Goal: Task Accomplishment & Management: Manage account settings

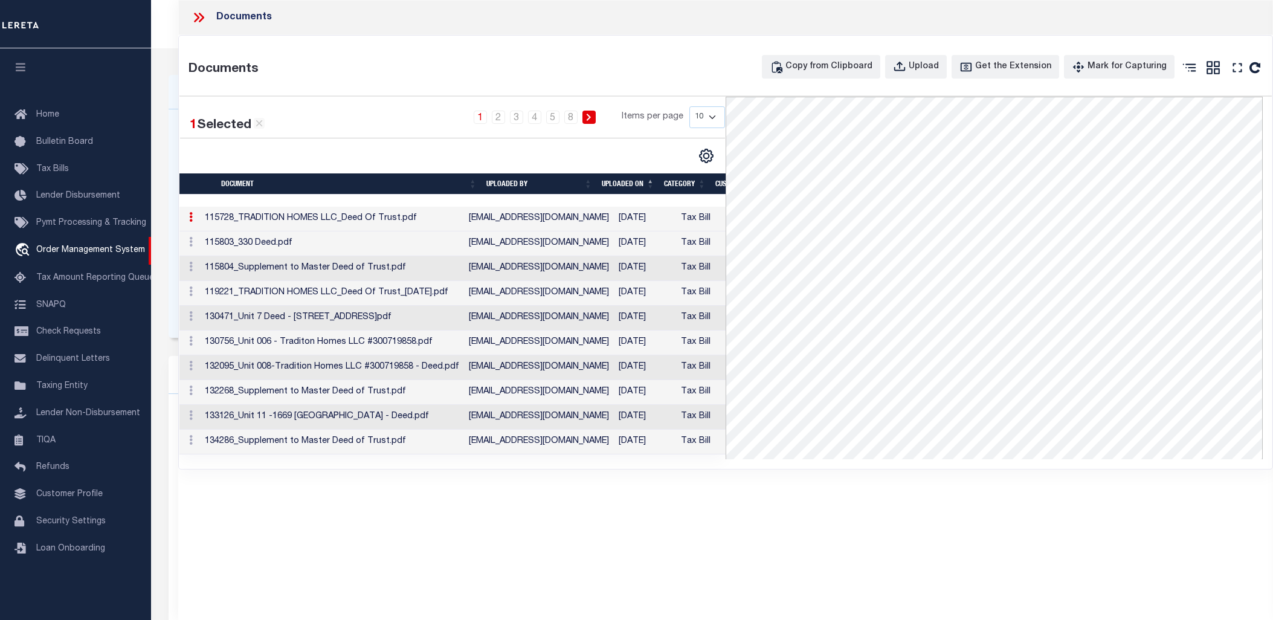
select select "13949"
select select "2096"
select select "NonEscrow"
select select "Collin"
click at [50, 471] on span "Refunds" at bounding box center [52, 467] width 33 height 8
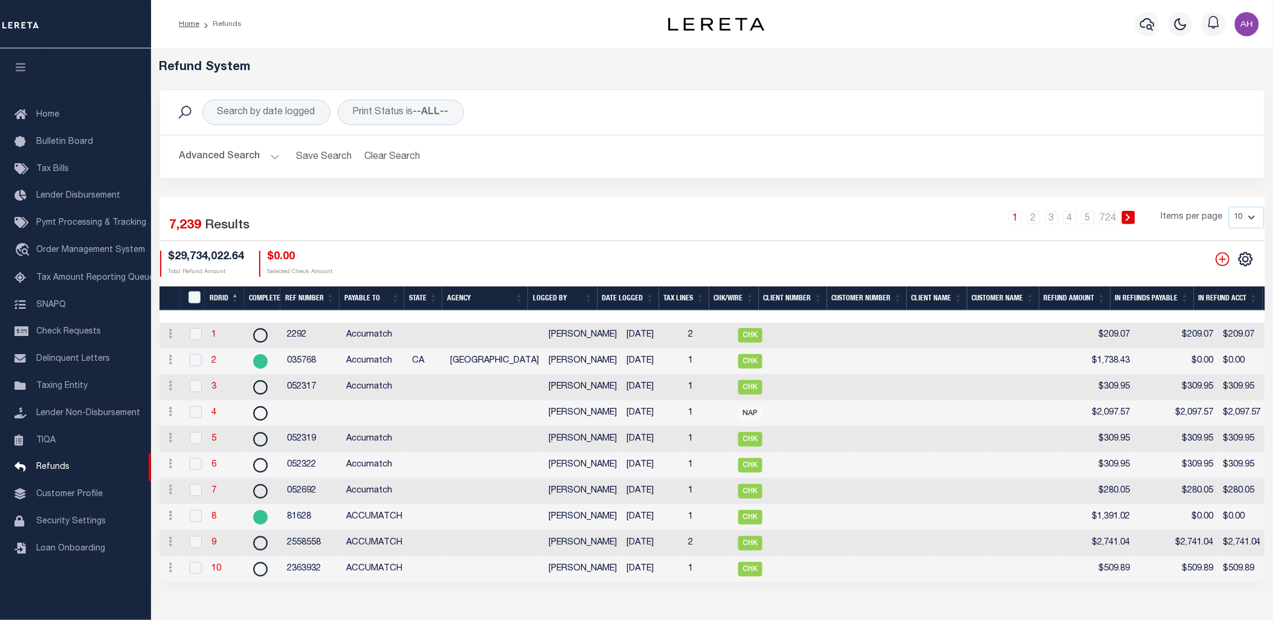
click at [613, 173] on div "Advanced Search Save Search Clear Search RefundGridWrapper_dynamictable_____Def…" at bounding box center [712, 156] width 1105 height 43
click at [216, 299] on th "RDRID" at bounding box center [224, 298] width 39 height 25
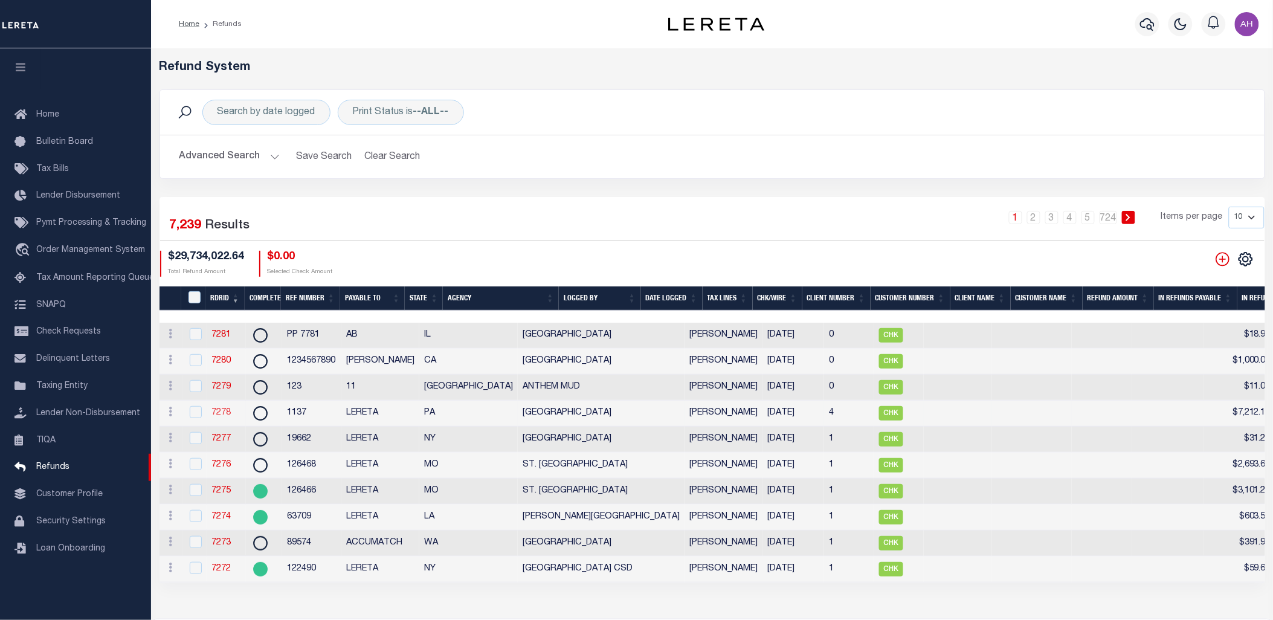
click at [221, 417] on link "7278" at bounding box center [220, 412] width 19 height 8
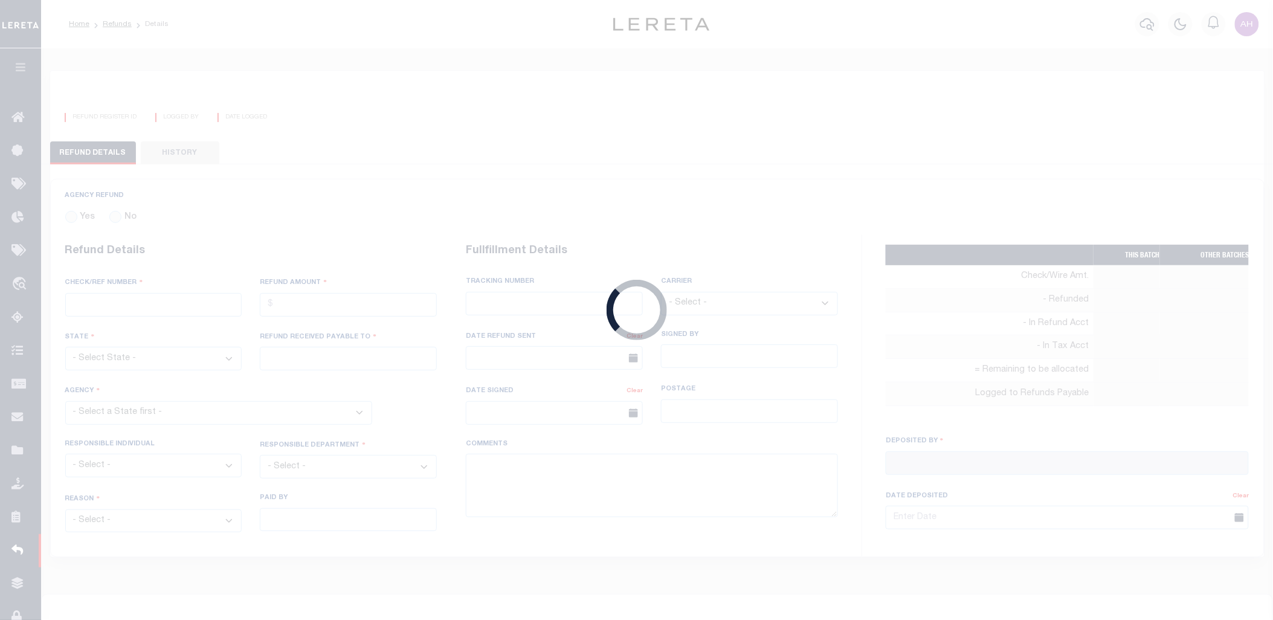
radio input "true"
type input "1137"
type input "$7,212.14"
select select "PA"
type input "LERETA"
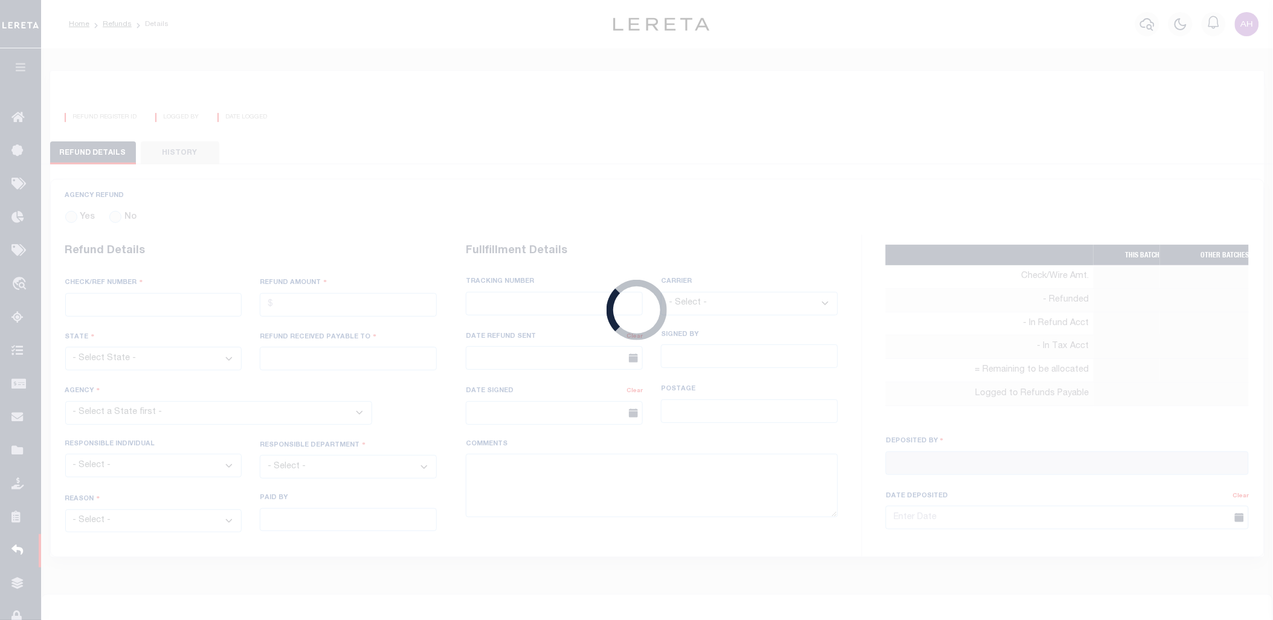
select select
select select "COL"
select select "OVP"
type textarea "DEPOSITING CK [DATE]"
type input "[PERSON_NAME]"
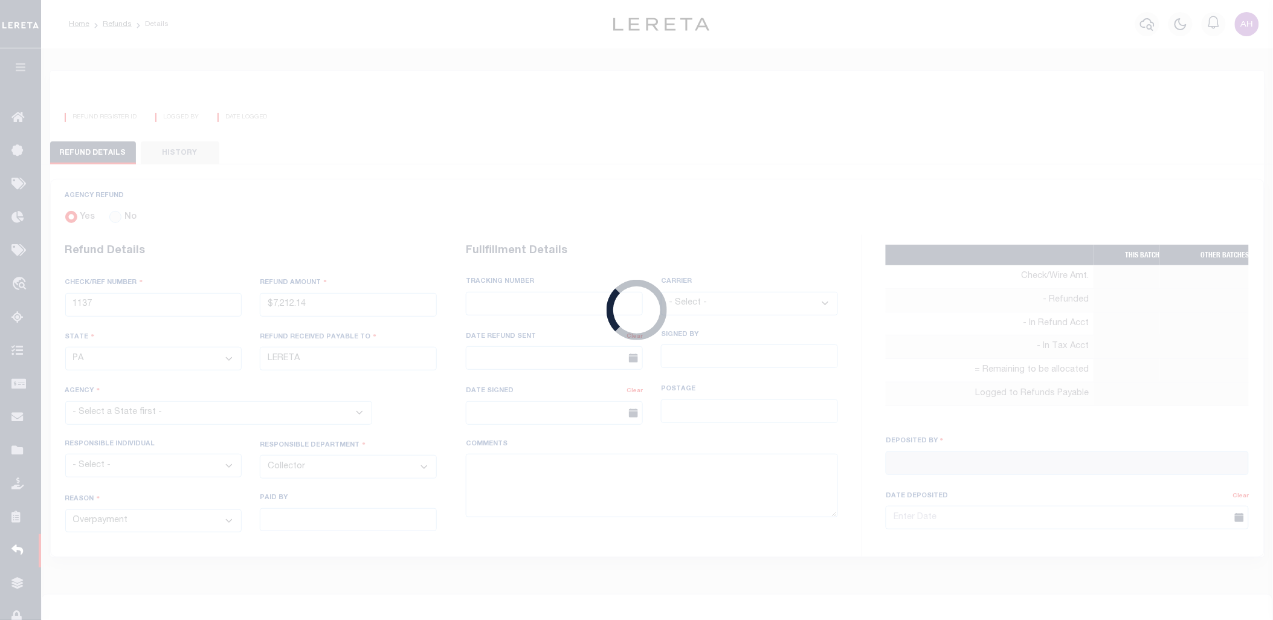
type input "[DATE]"
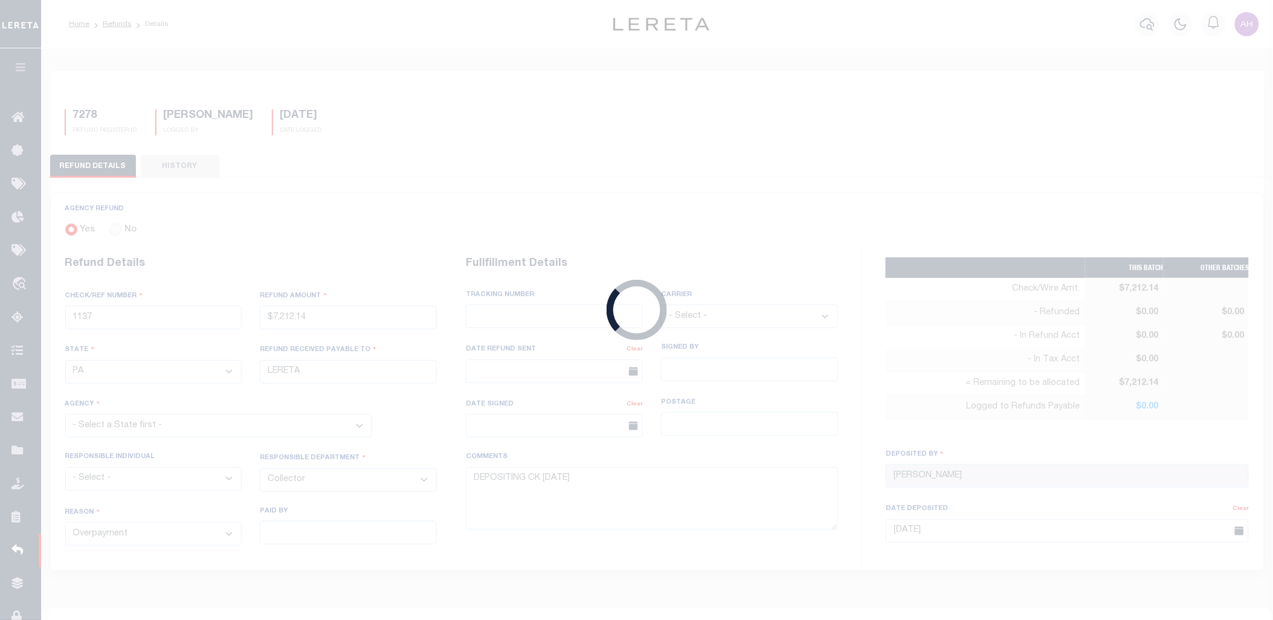
select select "4213304000"
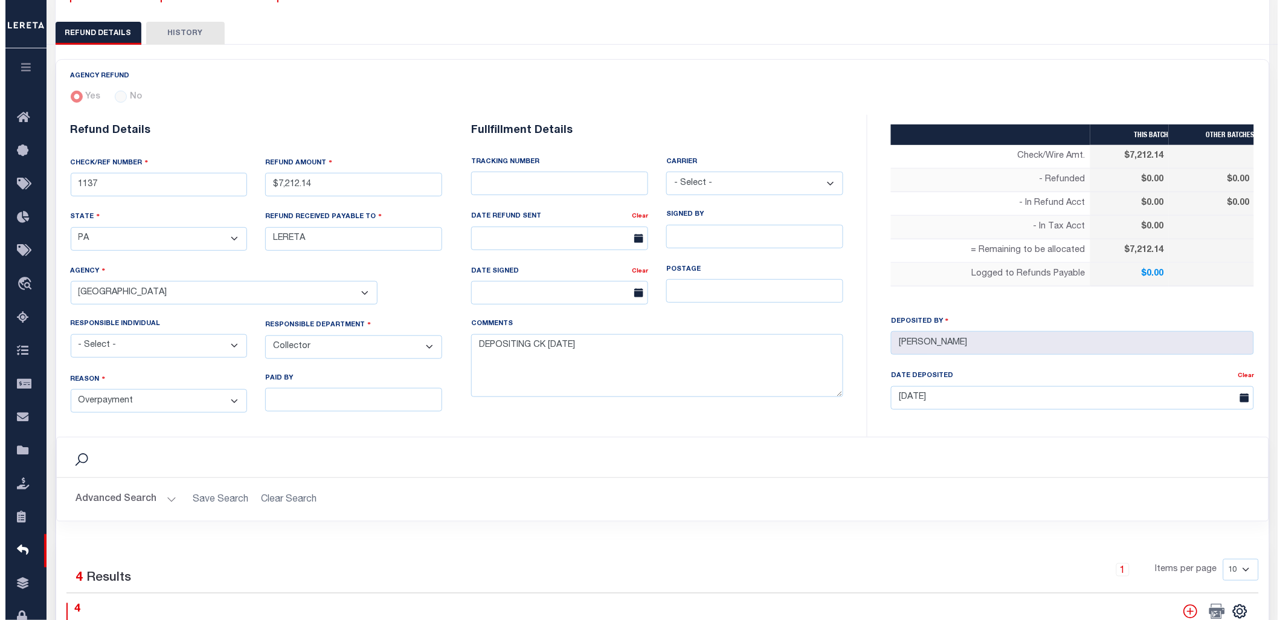
scroll to position [396, 0]
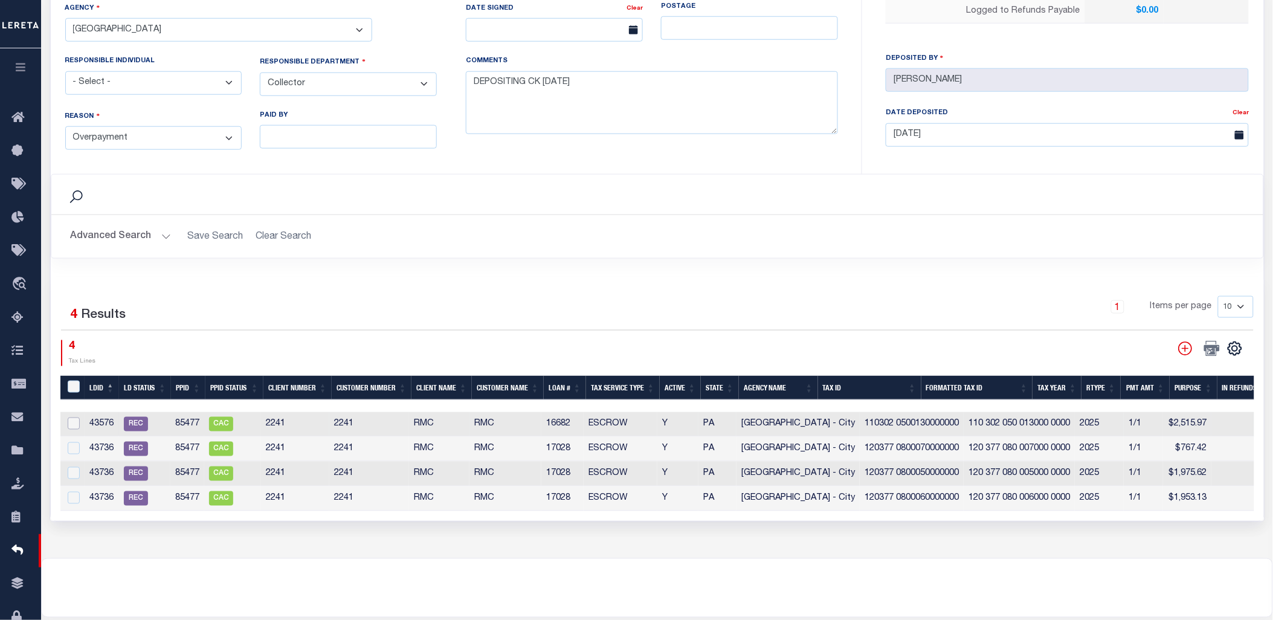
click at [69, 422] on input "checkbox" at bounding box center [74, 424] width 12 height 12
checkbox input "true"
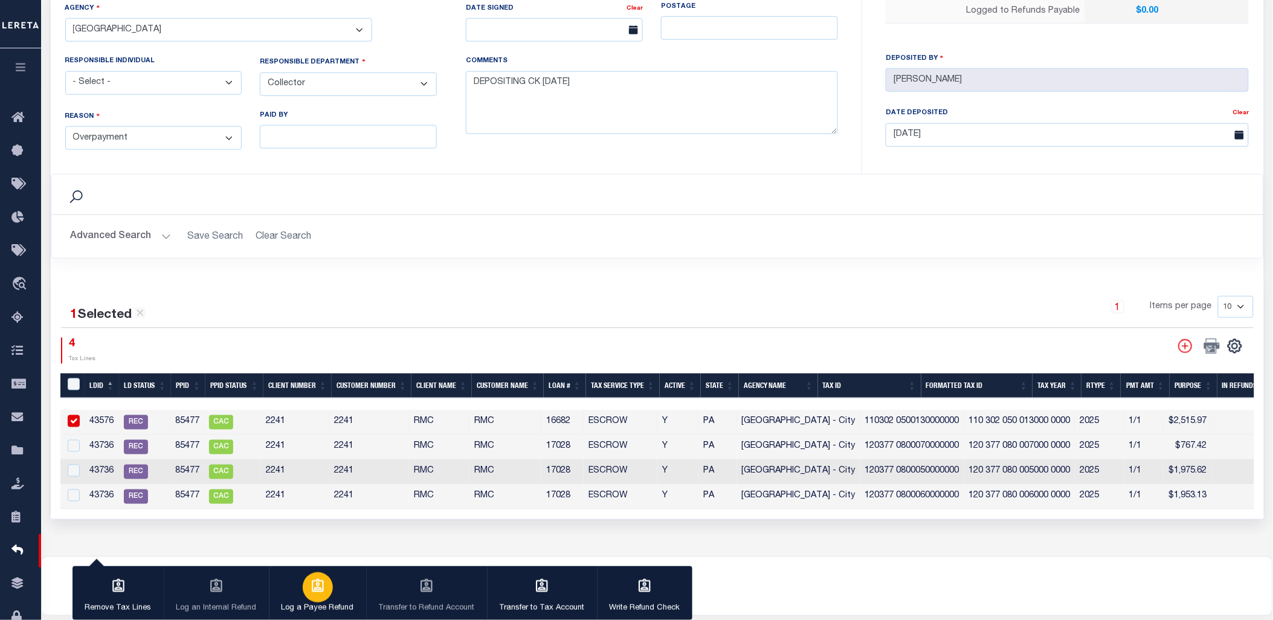
click at [318, 592] on icon "button" at bounding box center [318, 585] width 12 height 13
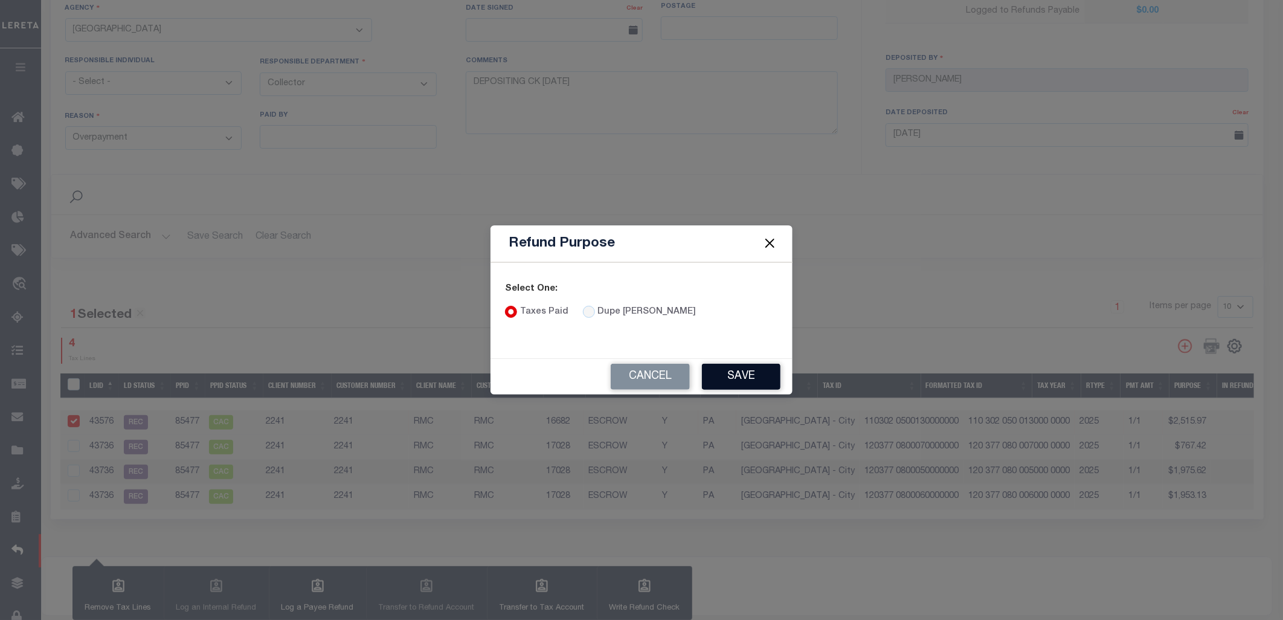
click at [735, 371] on button "Save" at bounding box center [741, 377] width 79 height 26
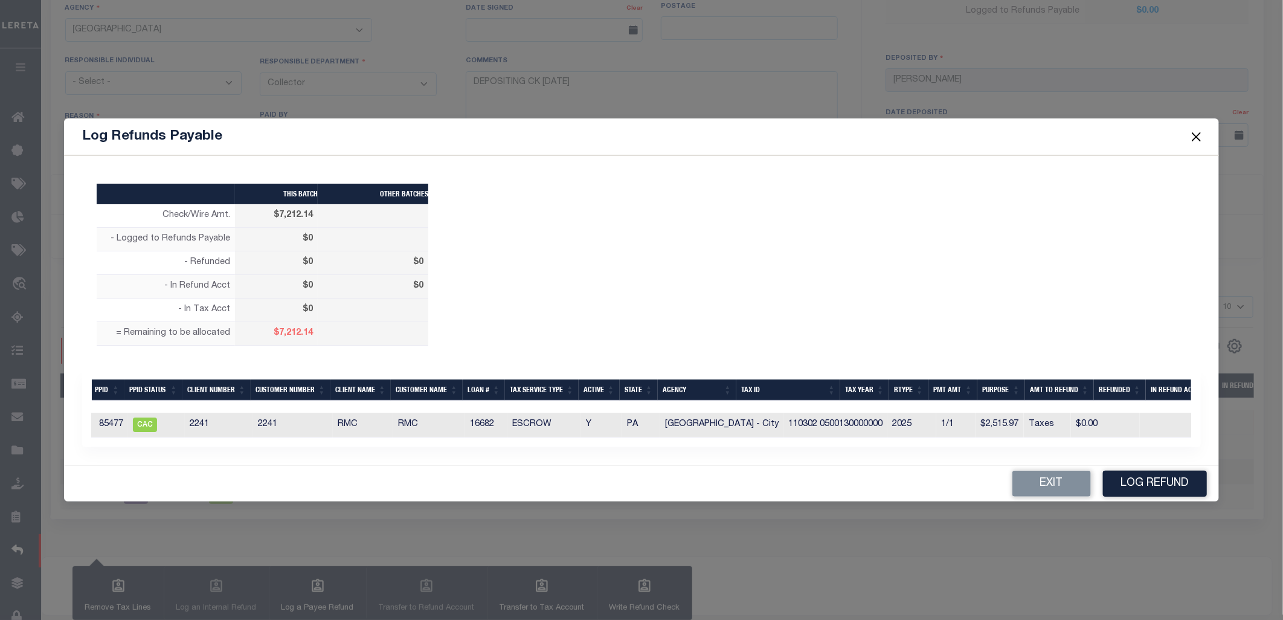
scroll to position [0, 0]
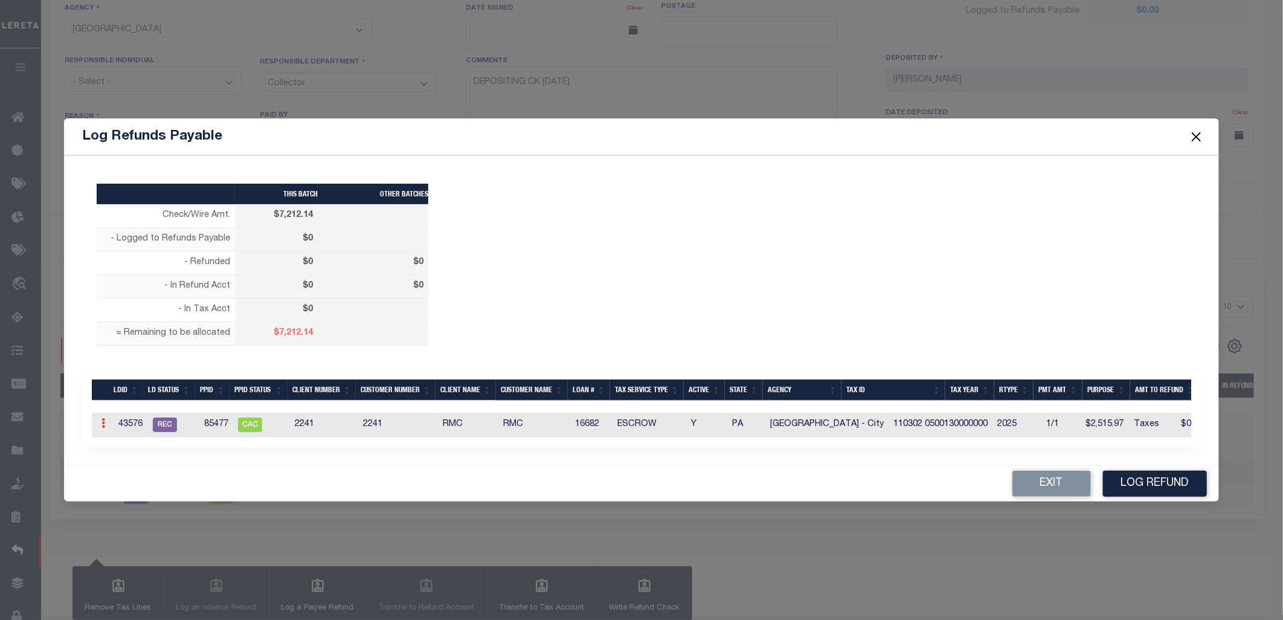
click at [102, 418] on icon at bounding box center [104, 423] width 4 height 10
click at [121, 457] on link "Edit" at bounding box center [124, 462] width 54 height 20
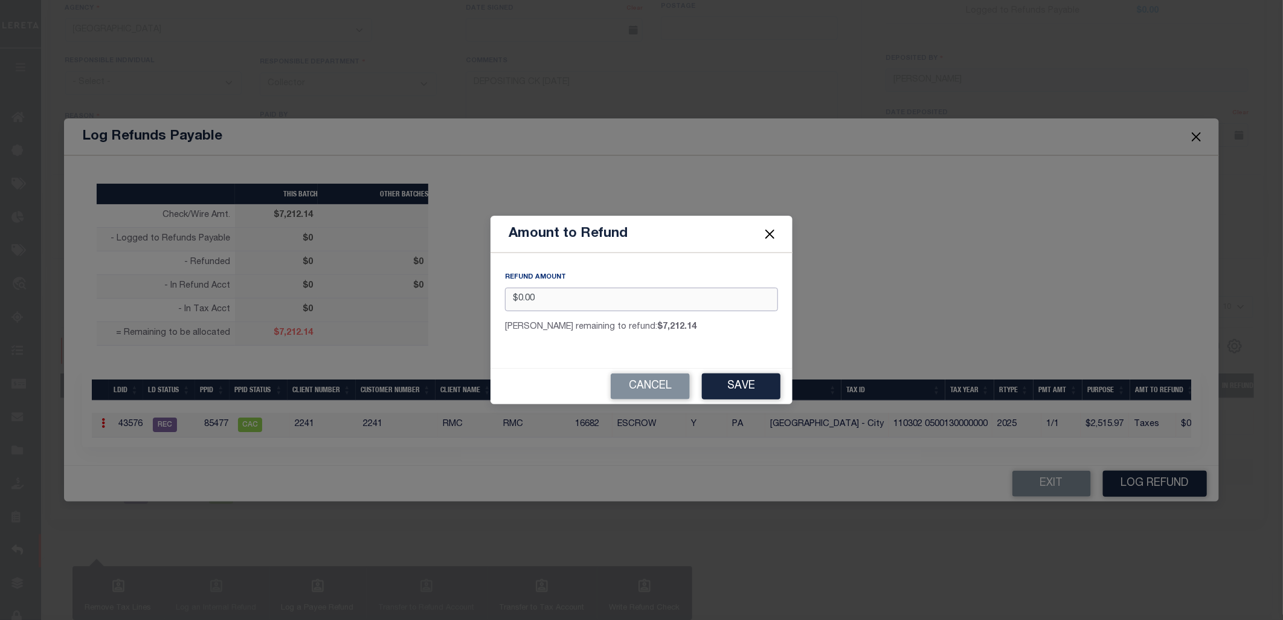
drag, startPoint x: 547, startPoint y: 299, endPoint x: 509, endPoint y: 290, distance: 38.5
click at [509, 290] on input "$0.00" at bounding box center [641, 300] width 273 height 24
type input "$1,500.00"
click at [751, 392] on button "Save" at bounding box center [741, 386] width 79 height 26
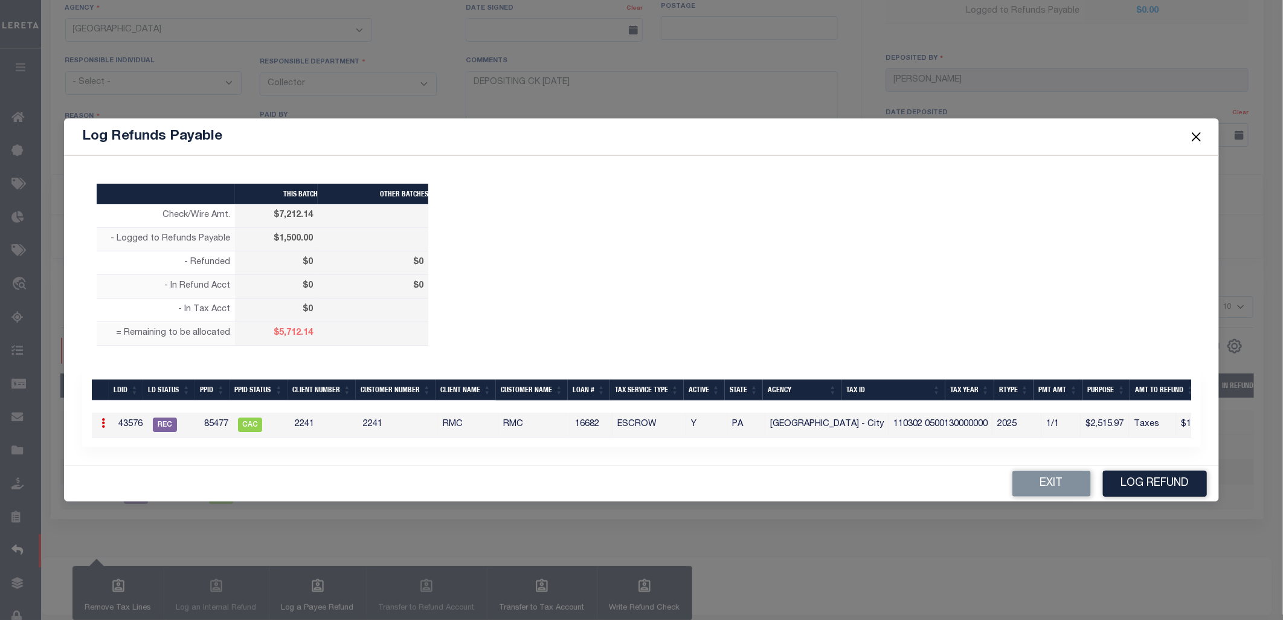
click at [106, 421] on link at bounding box center [103, 425] width 13 height 10
click at [114, 457] on link "Edit" at bounding box center [124, 462] width 54 height 20
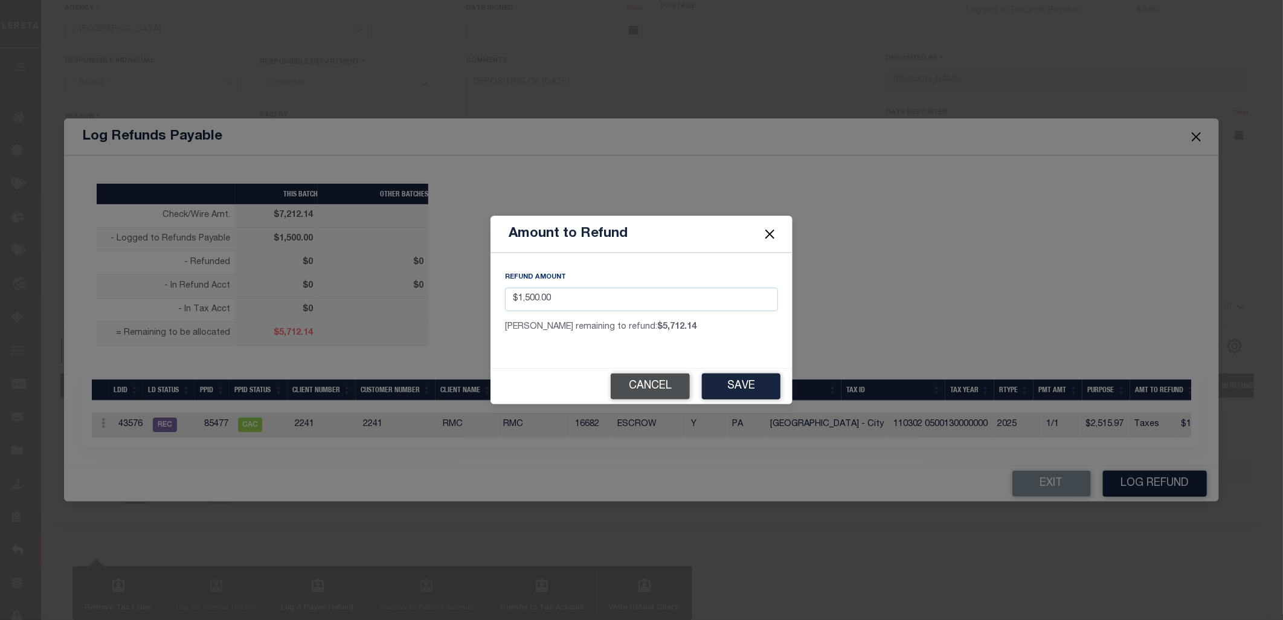
click at [660, 381] on button "Cancel" at bounding box center [650, 386] width 79 height 26
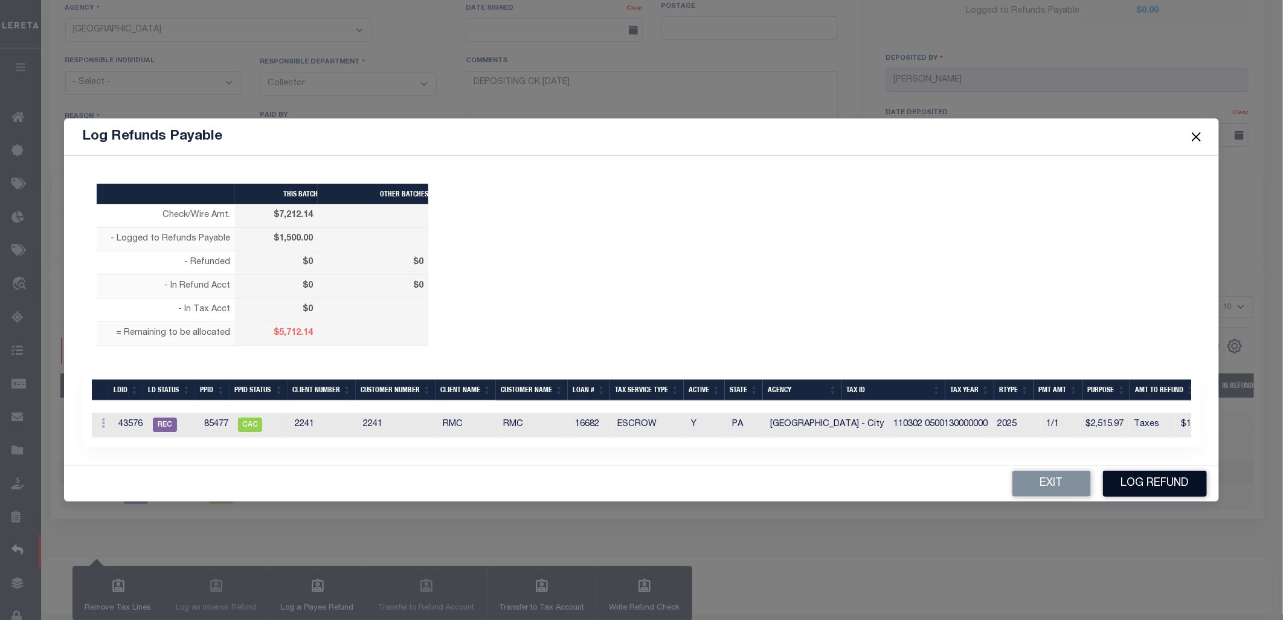
click at [1181, 486] on button "Log Refund" at bounding box center [1155, 484] width 104 height 26
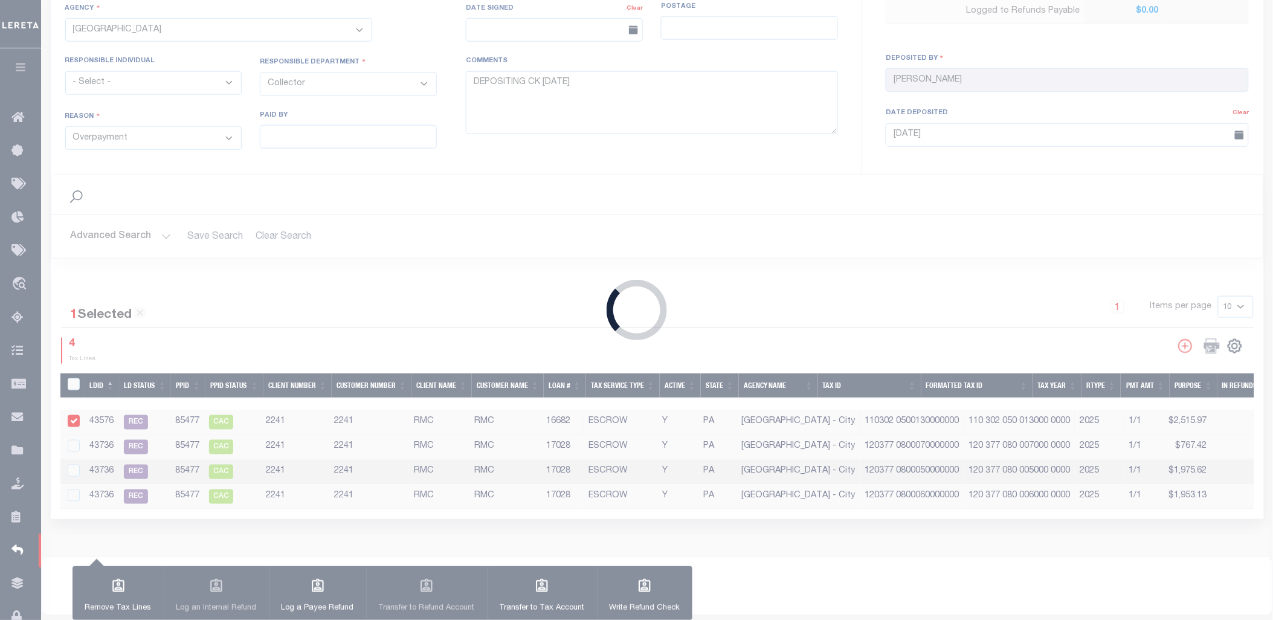
type input "$7,212.14"
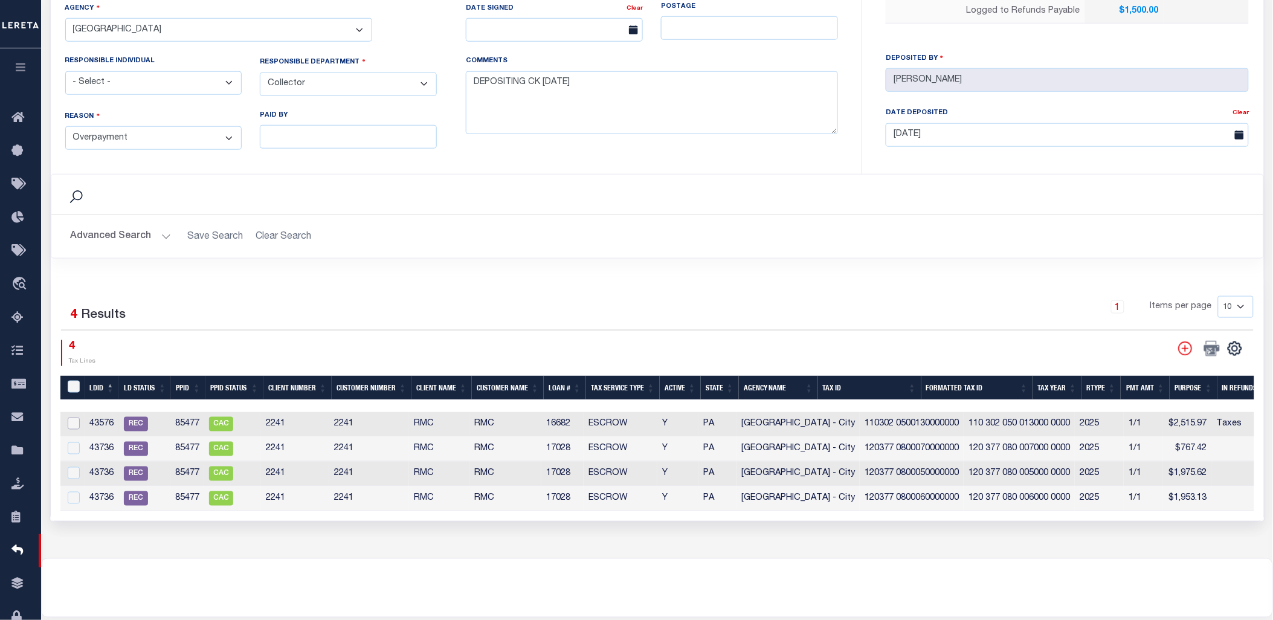
click at [71, 419] on input "checkbox" at bounding box center [74, 424] width 12 height 12
checkbox input "true"
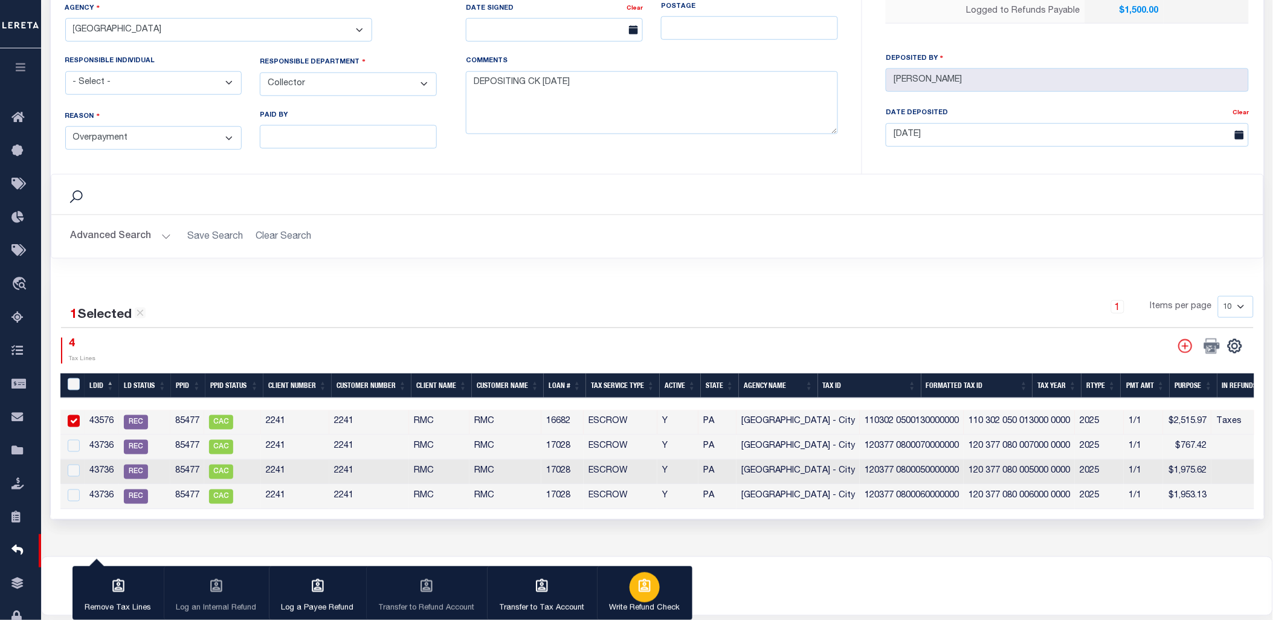
click at [639, 589] on icon "button" at bounding box center [645, 585] width 12 height 13
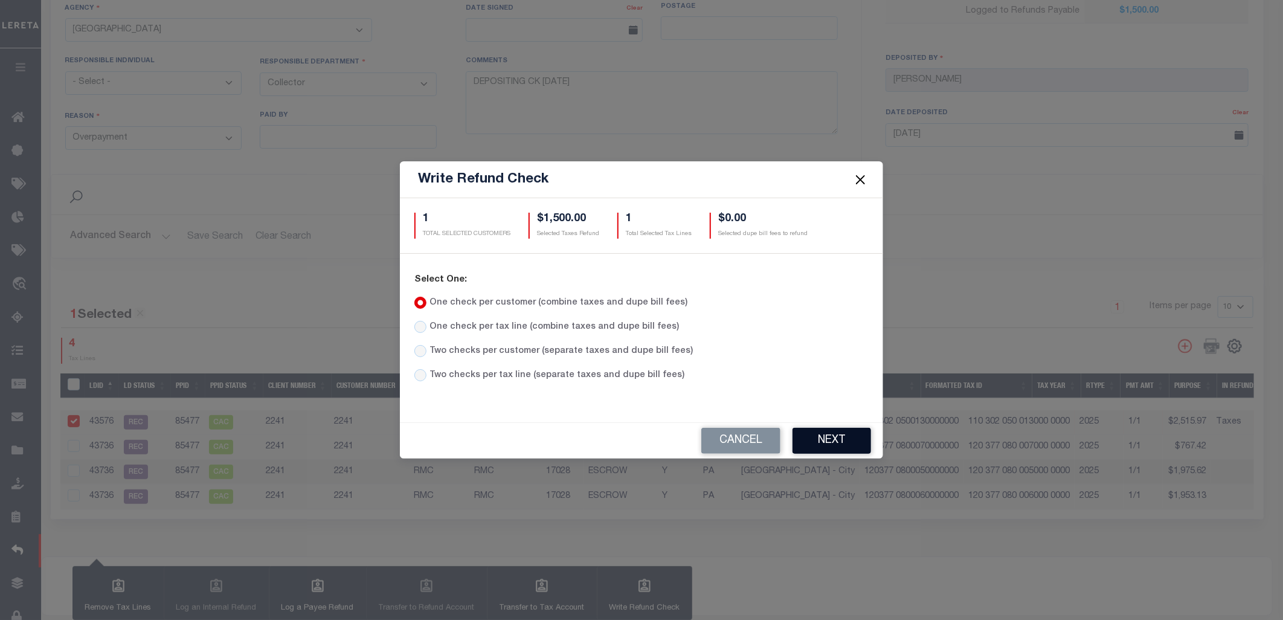
click at [832, 436] on button "Next" at bounding box center [832, 441] width 79 height 26
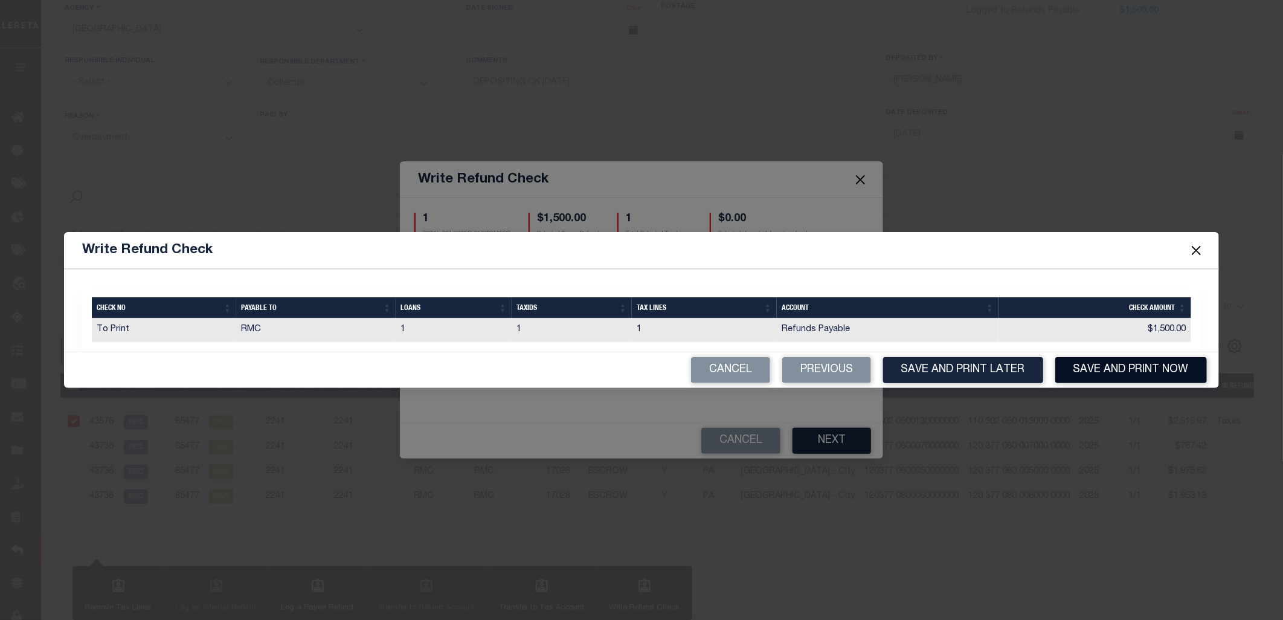
click at [1103, 376] on button "Save and Print Now" at bounding box center [1132, 370] width 152 height 26
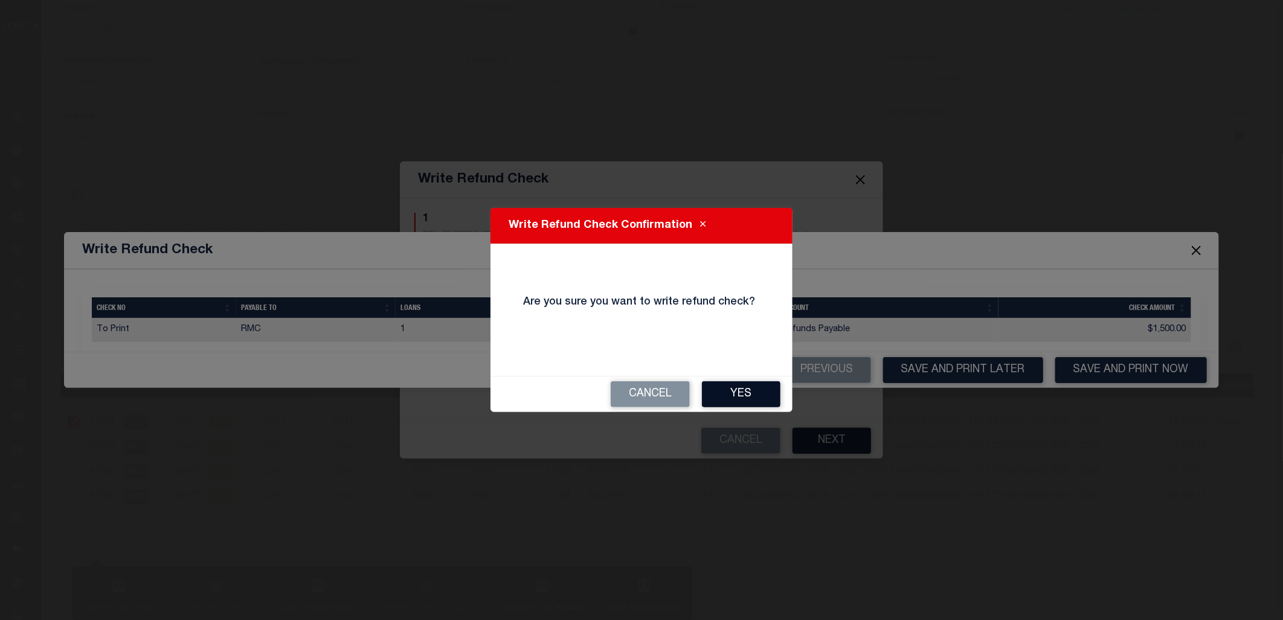
click at [766, 393] on button "Yes" at bounding box center [741, 394] width 79 height 26
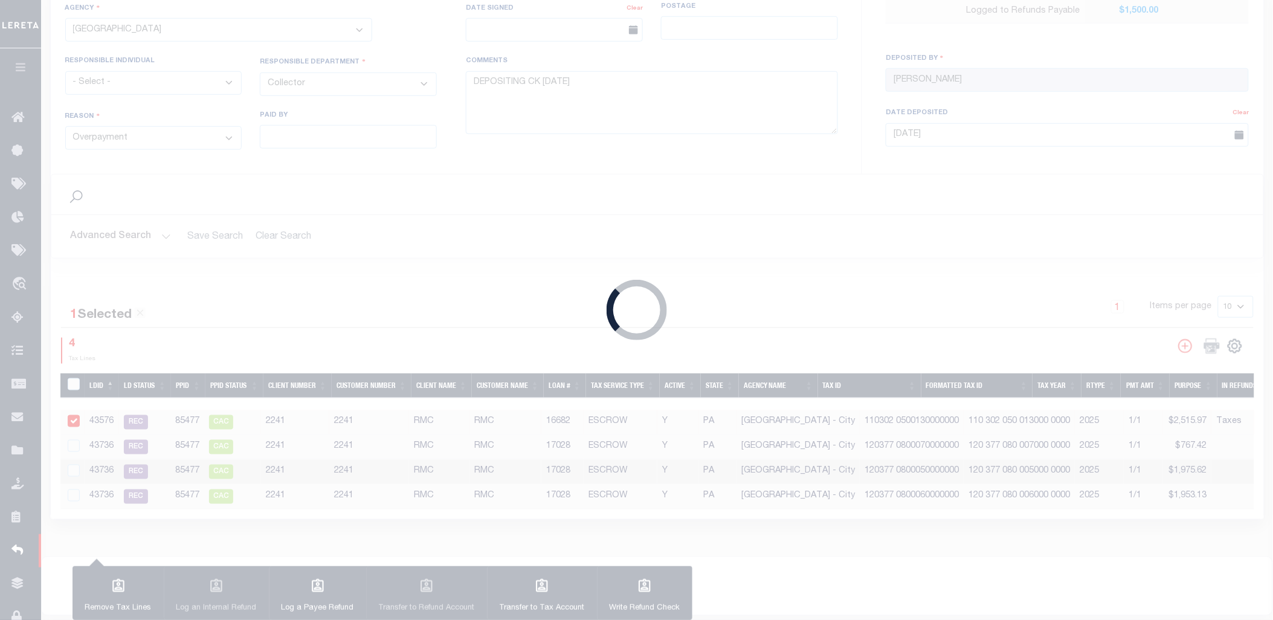
type input "$7,212.14"
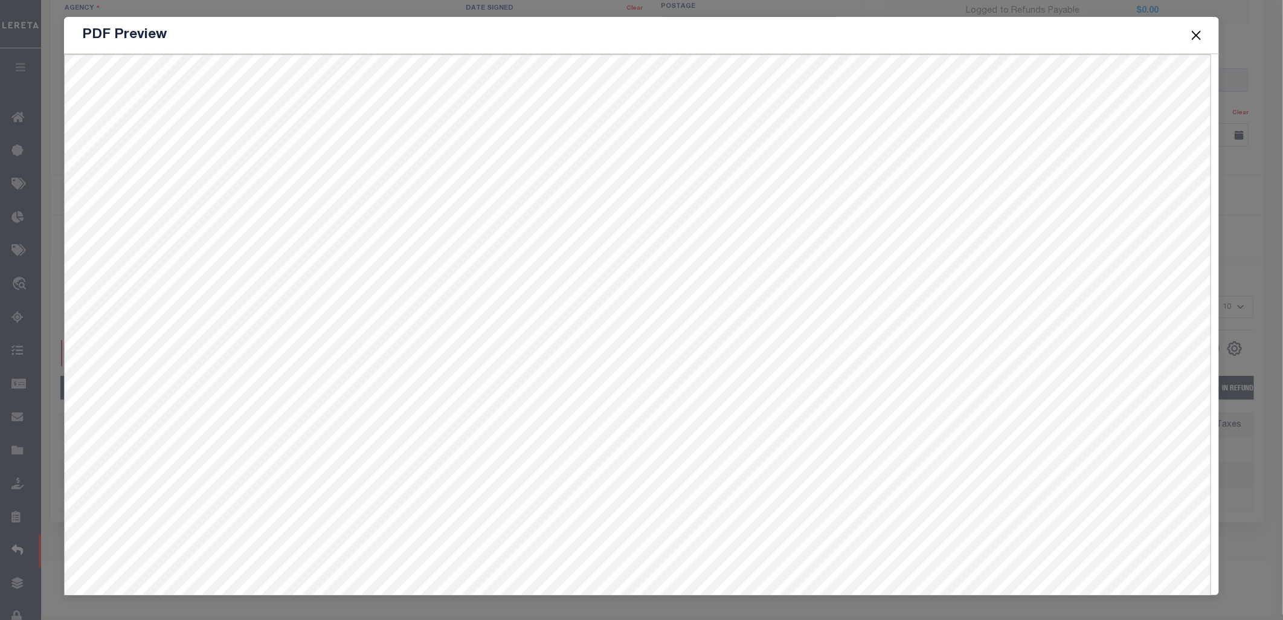
scroll to position [53, 0]
click at [1206, 28] on span at bounding box center [1196, 35] width 46 height 34
click at [1199, 34] on button "Close" at bounding box center [1197, 35] width 16 height 16
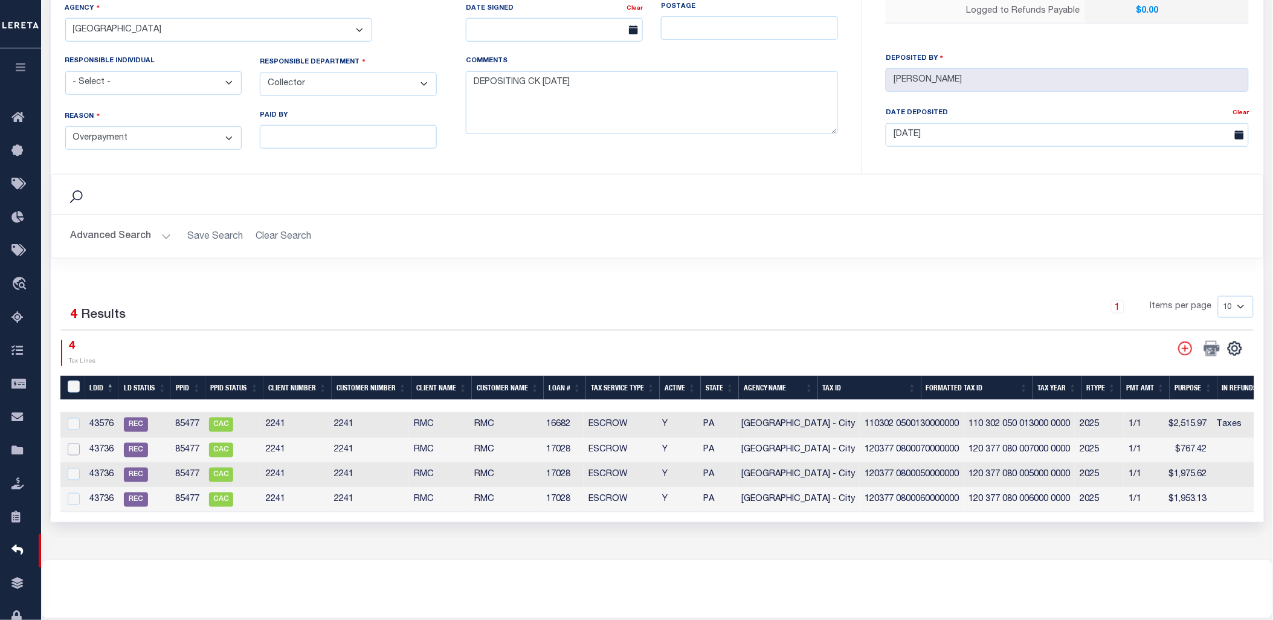
click at [74, 447] on input "checkbox" at bounding box center [74, 450] width 12 height 12
checkbox input "true"
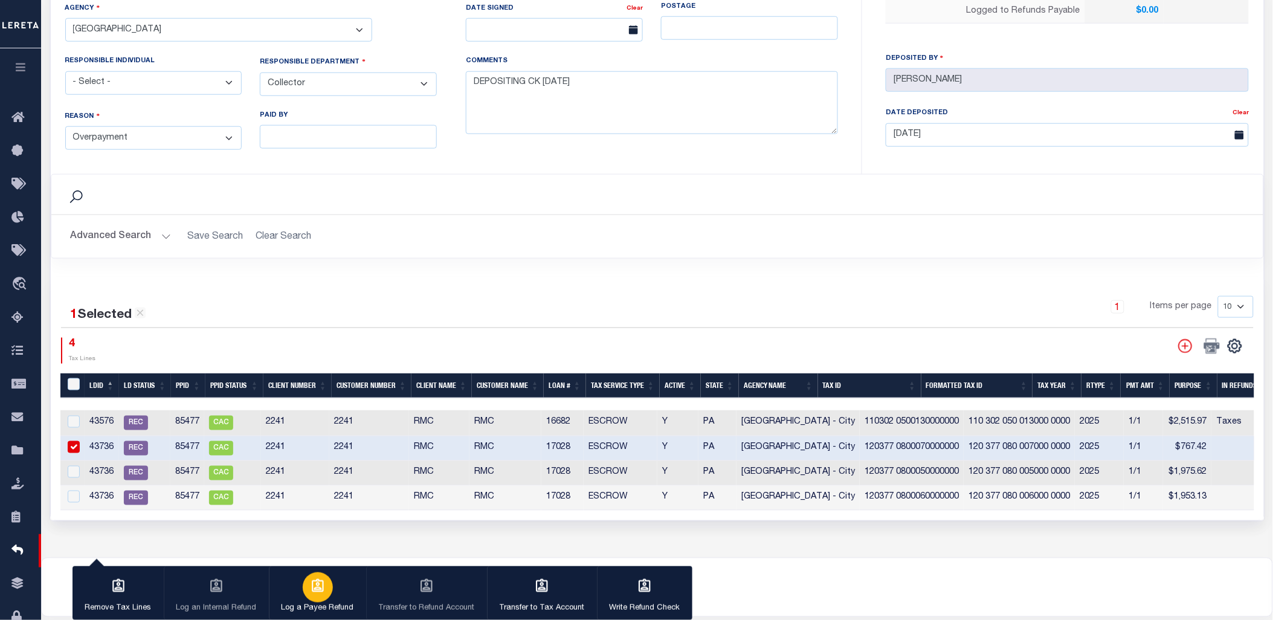
click at [310, 590] on icon "button" at bounding box center [318, 586] width 16 height 16
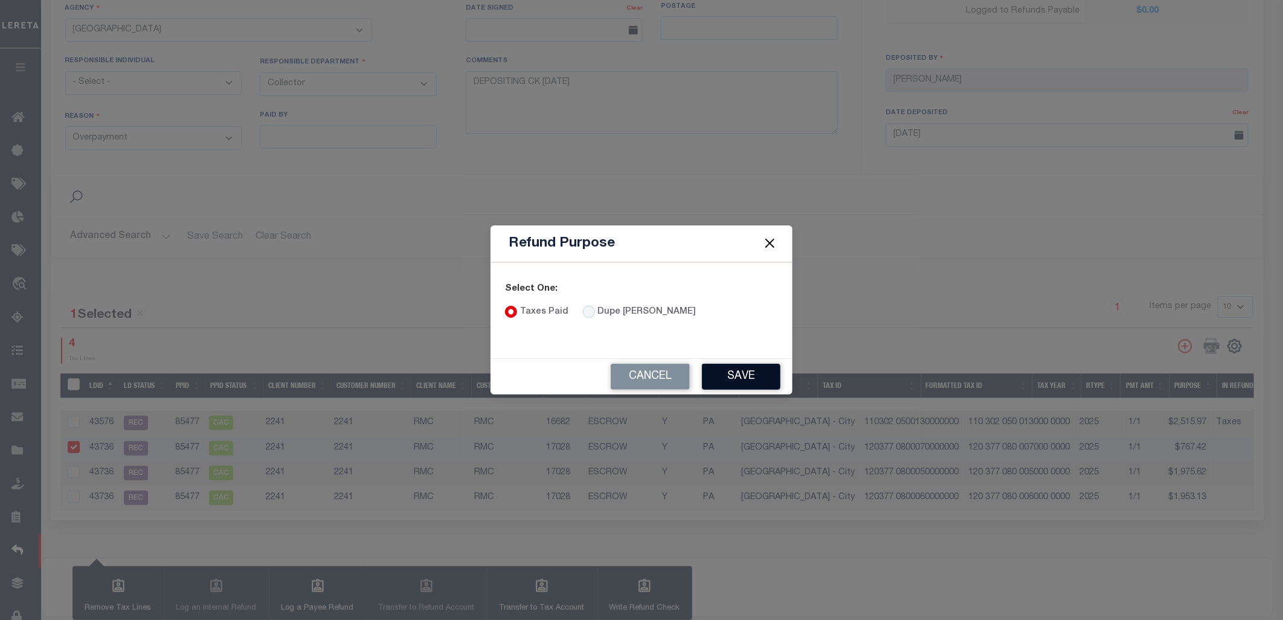
click at [756, 383] on button "Save" at bounding box center [741, 377] width 79 height 26
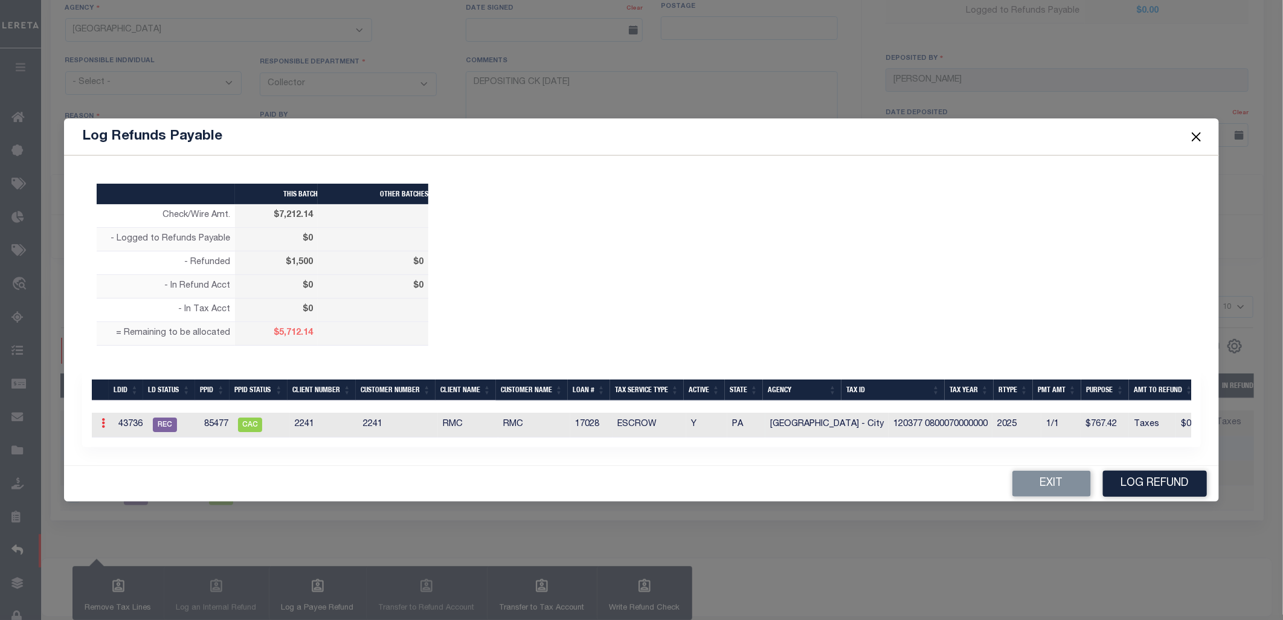
click at [100, 424] on link at bounding box center [103, 425] width 13 height 10
click at [113, 462] on link "Edit" at bounding box center [124, 462] width 54 height 20
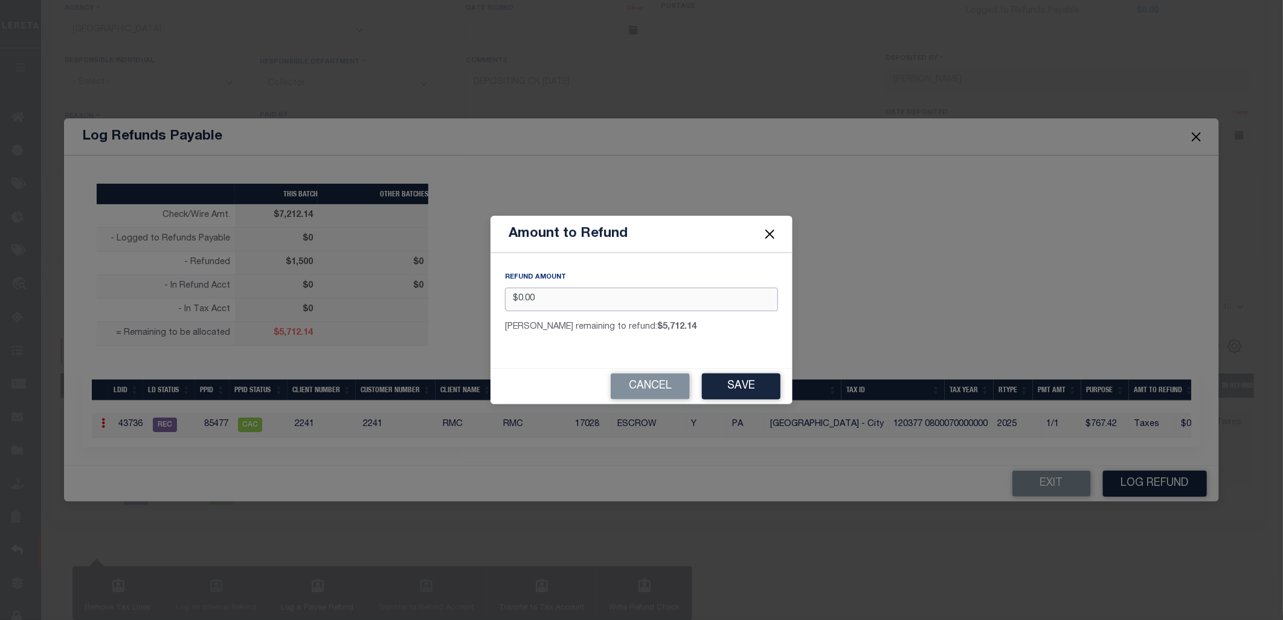
click at [548, 298] on input "$0.00" at bounding box center [641, 300] width 273 height 24
drag, startPoint x: 548, startPoint y: 298, endPoint x: 481, endPoint y: 297, distance: 67.1
click at [481, 297] on div "Amount to Refund REFUND AMOUNT $0.00 [PERSON_NAME] remaining to refund: $5,712.…" at bounding box center [641, 310] width 1283 height 620
type input "$700.00"
click at [776, 382] on button "Save" at bounding box center [741, 386] width 79 height 26
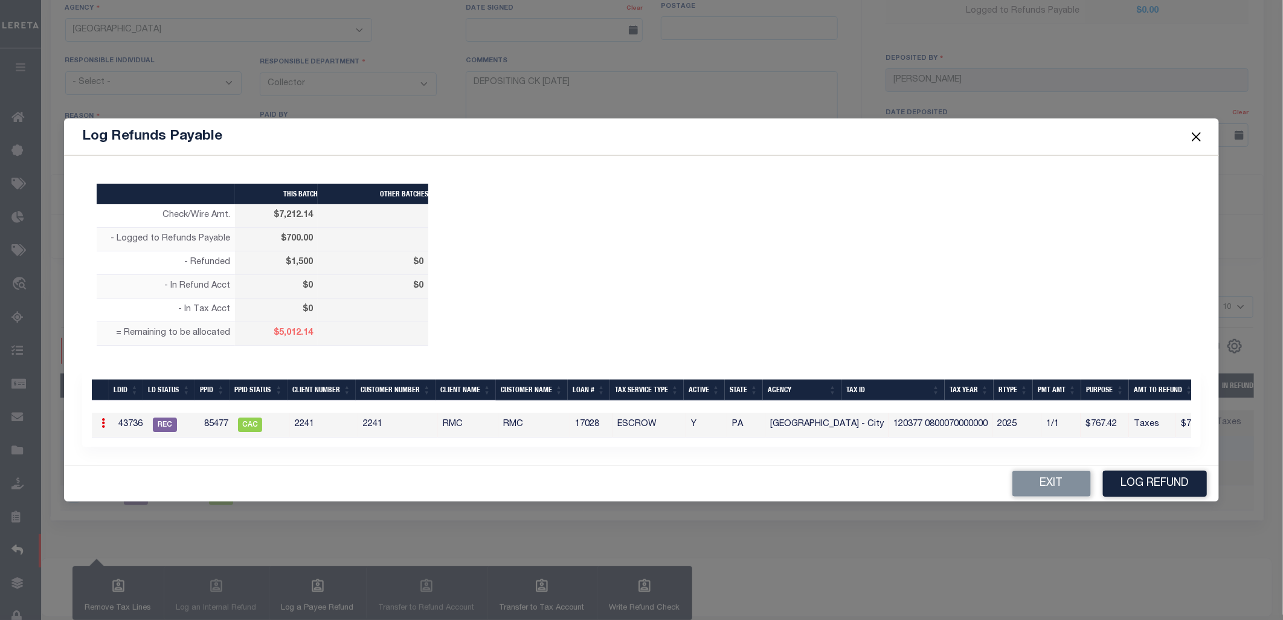
click at [1159, 479] on button "Log Refund" at bounding box center [1155, 484] width 104 height 26
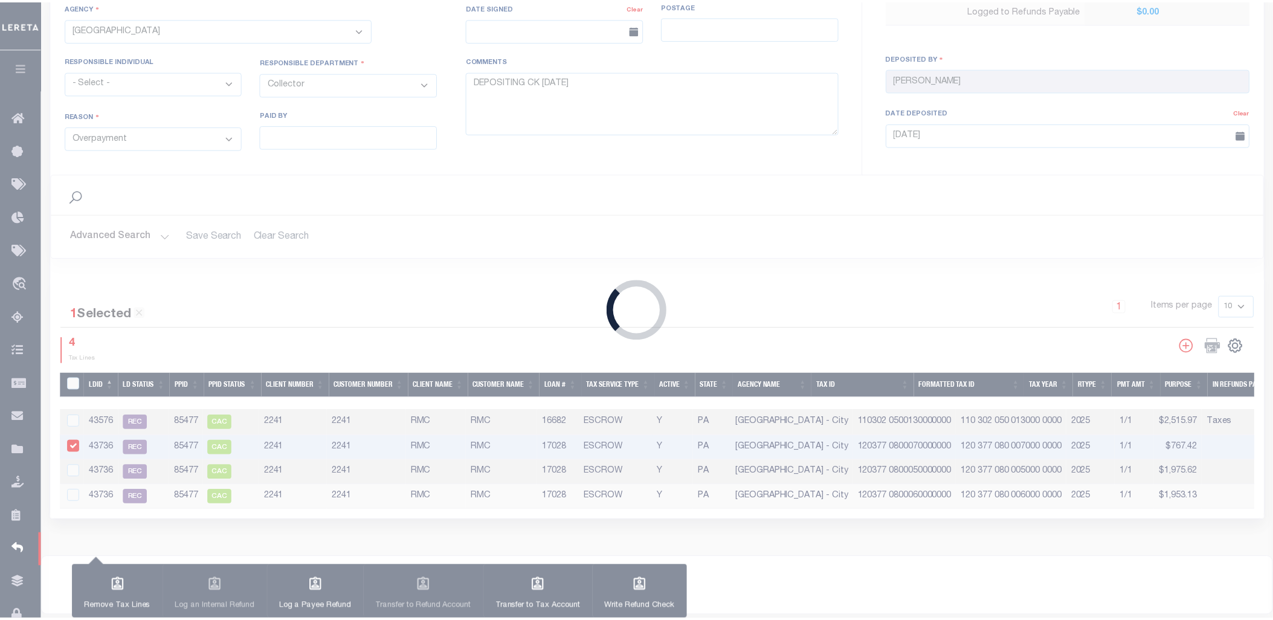
type input "$7,212.14"
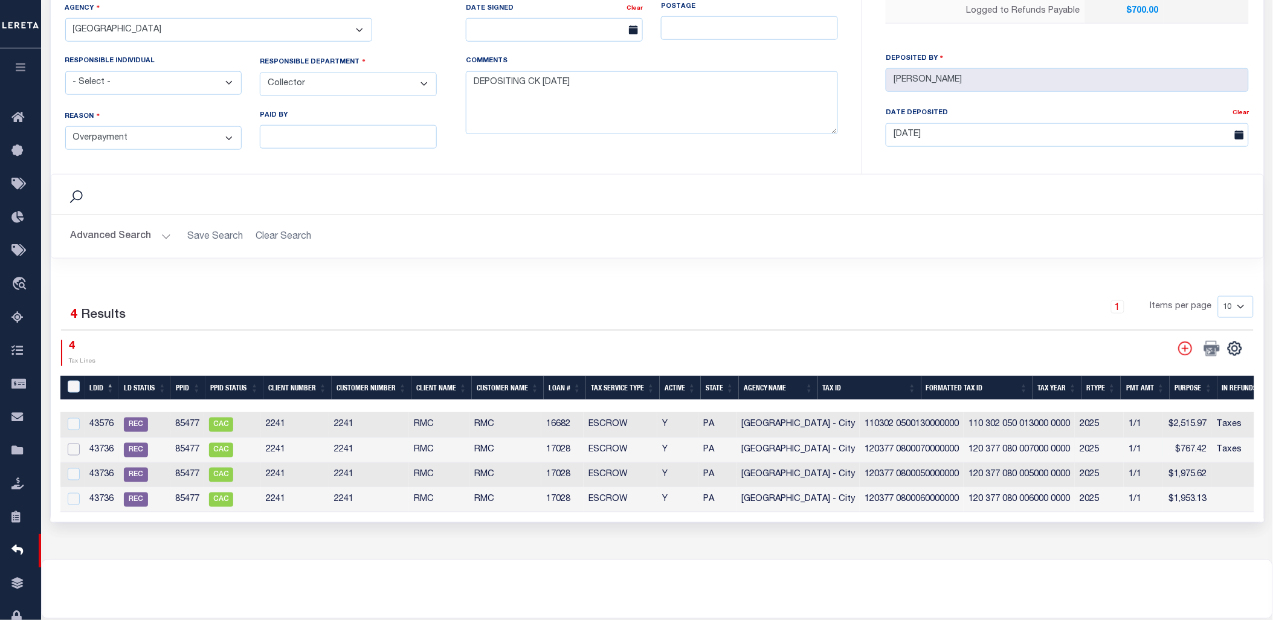
click at [71, 449] on input "checkbox" at bounding box center [74, 450] width 12 height 12
checkbox input "true"
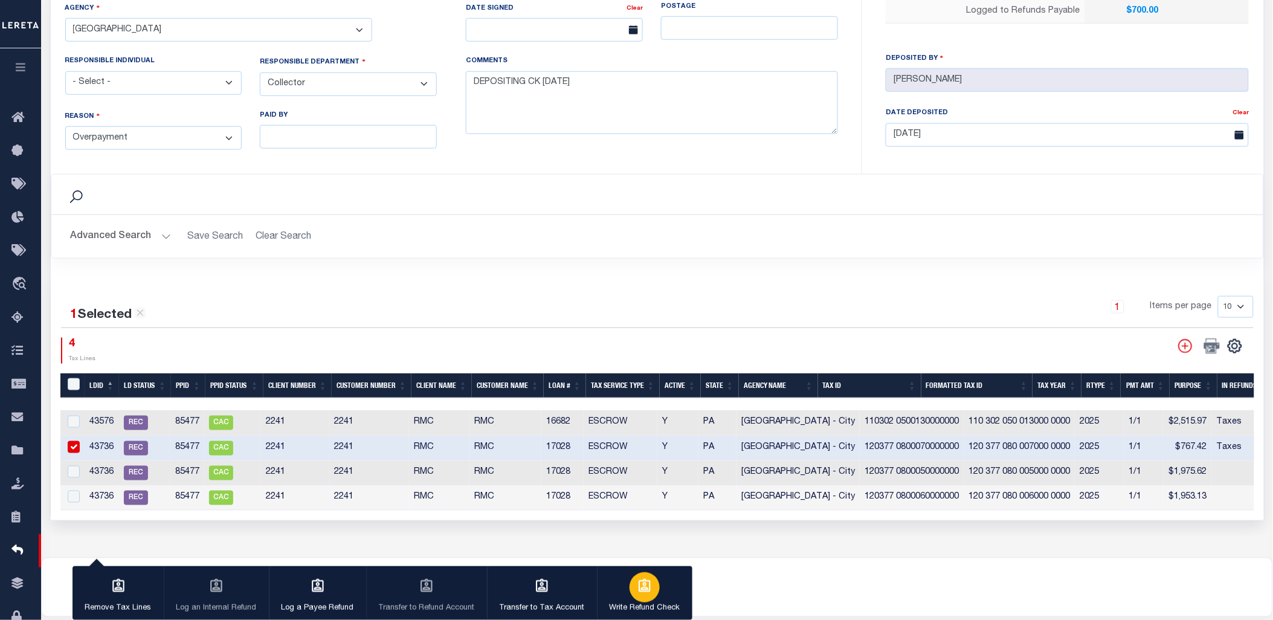
click at [644, 590] on icon "button" at bounding box center [645, 585] width 12 height 13
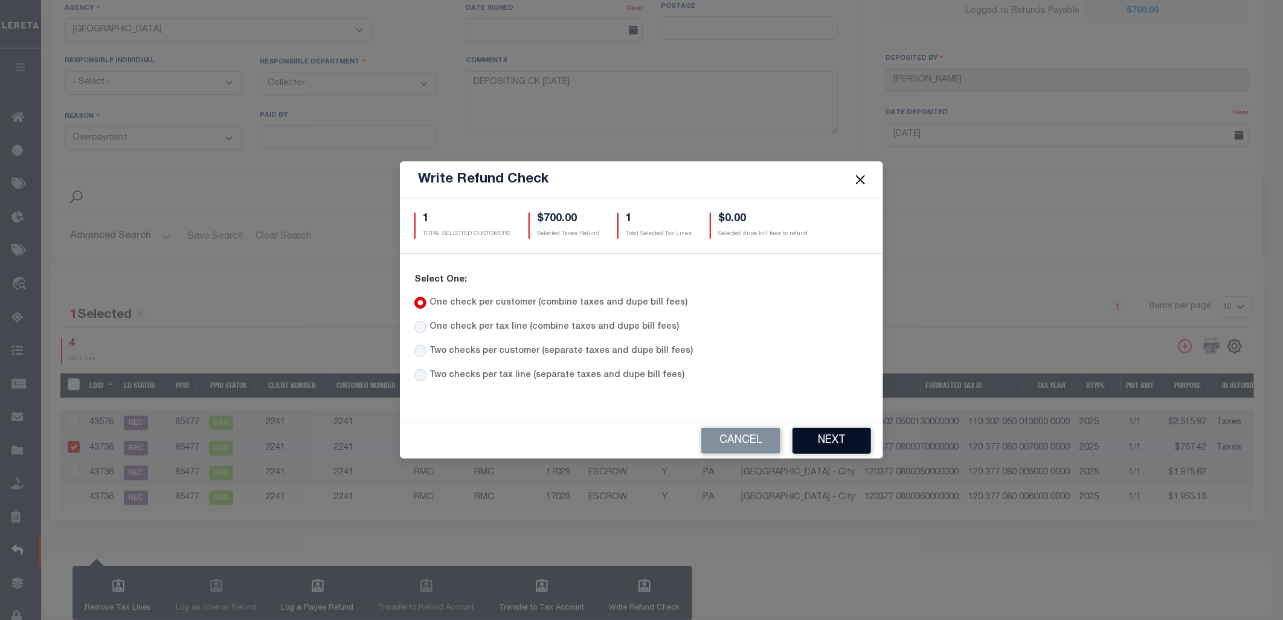
click at [824, 433] on button "Next" at bounding box center [832, 441] width 79 height 26
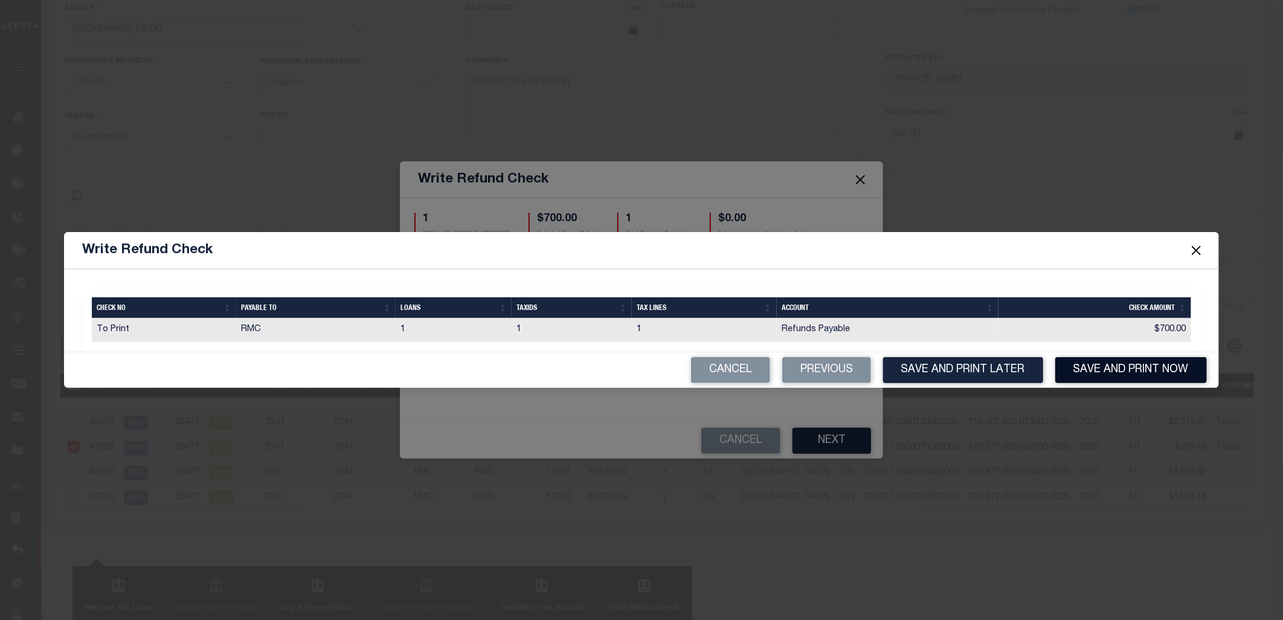
click at [1125, 369] on button "Save and Print Now" at bounding box center [1132, 370] width 152 height 26
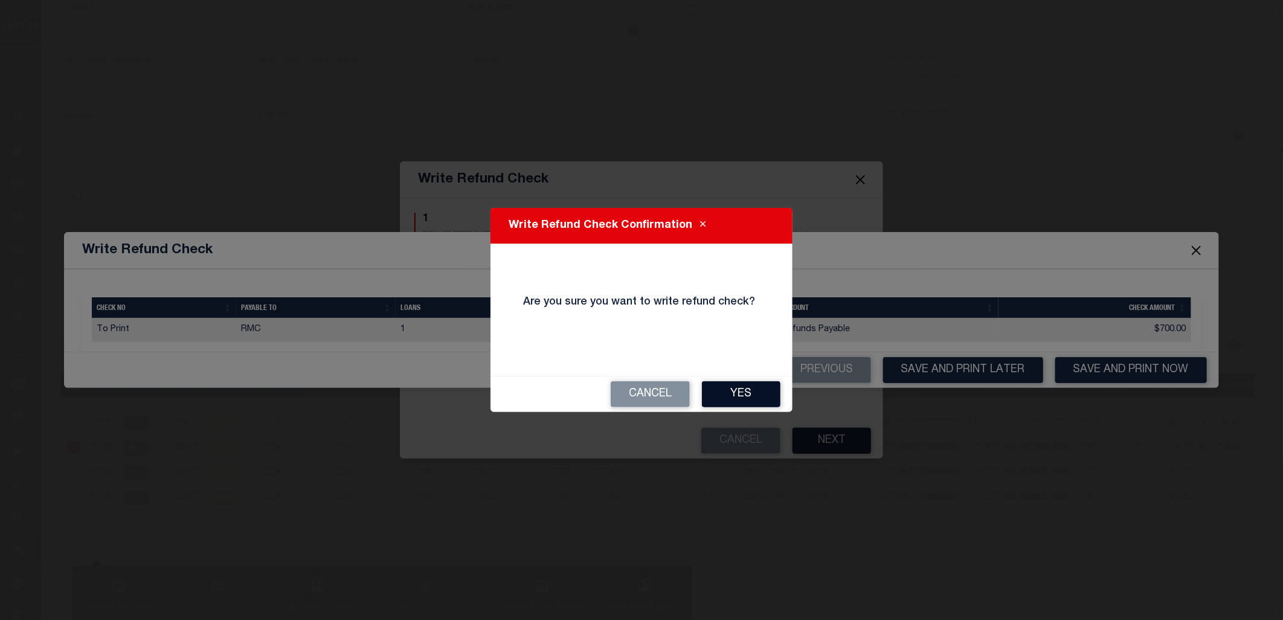
click at [723, 387] on button "Yes" at bounding box center [741, 394] width 79 height 26
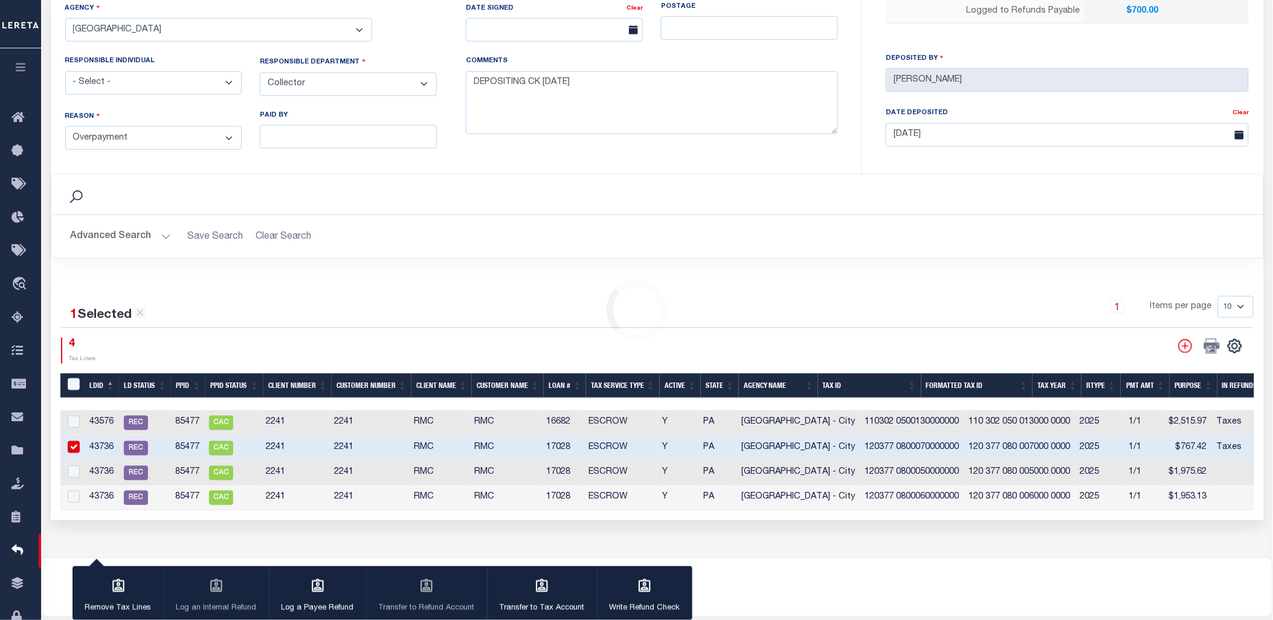
type input "$7,212.14"
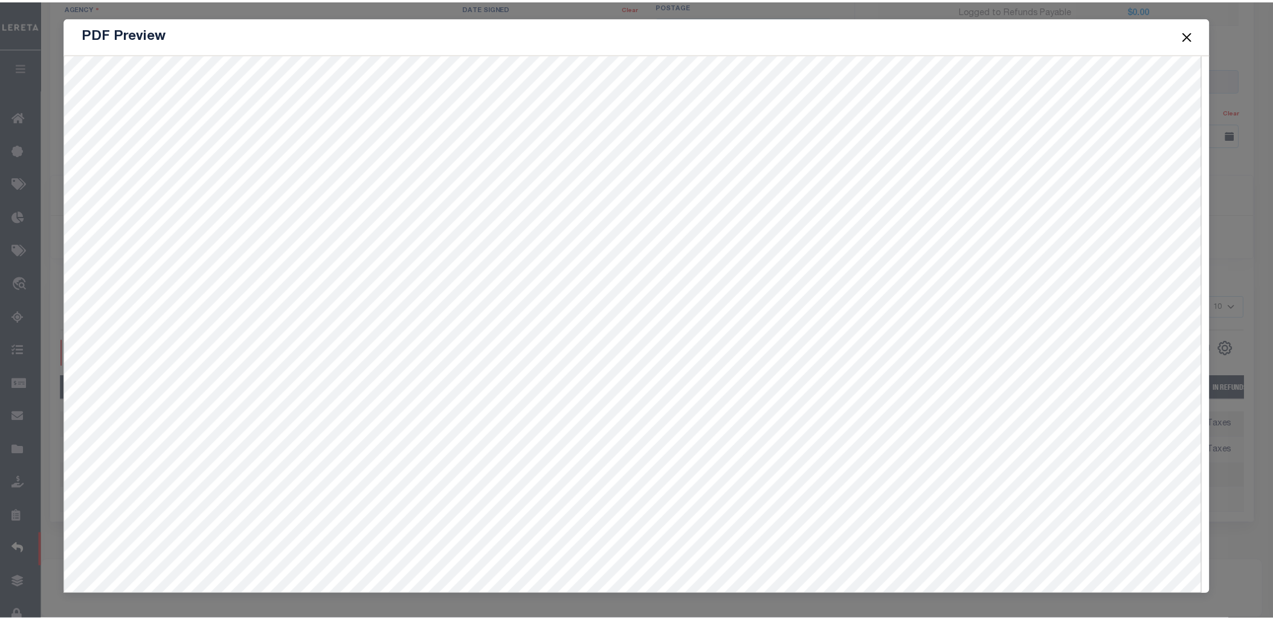
scroll to position [0, 0]
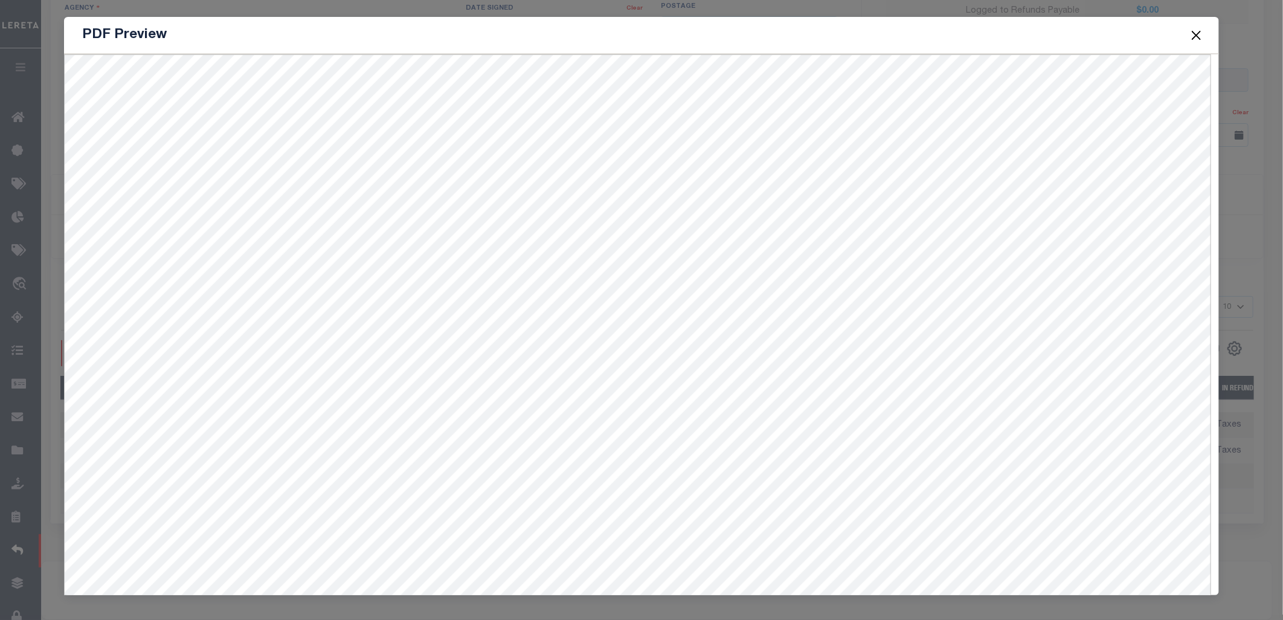
click at [1195, 31] on button "Close" at bounding box center [1197, 35] width 16 height 16
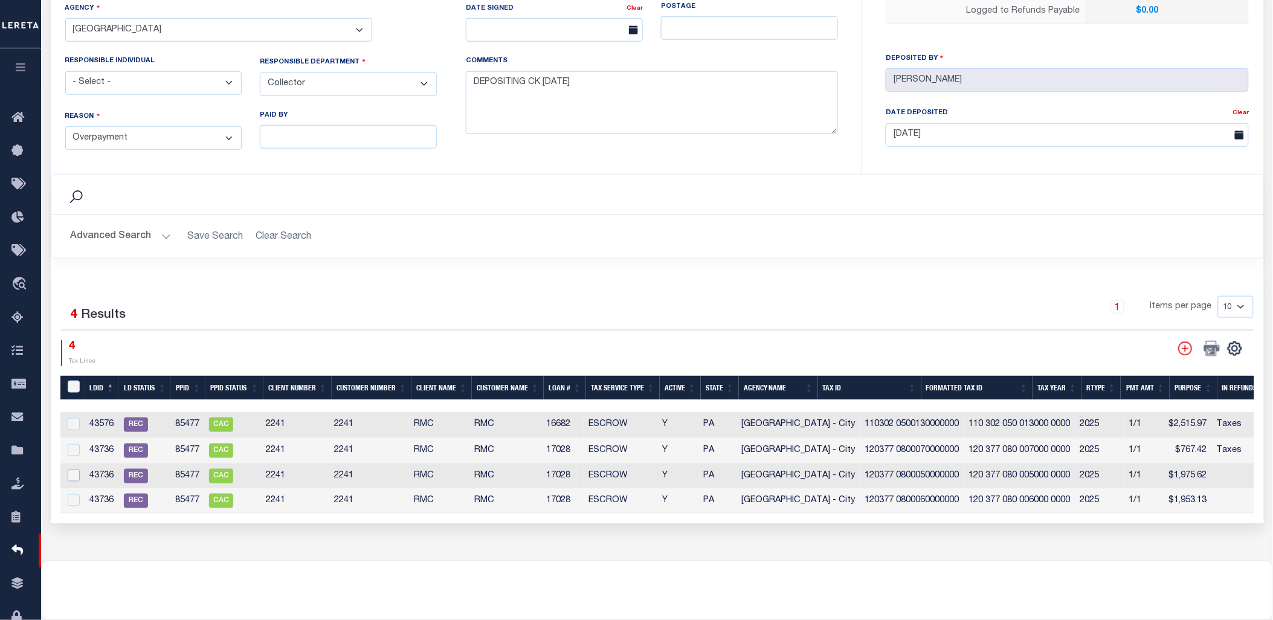
click at [71, 472] on input "checkbox" at bounding box center [74, 476] width 12 height 12
checkbox input "true"
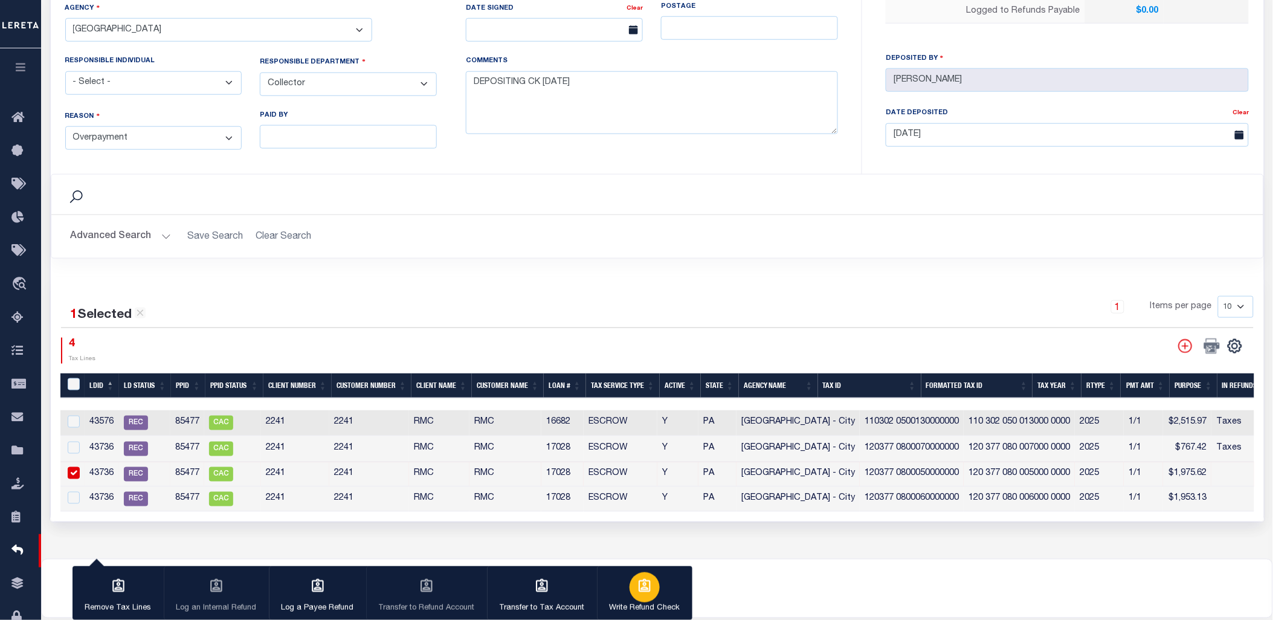
click at [650, 594] on div "button" at bounding box center [645, 587] width 30 height 30
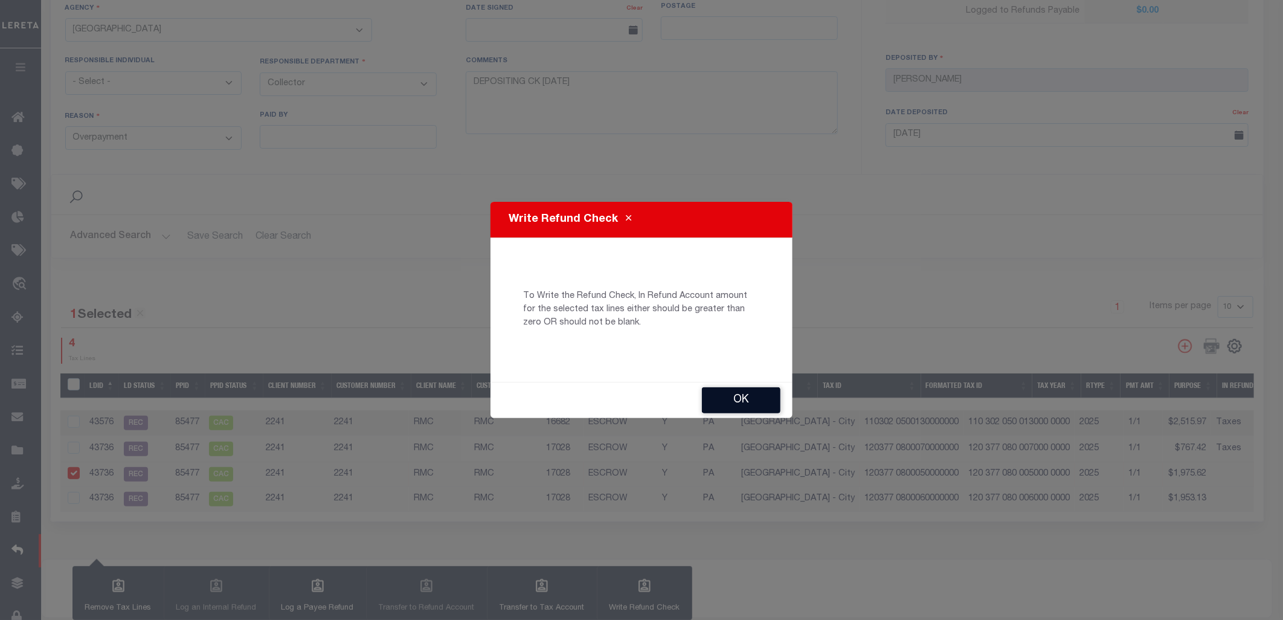
click at [729, 400] on button "Ok" at bounding box center [741, 400] width 79 height 26
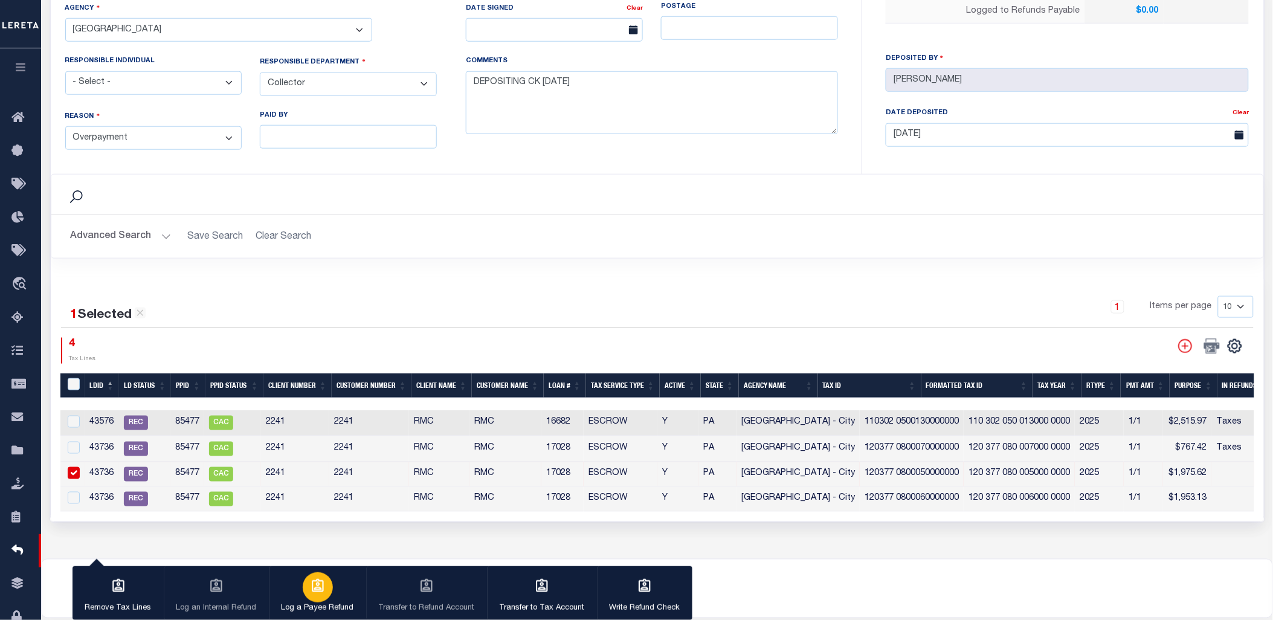
click at [319, 596] on div "button" at bounding box center [318, 587] width 30 height 30
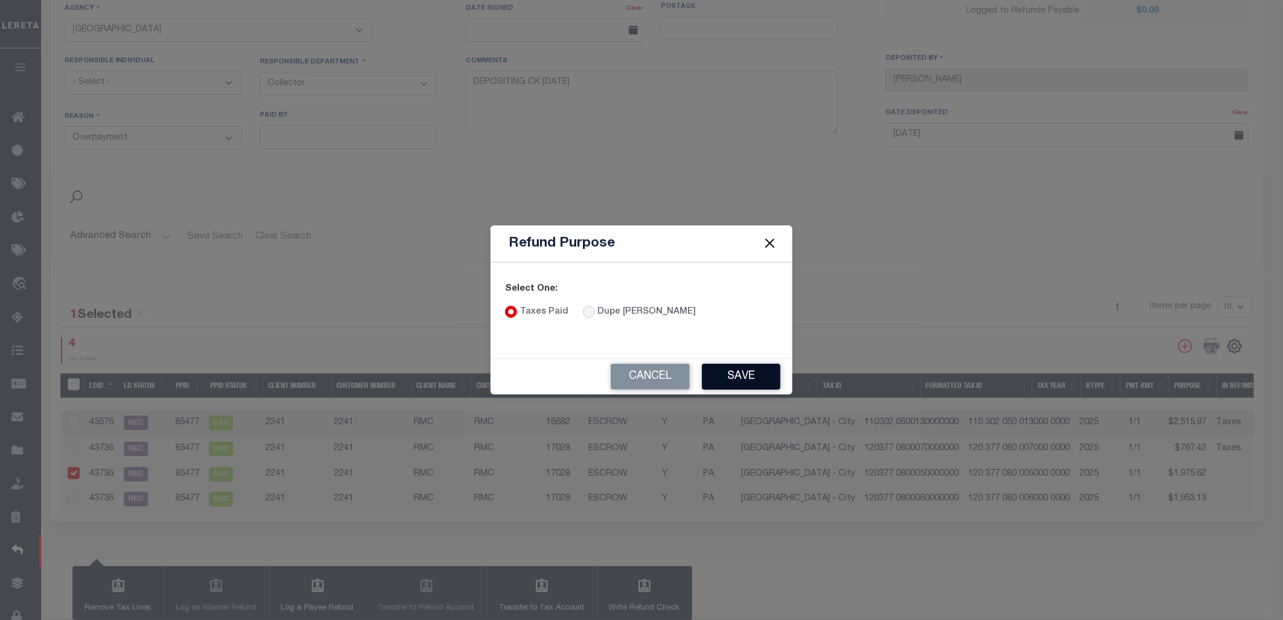
click at [745, 376] on button "Save" at bounding box center [741, 377] width 79 height 26
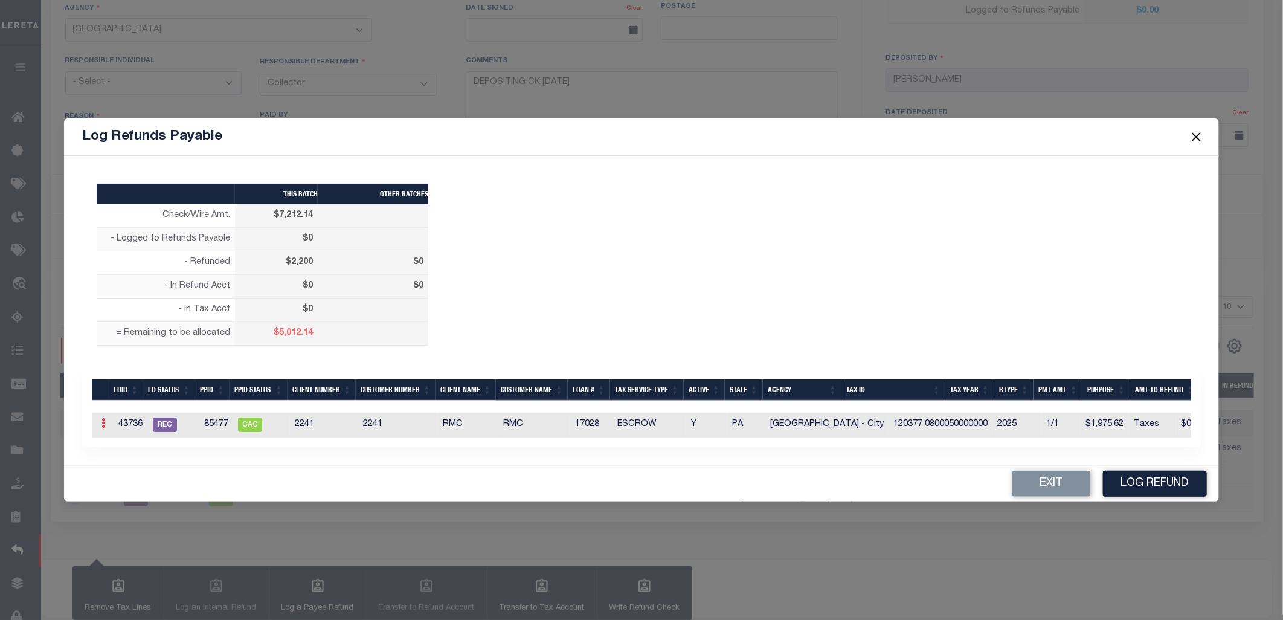
drag, startPoint x: 100, startPoint y: 417, endPoint x: 109, endPoint y: 421, distance: 9.8
click at [100, 420] on link at bounding box center [103, 425] width 13 height 10
click at [128, 456] on link "Edit" at bounding box center [124, 462] width 54 height 20
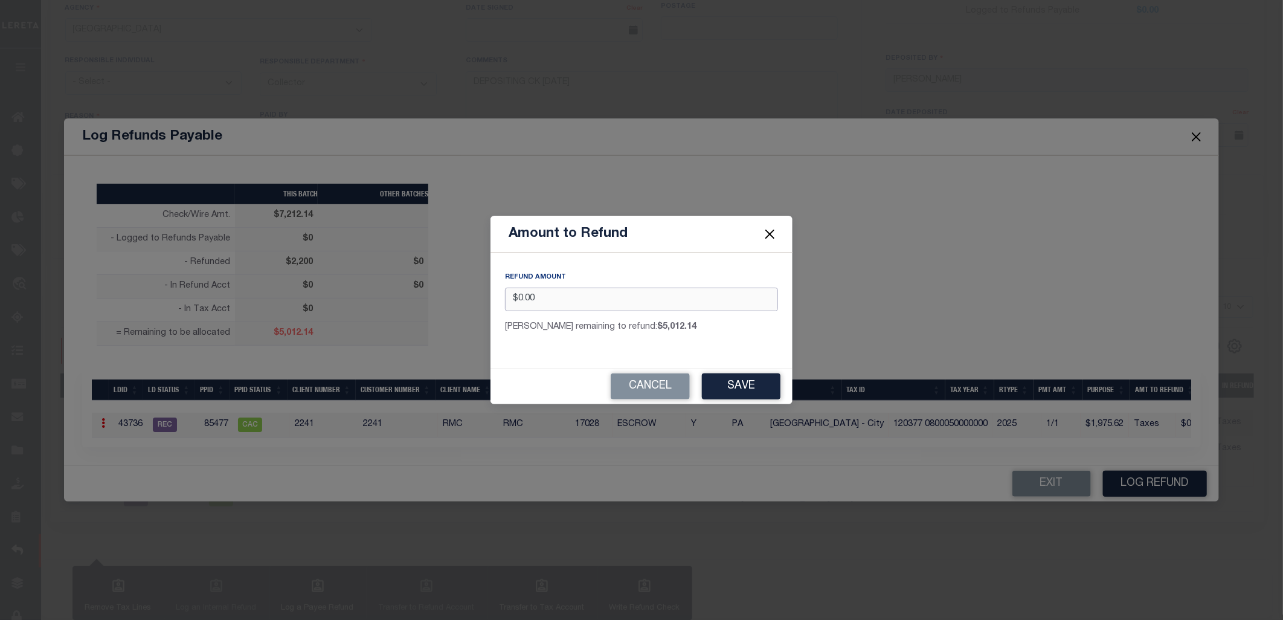
drag, startPoint x: 545, startPoint y: 297, endPoint x: 448, endPoint y: 291, distance: 97.5
click at [448, 291] on div "Amount to Refund REFUND AMOUNT $0.00 [PERSON_NAME] remaining to refund: $5,012.…" at bounding box center [641, 310] width 1283 height 620
type input "$1,975.62"
click at [744, 343] on div "[PERSON_NAME] remaining to refund: $5,012.14" at bounding box center [641, 332] width 291 height 23
click at [754, 381] on button "Save" at bounding box center [741, 386] width 79 height 26
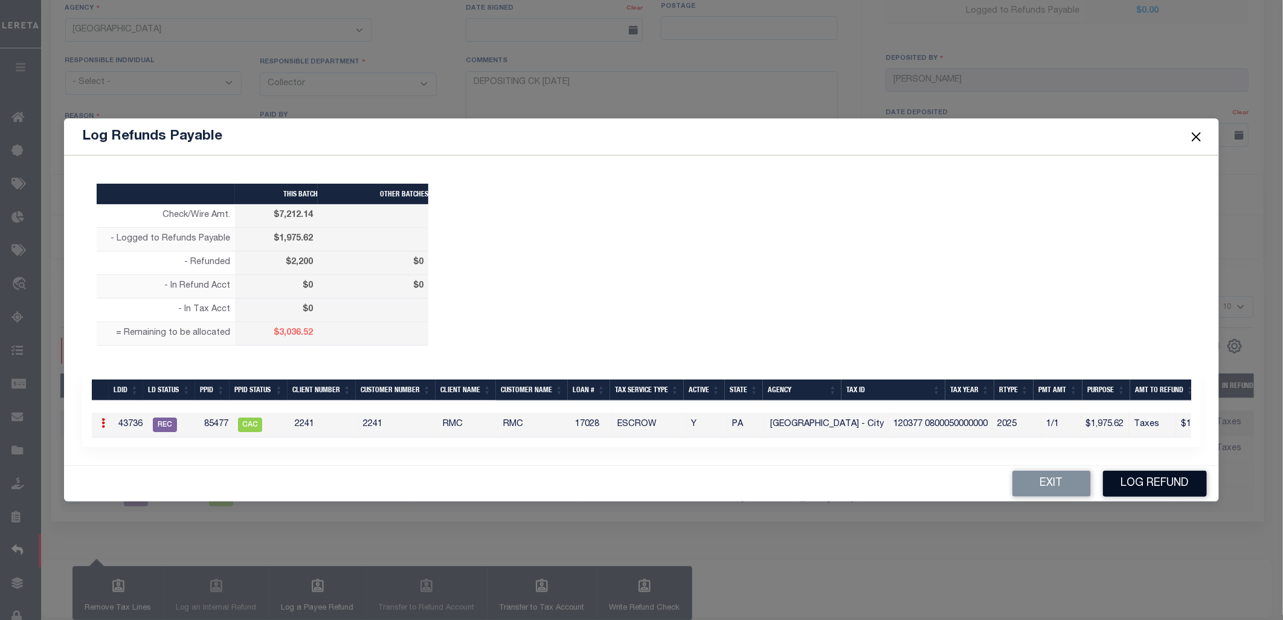
click at [1156, 483] on button "Log Refund" at bounding box center [1155, 484] width 104 height 26
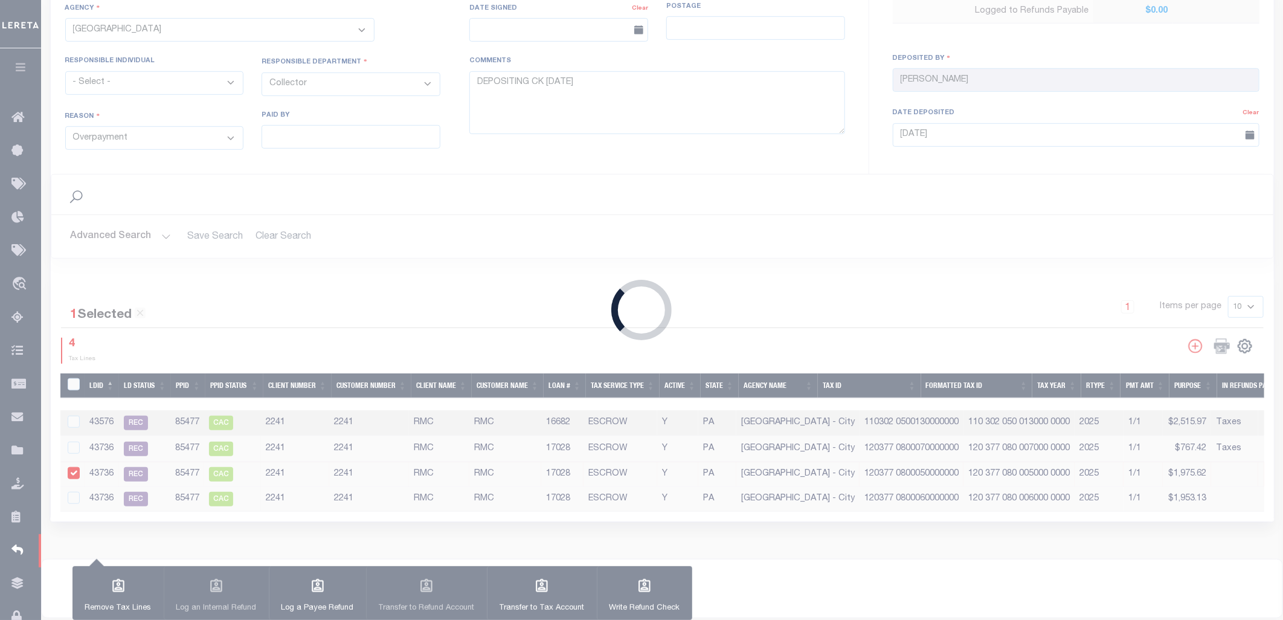
type input "$7,212.14"
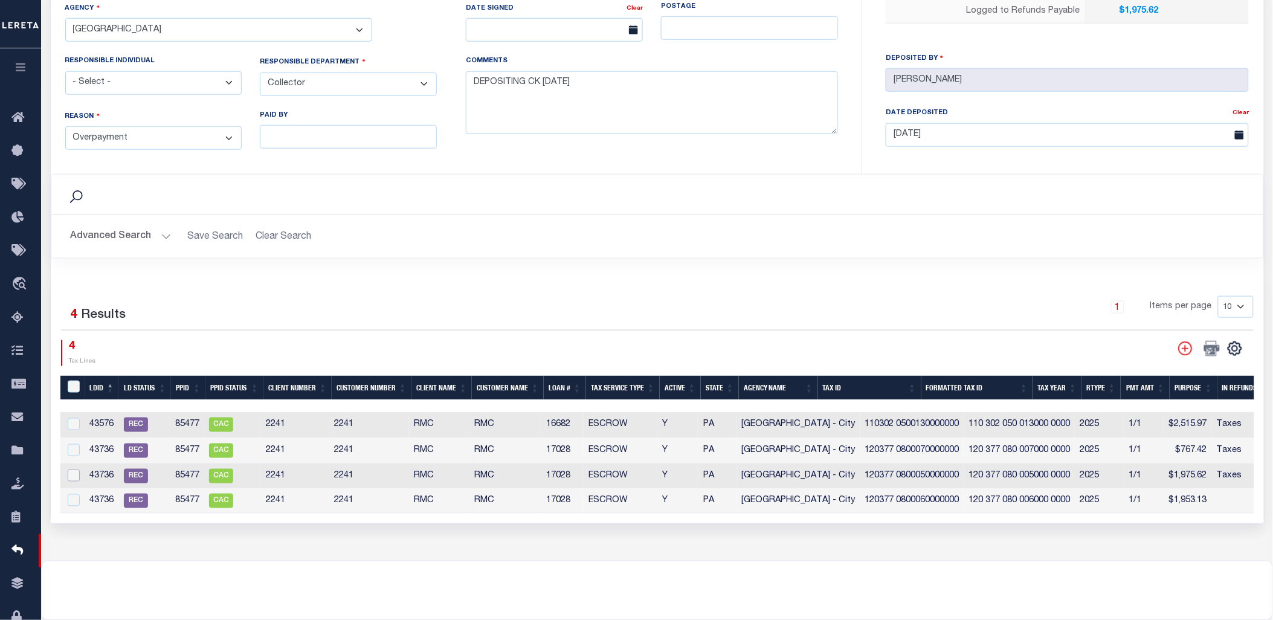
click at [77, 474] on input "checkbox" at bounding box center [74, 476] width 12 height 12
checkbox input "true"
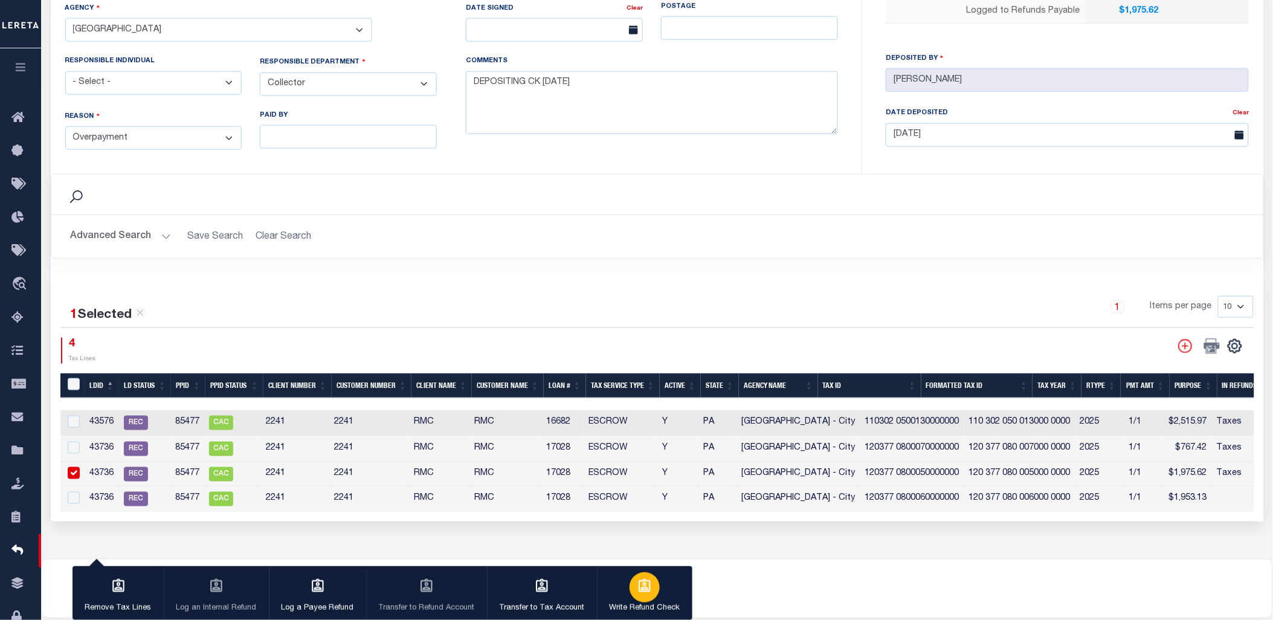
click at [659, 601] on button "Write Refund Check" at bounding box center [644, 593] width 95 height 54
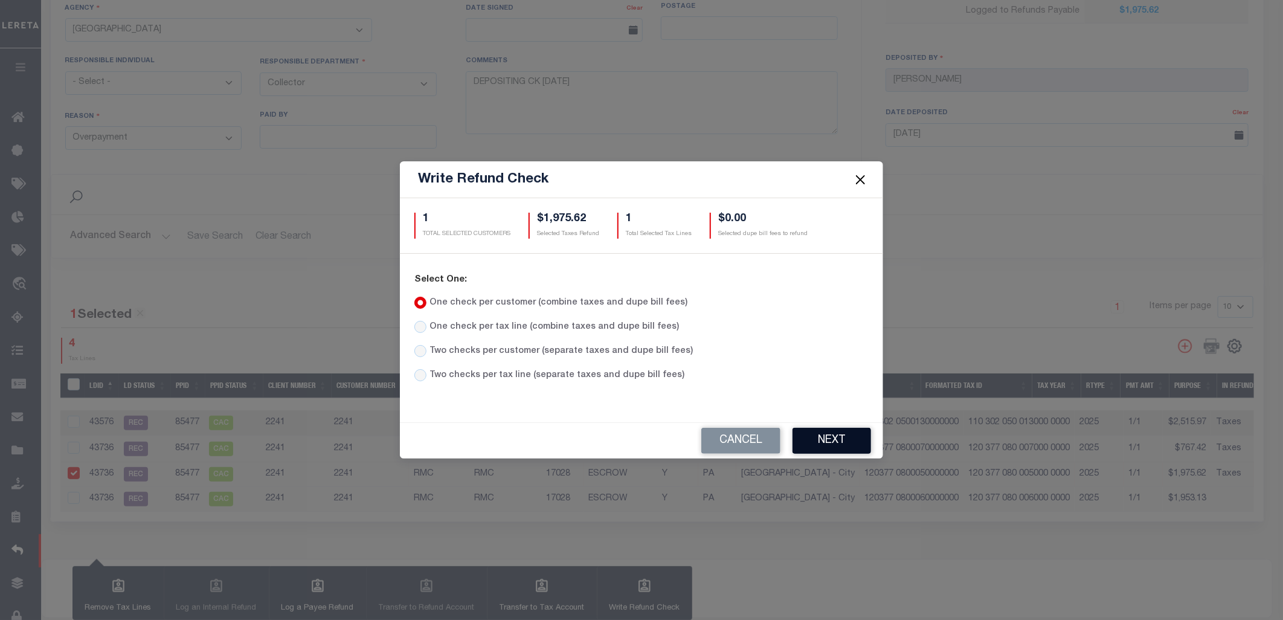
click at [827, 434] on button "Next" at bounding box center [832, 441] width 79 height 26
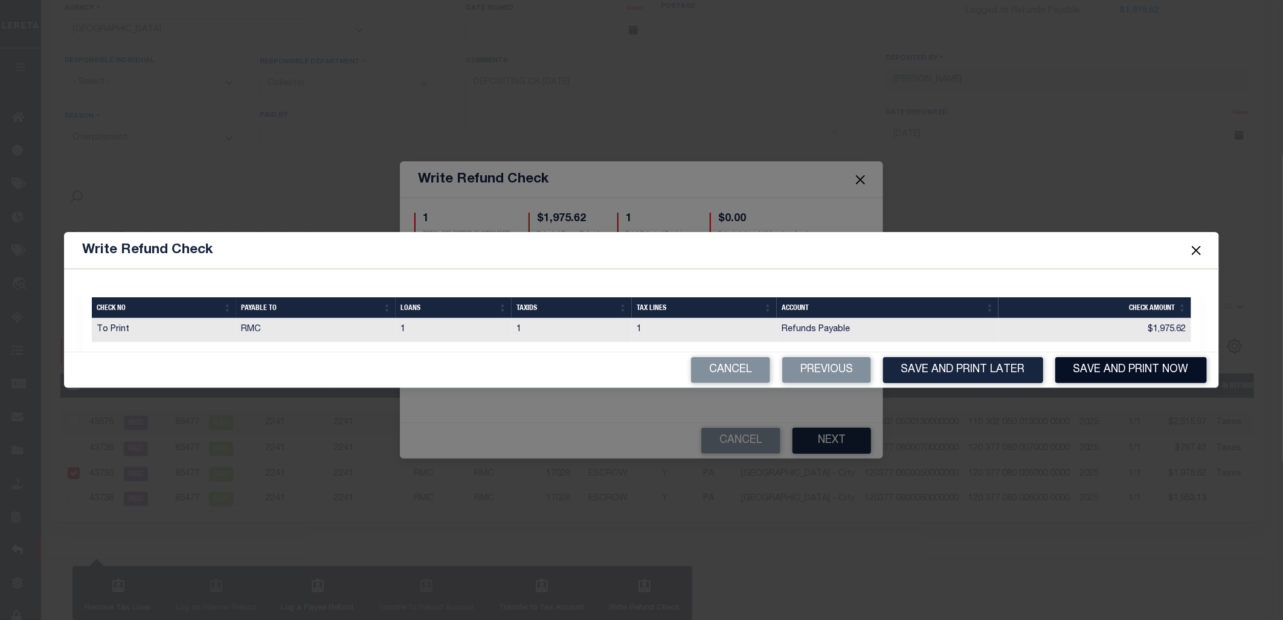
click at [1076, 367] on button "Save and Print Now" at bounding box center [1132, 370] width 152 height 26
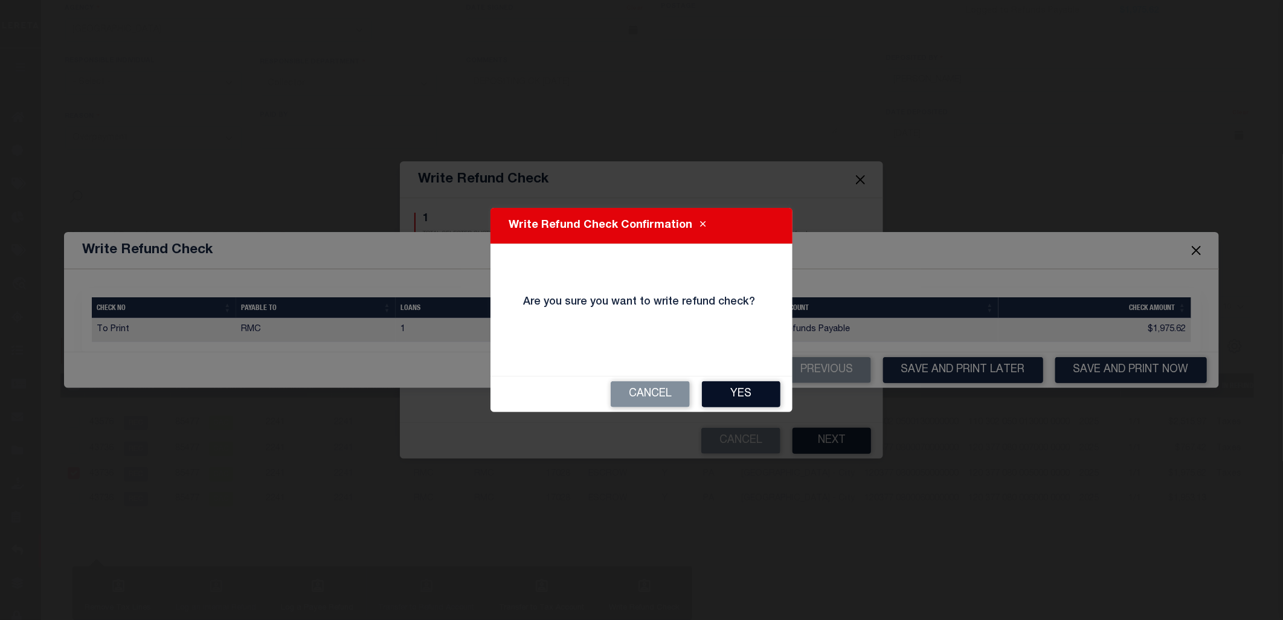
click at [742, 395] on button "Yes" at bounding box center [741, 394] width 79 height 26
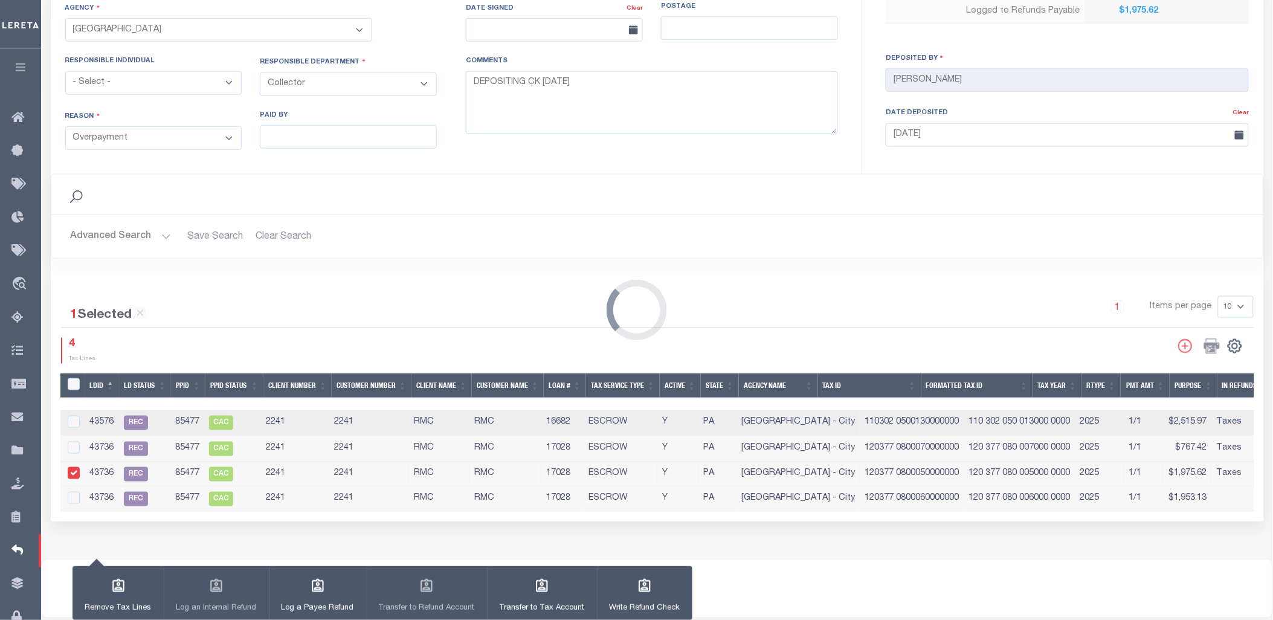
type input "$7,212.14"
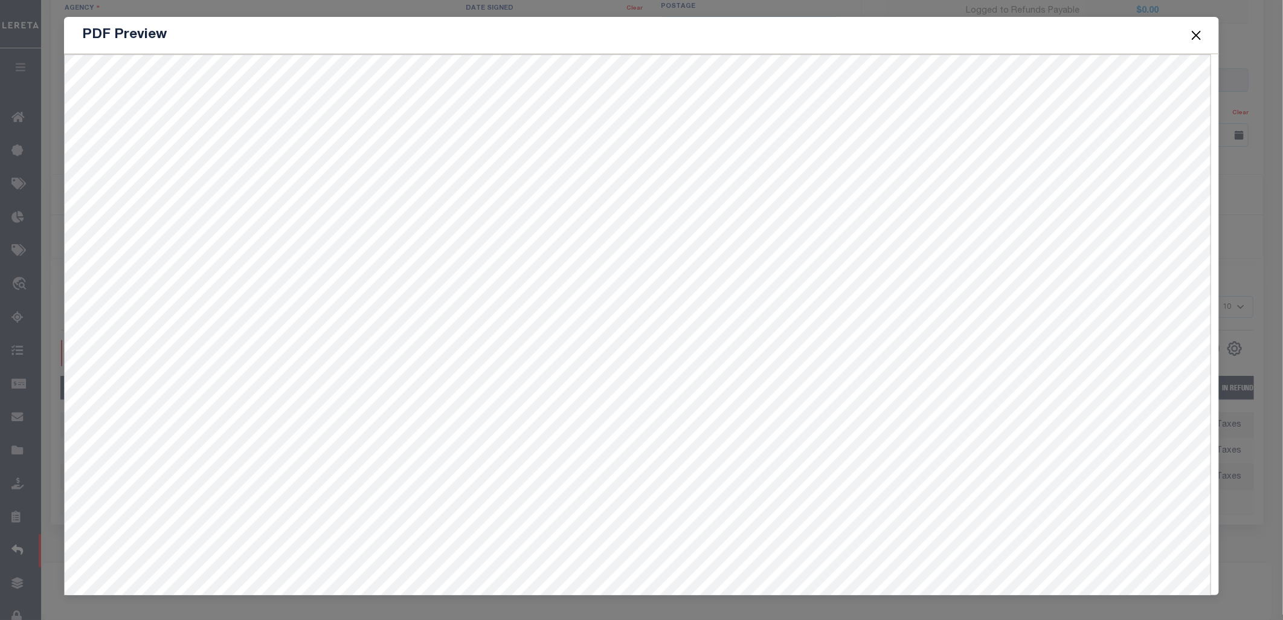
click at [1201, 37] on button "Close" at bounding box center [1197, 35] width 16 height 16
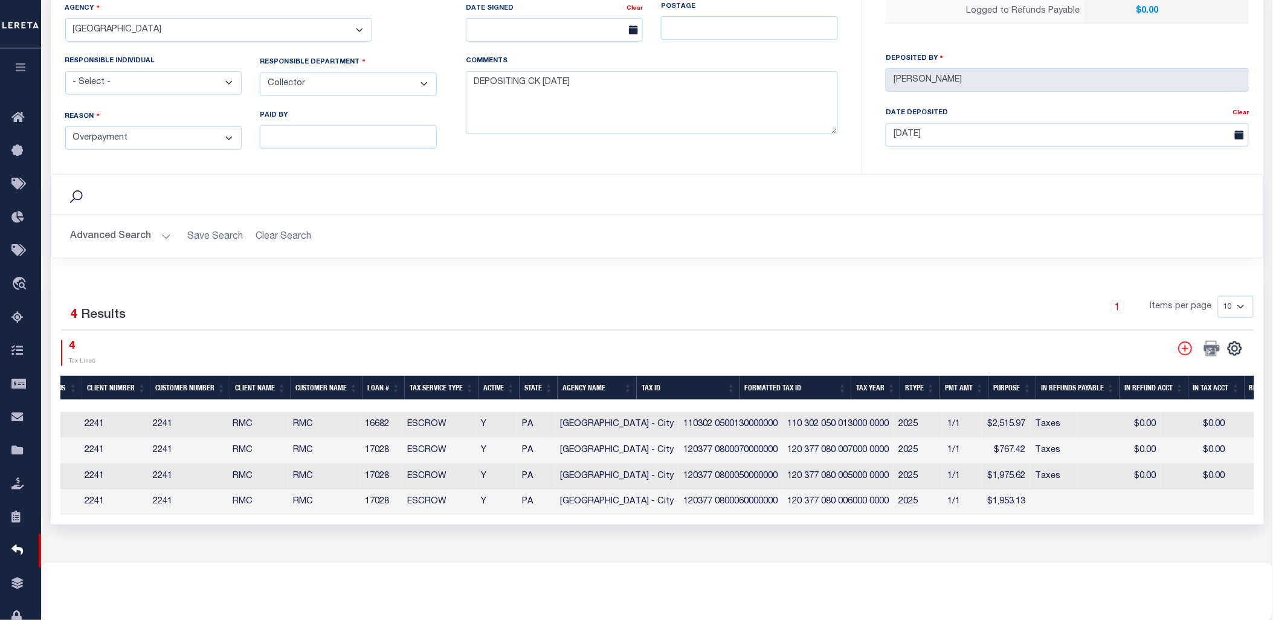
scroll to position [0, 259]
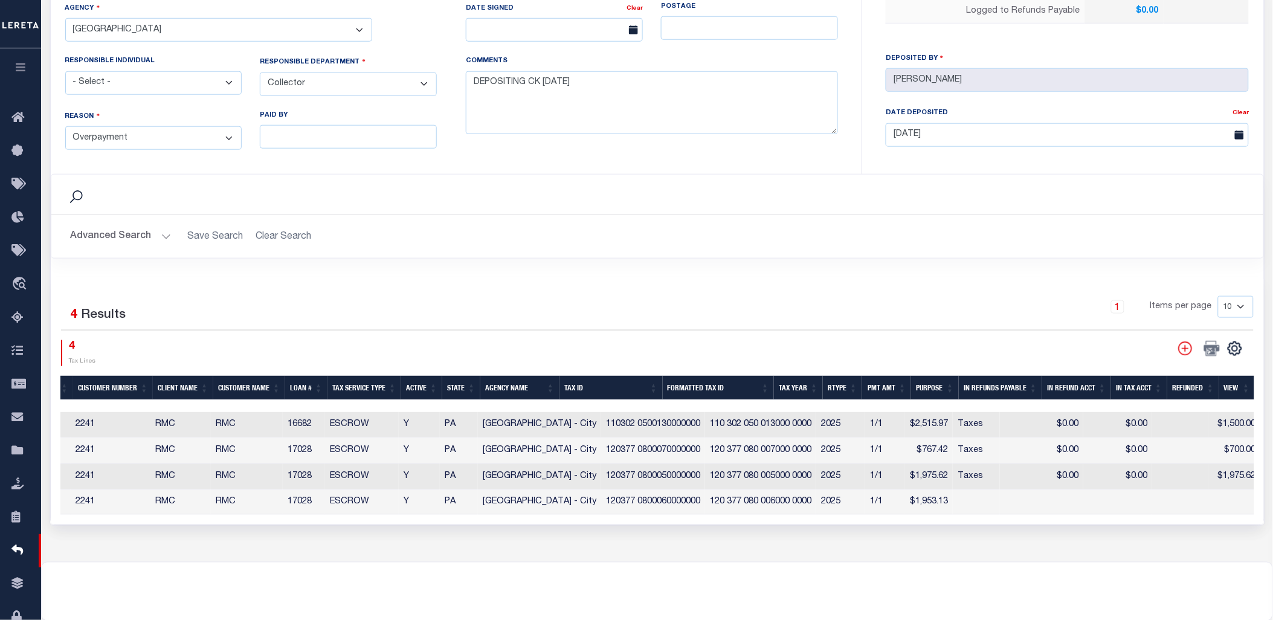
click at [550, 306] on div "1 Items per page 10 25 50 100" at bounding box center [809, 311] width 890 height 31
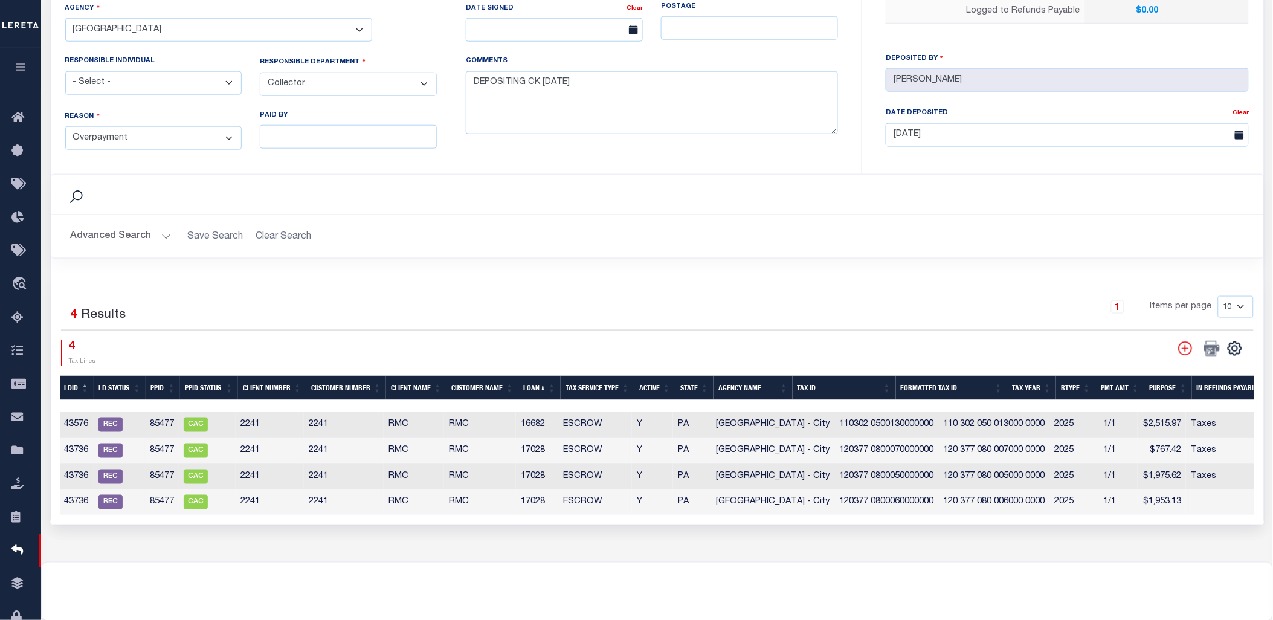
scroll to position [0, 0]
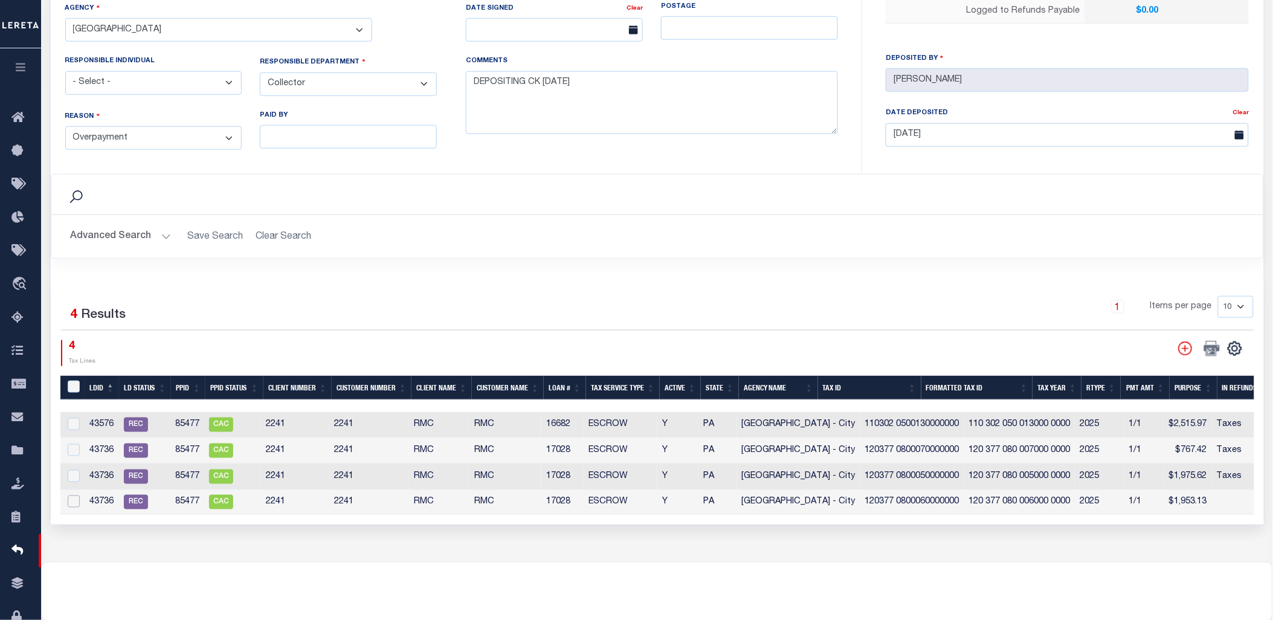
click at [71, 502] on input "checkbox" at bounding box center [74, 501] width 12 height 12
checkbox input "true"
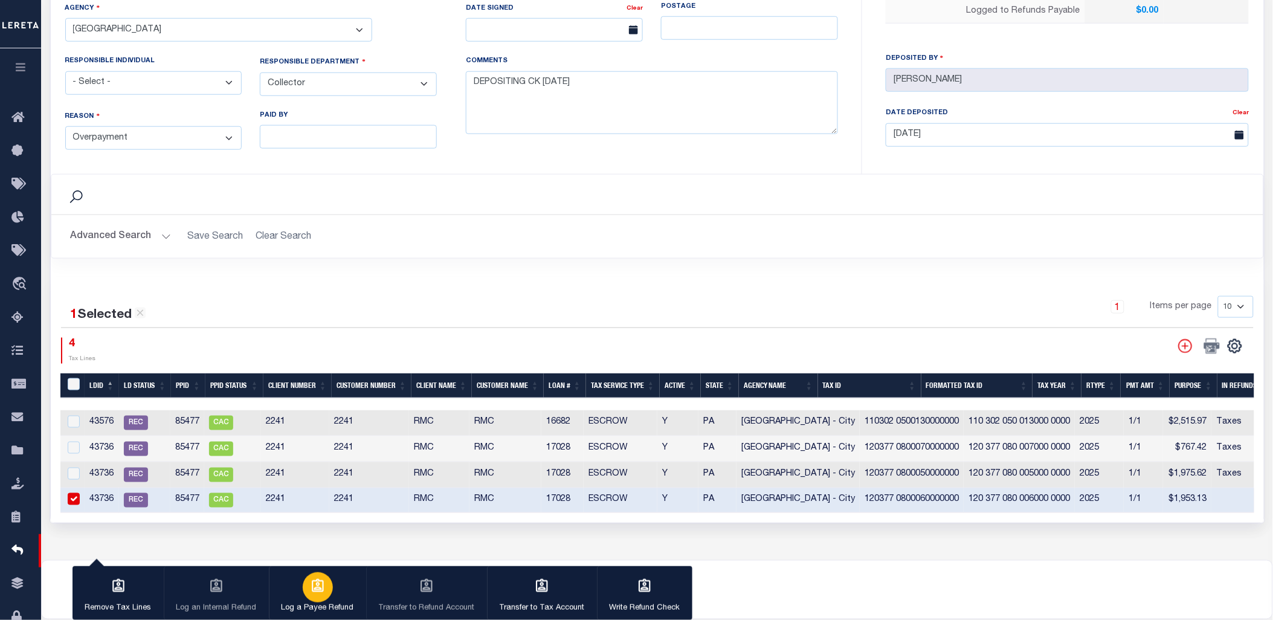
click at [325, 585] on div "button" at bounding box center [318, 587] width 30 height 30
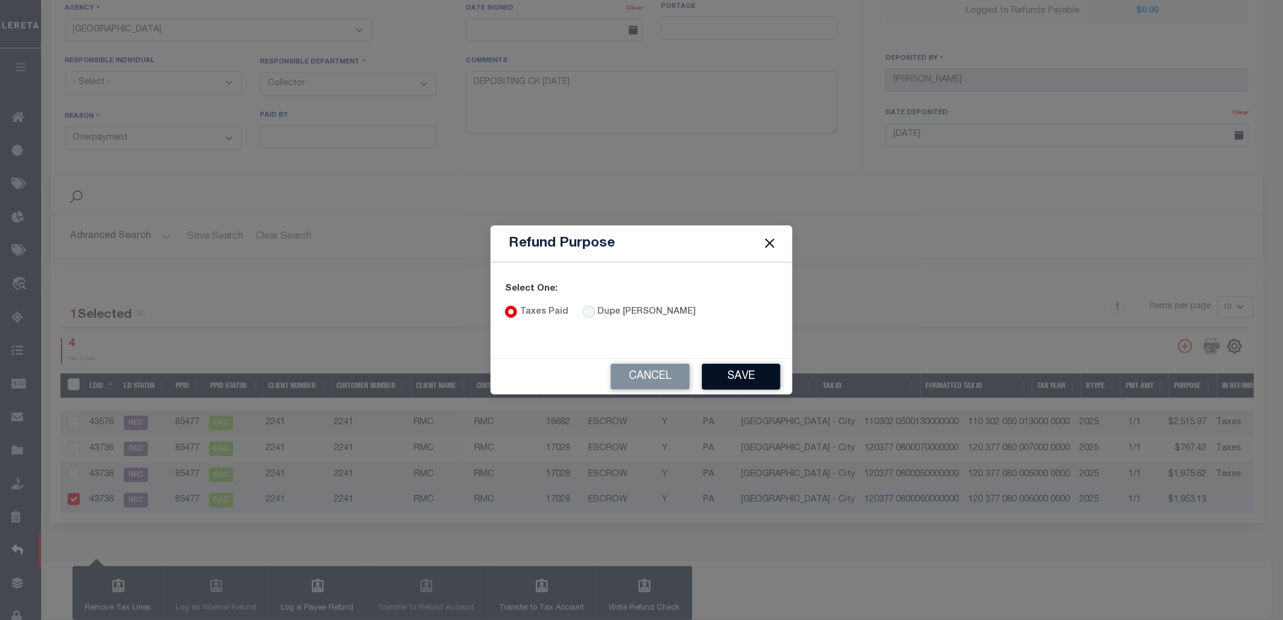
click at [730, 378] on button "Save" at bounding box center [741, 377] width 79 height 26
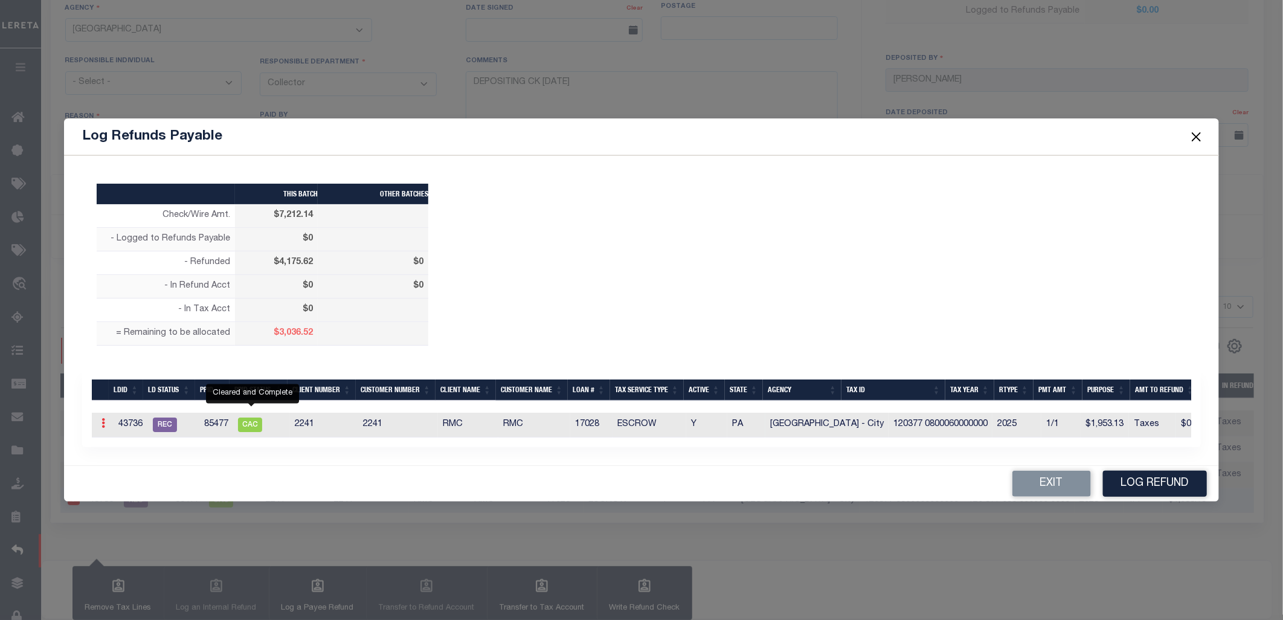
click at [106, 420] on link at bounding box center [103, 425] width 13 height 10
click at [121, 456] on link "Edit" at bounding box center [124, 462] width 54 height 20
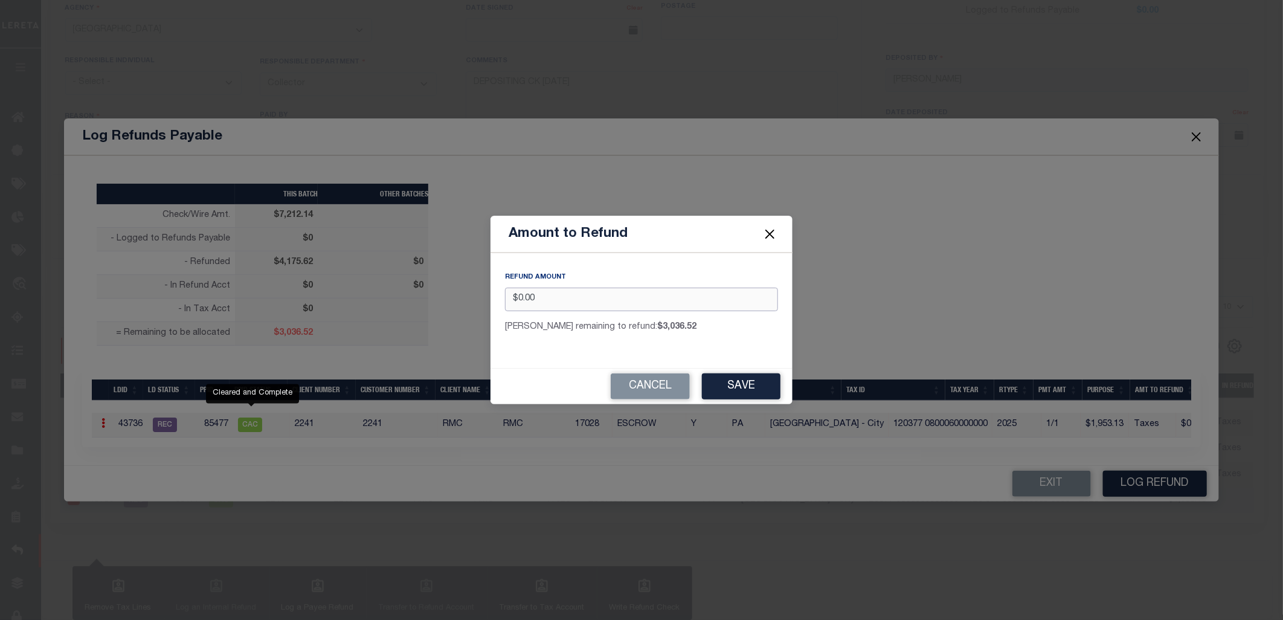
drag, startPoint x: 559, startPoint y: 300, endPoint x: 512, endPoint y: 300, distance: 47.1
click at [512, 300] on input "$0.00" at bounding box center [641, 300] width 273 height 24
type input "$1,953.13"
click at [732, 392] on button "Save" at bounding box center [741, 386] width 79 height 26
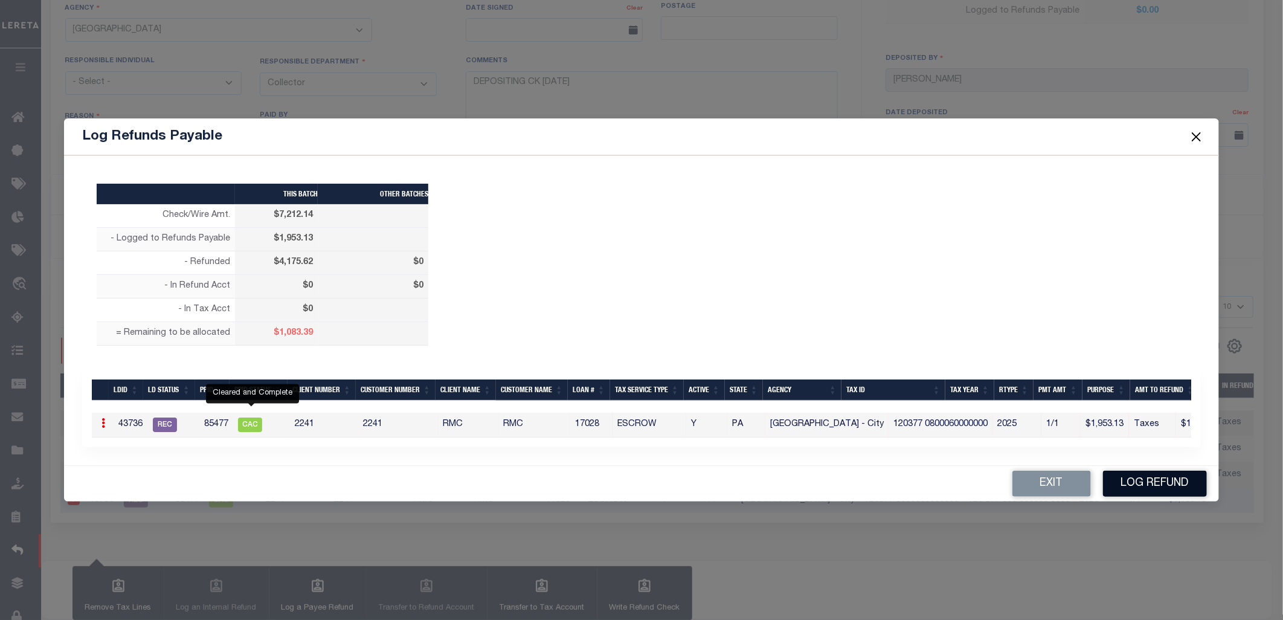
click at [1176, 486] on button "Log Refund" at bounding box center [1155, 484] width 104 height 26
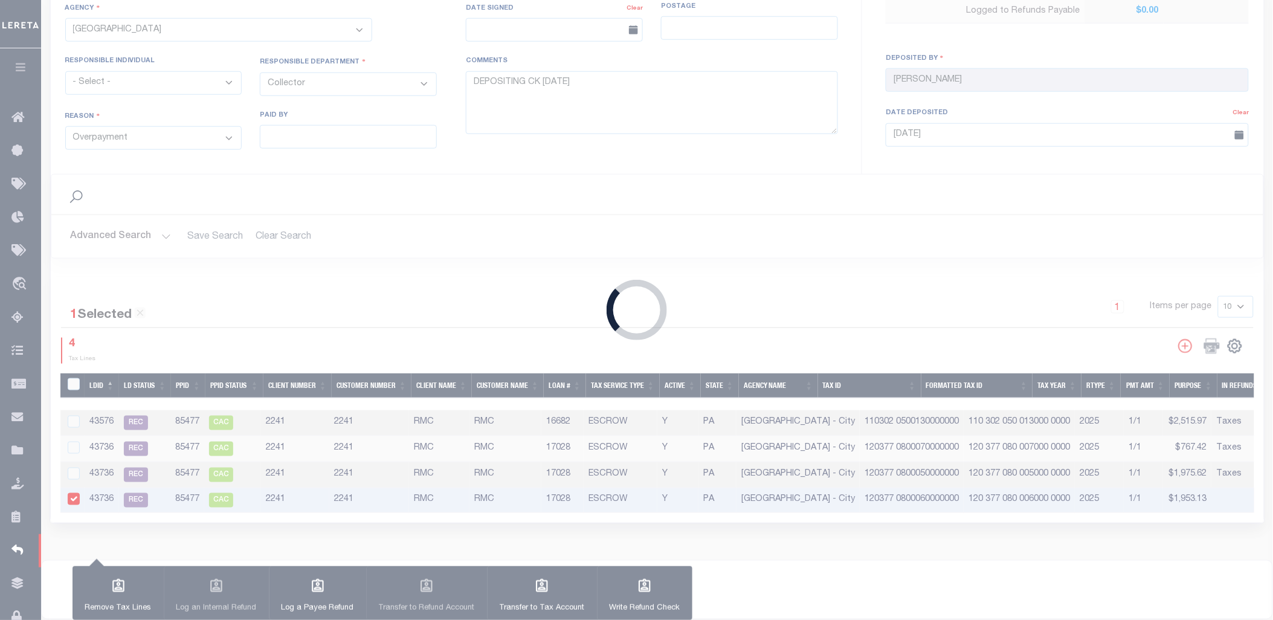
type input "$7,212.14"
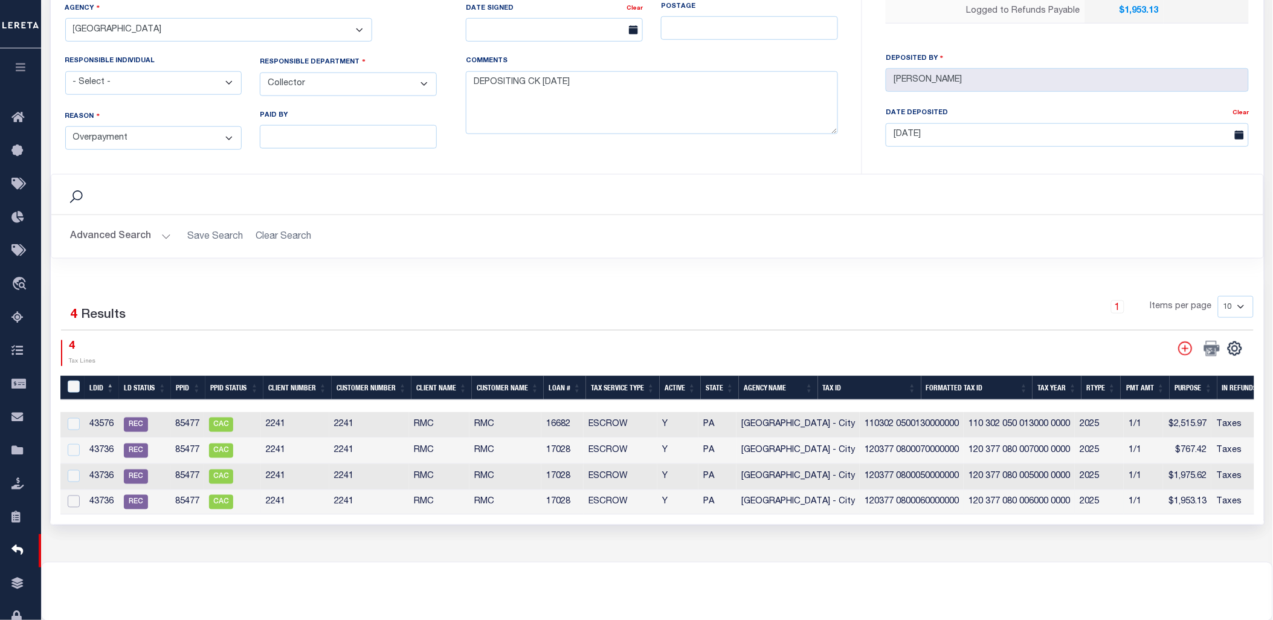
click at [69, 499] on input "checkbox" at bounding box center [74, 501] width 12 height 12
checkbox input "true"
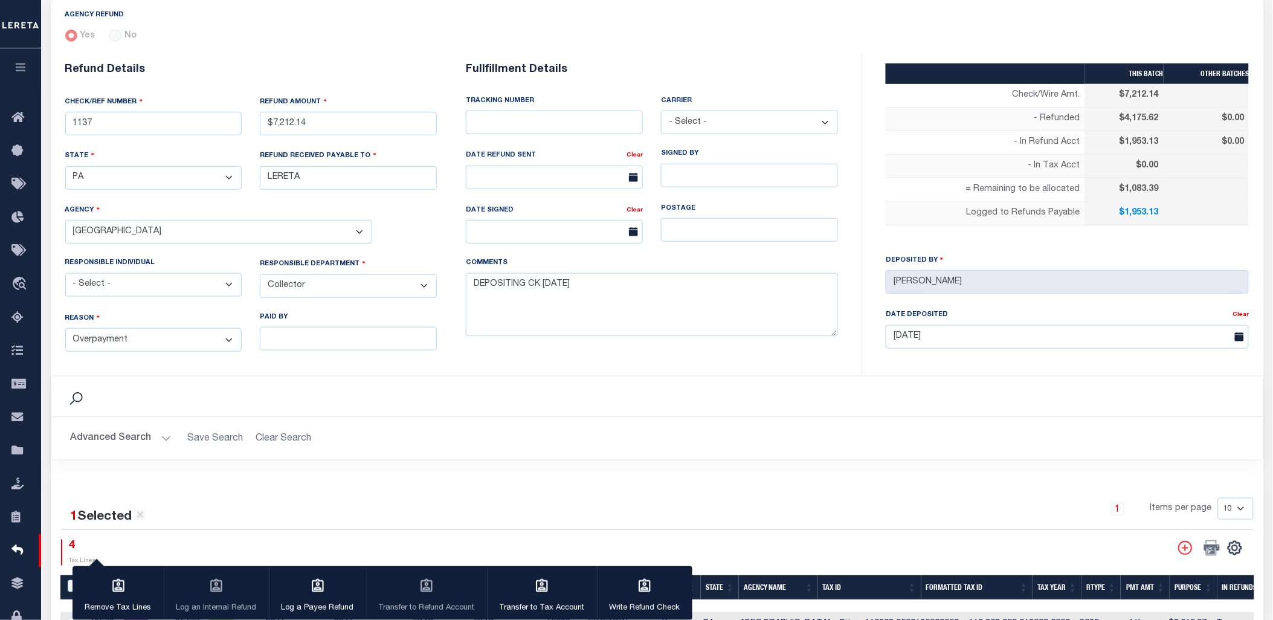
scroll to position [69, 0]
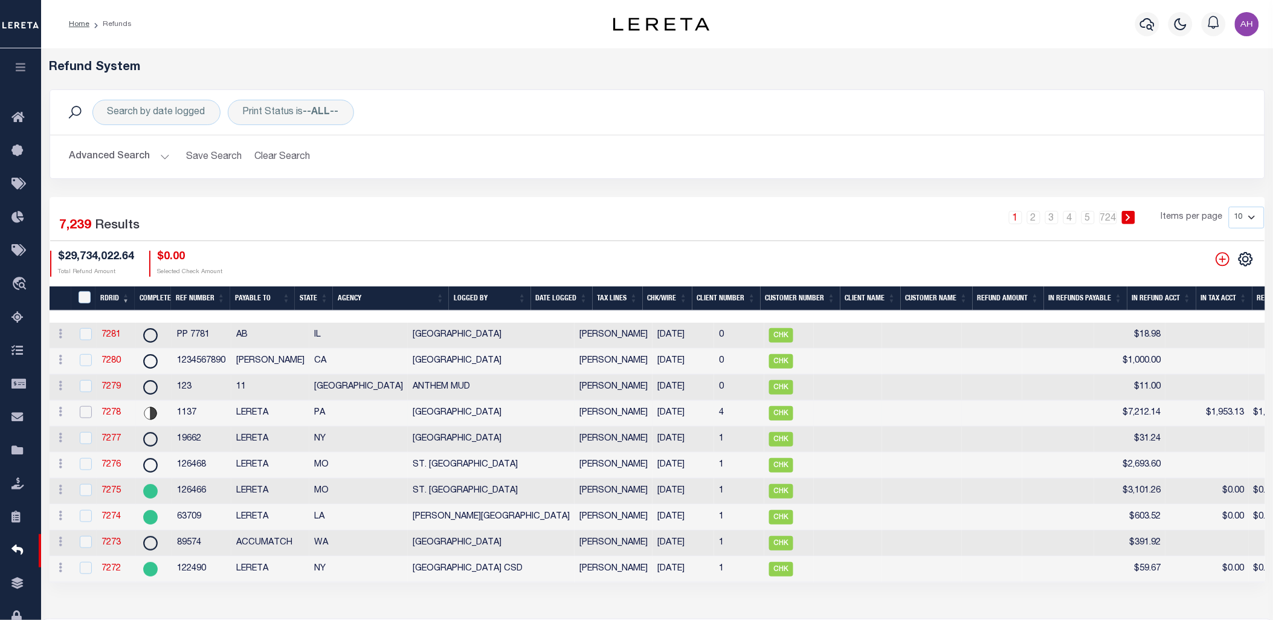
click at [91, 417] on input "checkbox" at bounding box center [86, 412] width 12 height 12
checkbox input "true"
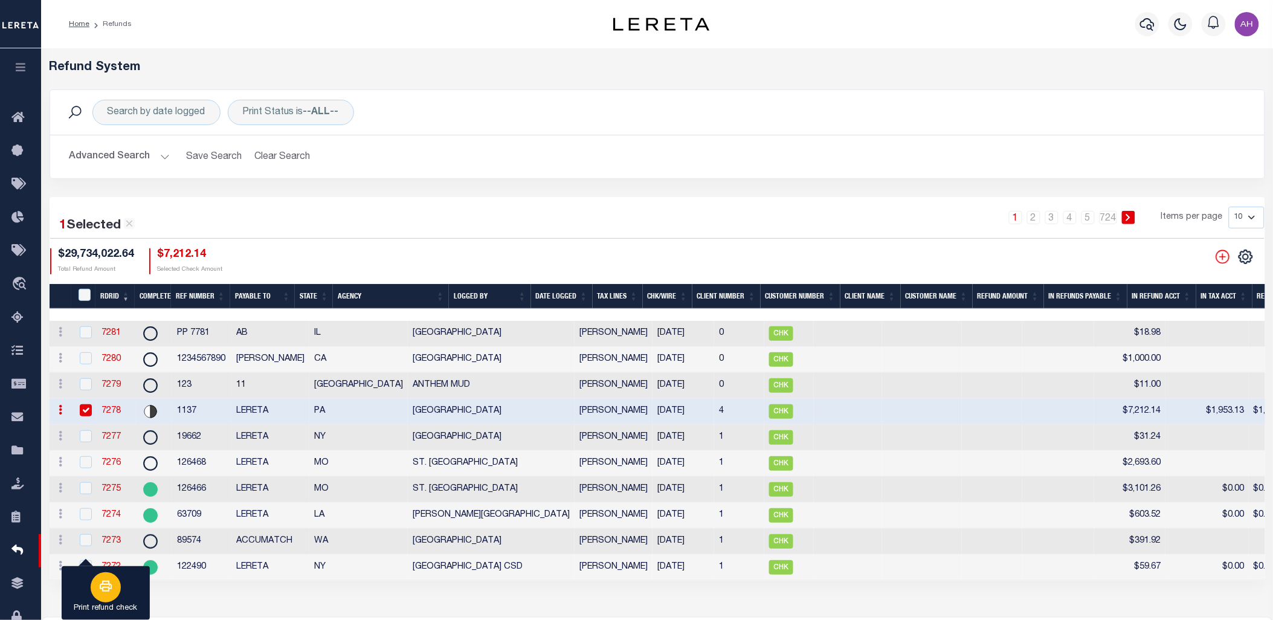
click at [123, 583] on button "Print refund check" at bounding box center [106, 593] width 88 height 54
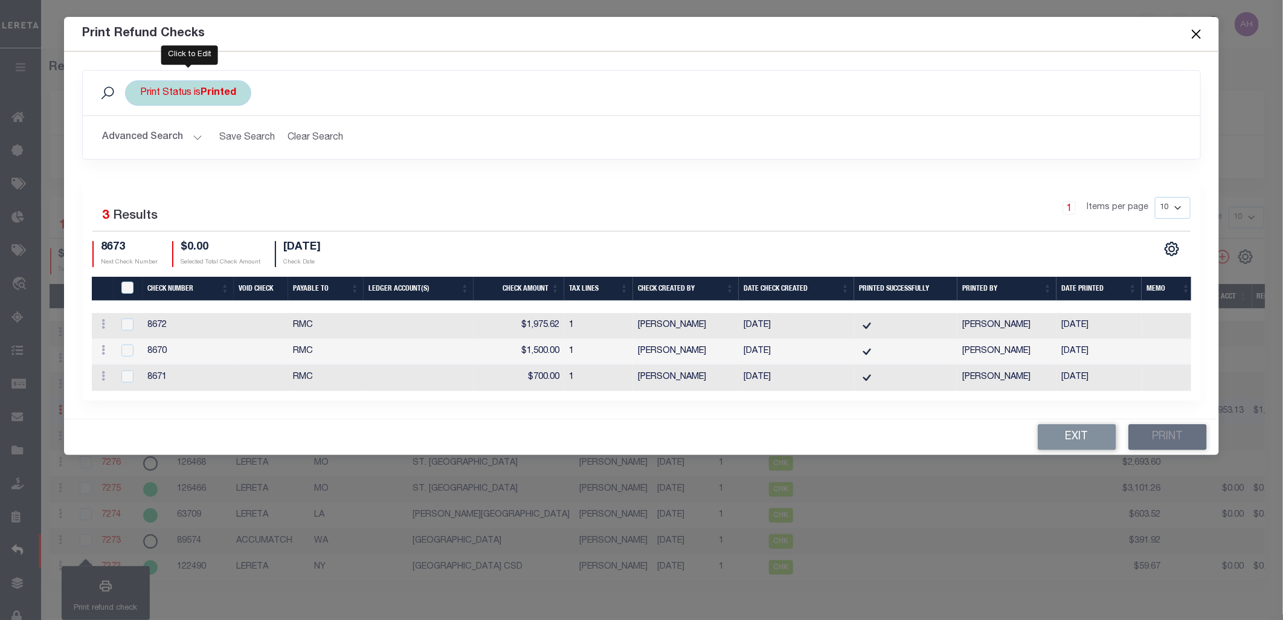
click at [234, 97] on b "Printed" at bounding box center [219, 93] width 36 height 10
click at [226, 147] on select "Printed Not Printed" at bounding box center [230, 152] width 178 height 23
select select "false"
click at [141, 141] on select "Printed Not Printed" at bounding box center [230, 152] width 178 height 23
click at [305, 173] on input "Apply" at bounding box center [301, 179] width 36 height 20
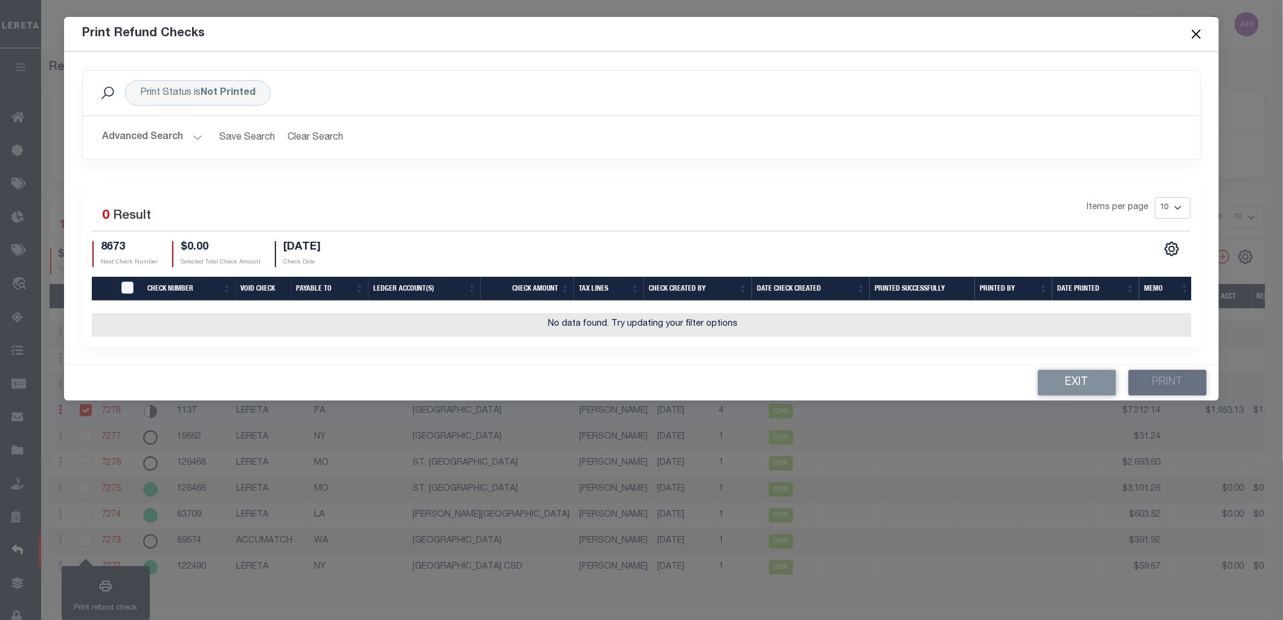
click at [166, 147] on button "Advanced Search" at bounding box center [152, 138] width 100 height 24
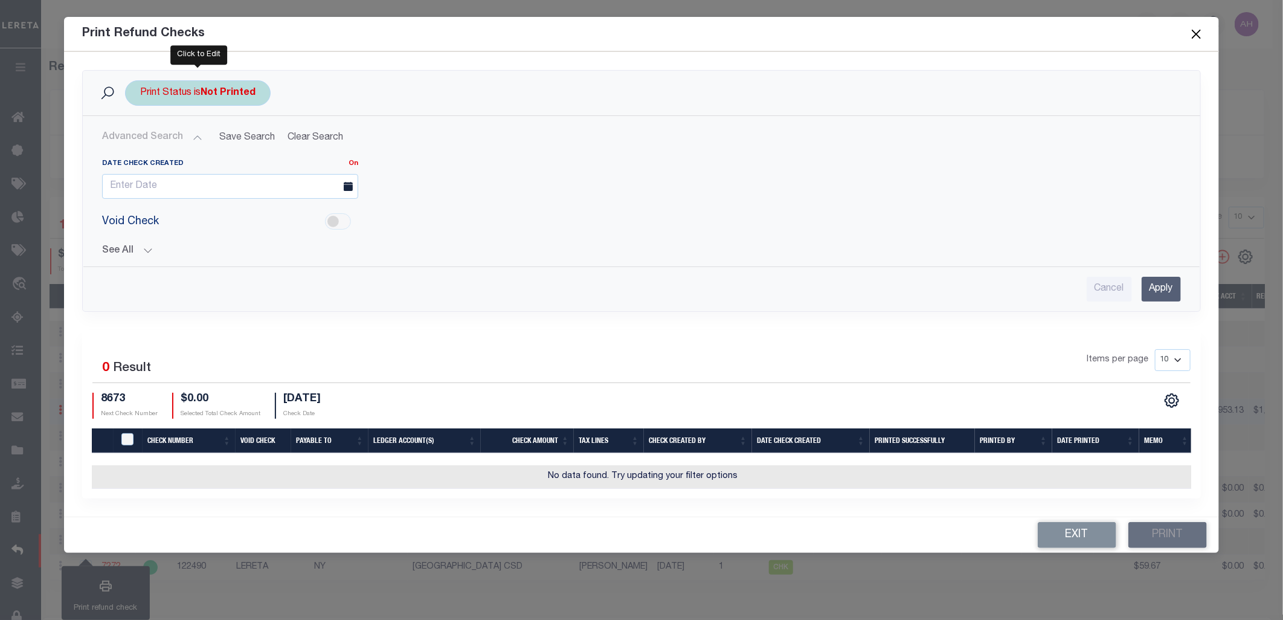
click at [196, 94] on div "Print Status is Not Printed" at bounding box center [198, 92] width 146 height 25
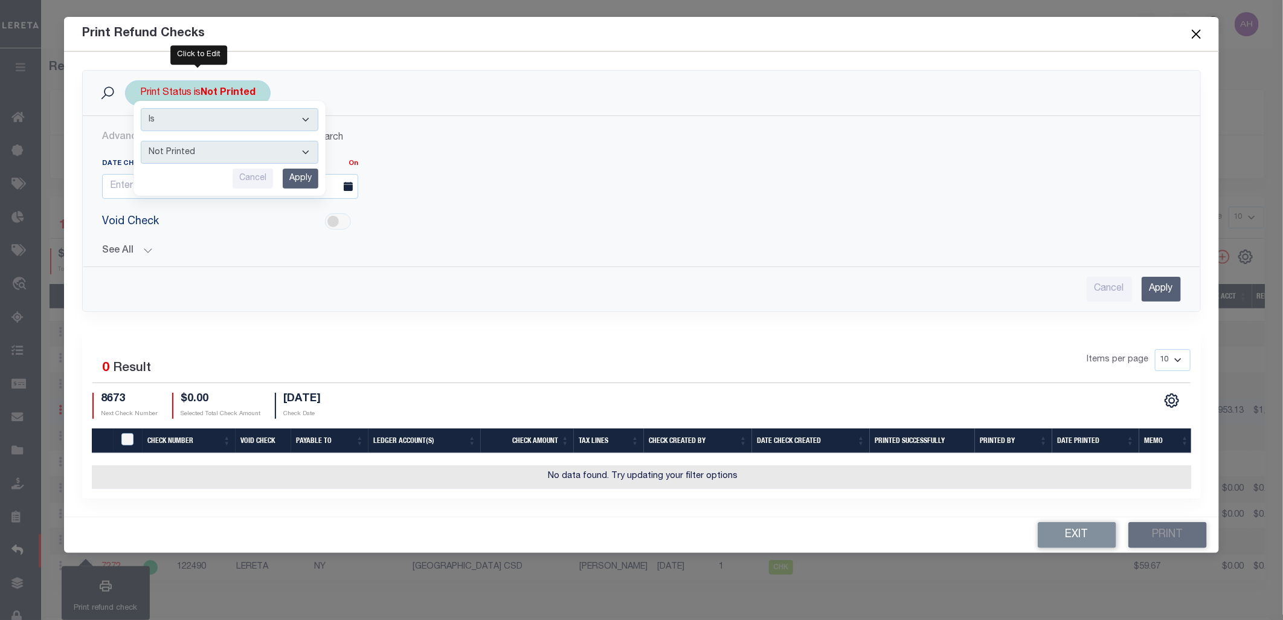
click at [192, 154] on select "Printed Not Printed" at bounding box center [230, 152] width 178 height 23
select select "true"
click at [141, 141] on select "Printed Not Printed" at bounding box center [230, 152] width 178 height 23
click at [295, 179] on input "Apply" at bounding box center [301, 179] width 36 height 20
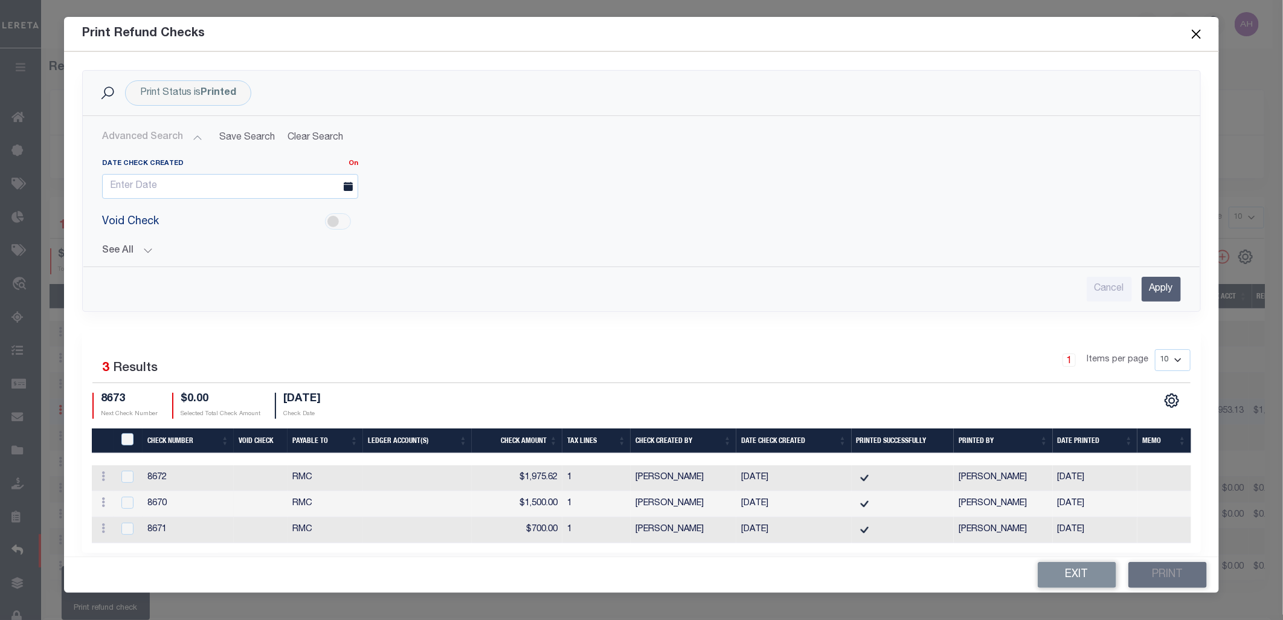
scroll to position [21, 0]
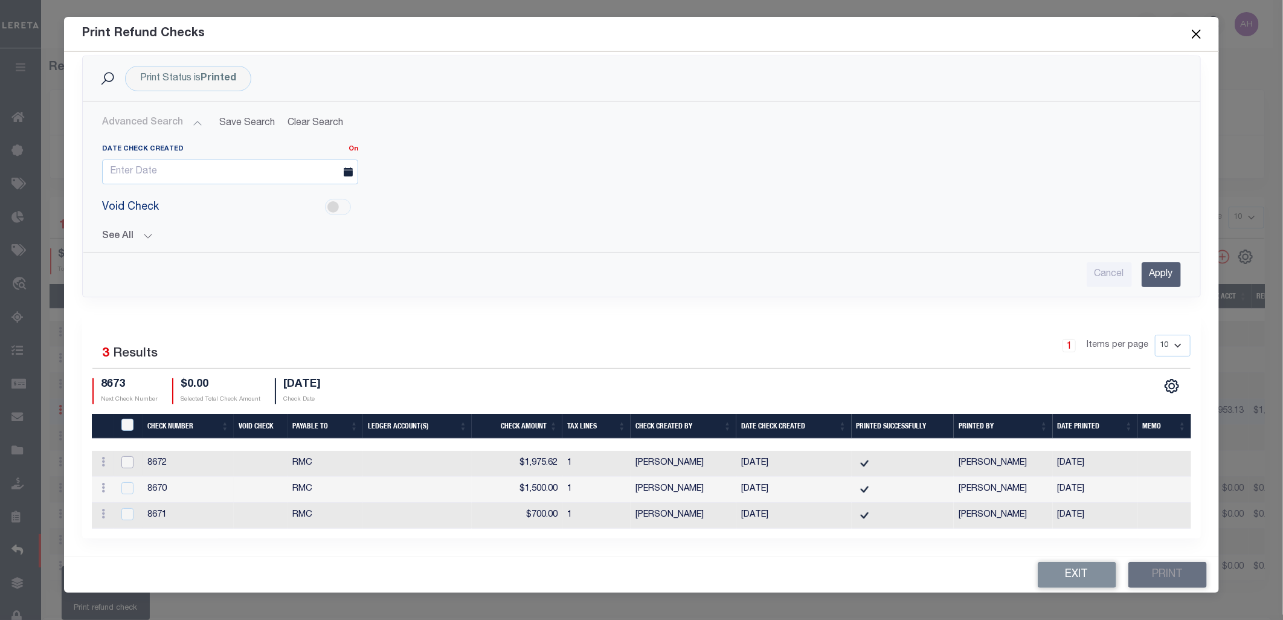
click at [124, 458] on input "checkbox" at bounding box center [127, 462] width 12 height 12
checkbox input "true"
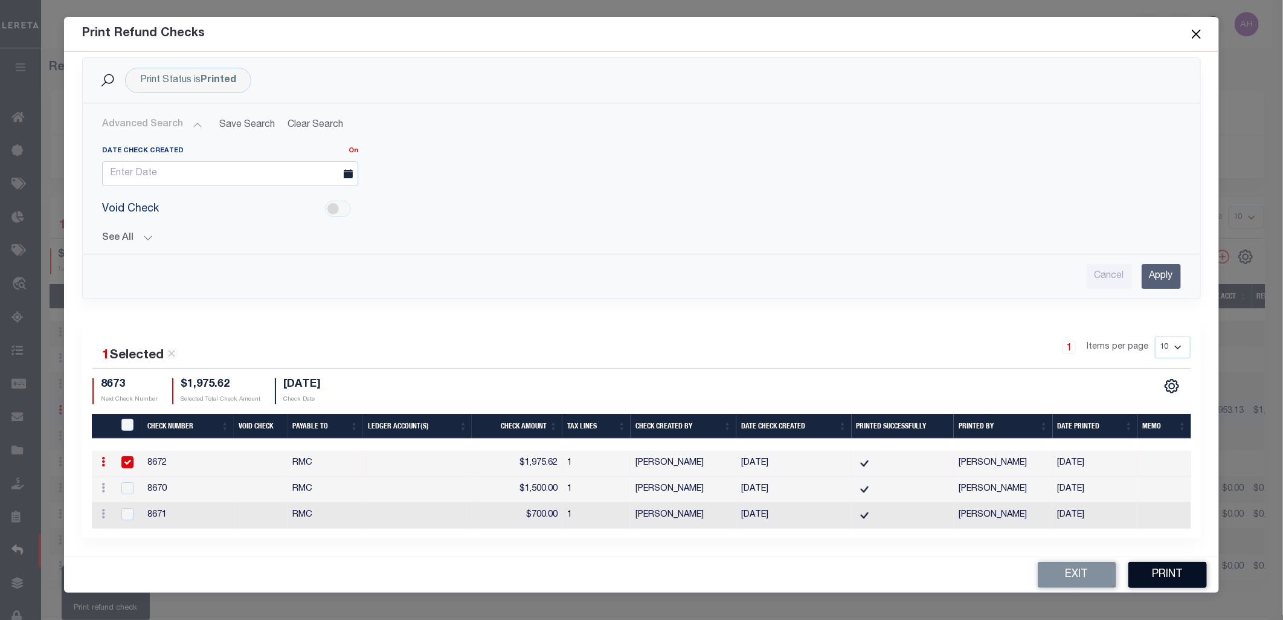
click at [1166, 572] on button "Print" at bounding box center [1168, 575] width 79 height 26
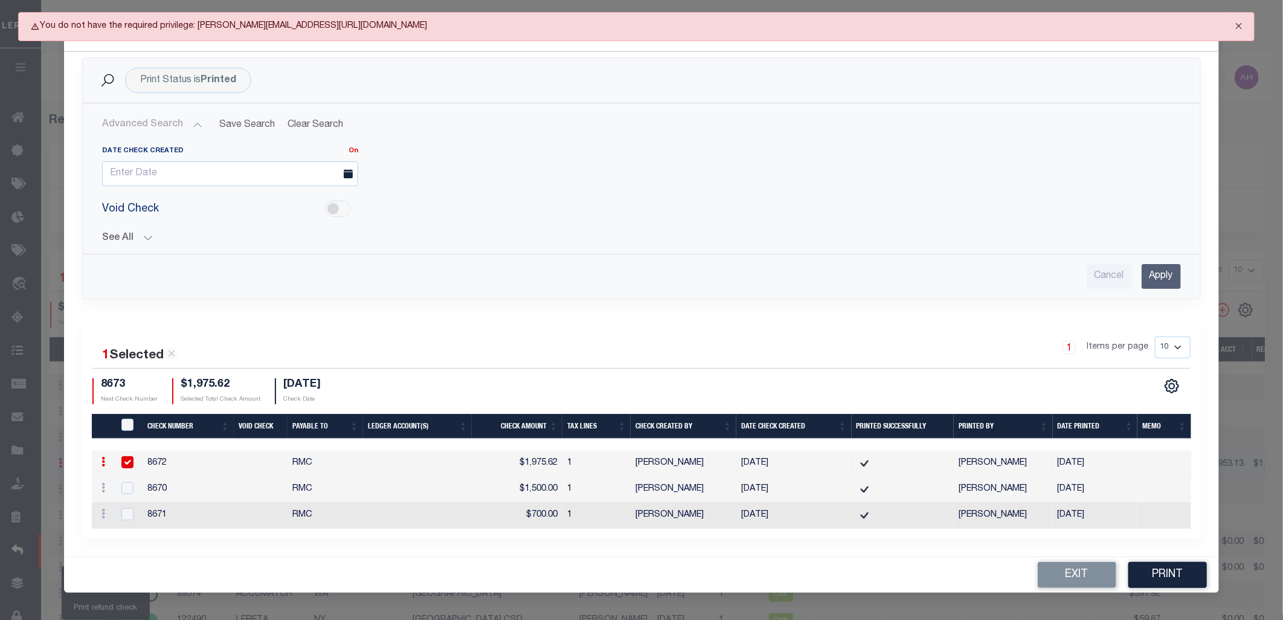
click at [1239, 25] on button "Close" at bounding box center [1239, 26] width 30 height 27
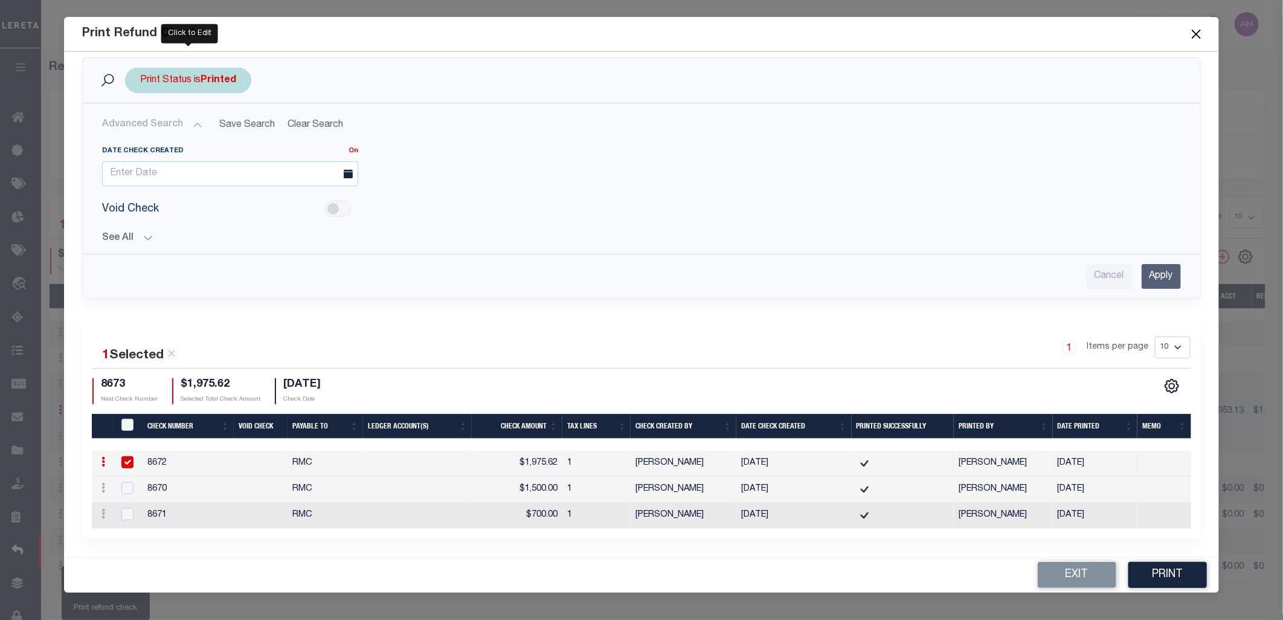
click at [230, 76] on b "Printed" at bounding box center [219, 81] width 36 height 10
click at [201, 129] on select "Printed Not Printed" at bounding box center [230, 139] width 178 height 23
select select "false"
click at [141, 128] on select "Printed Not Printed" at bounding box center [230, 139] width 178 height 23
click at [291, 156] on input "Apply" at bounding box center [301, 166] width 36 height 20
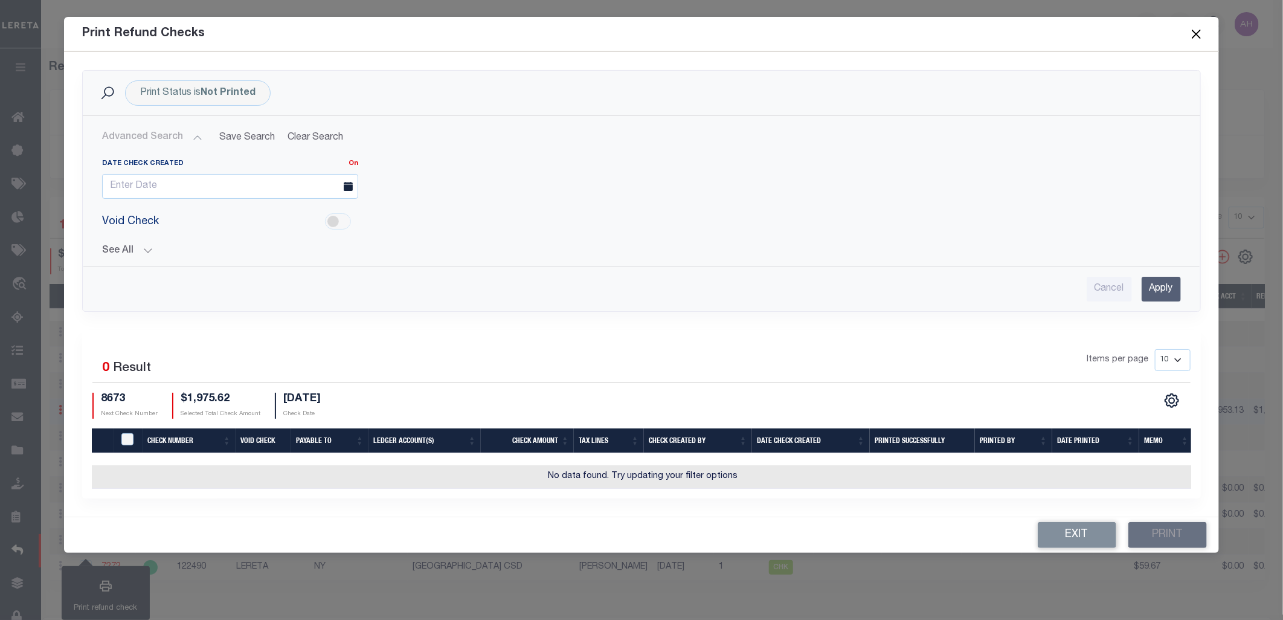
scroll to position [0, 0]
click at [1104, 548] on button "Exit" at bounding box center [1077, 535] width 79 height 26
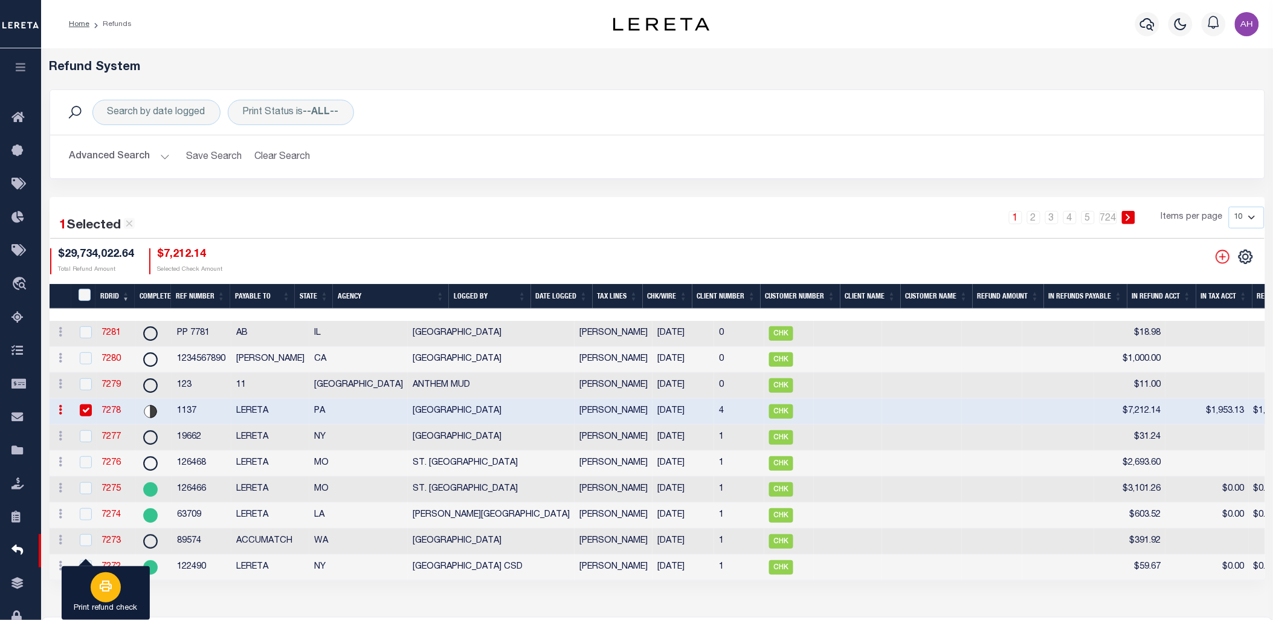
click at [112, 593] on icon "button" at bounding box center [105, 586] width 15 height 15
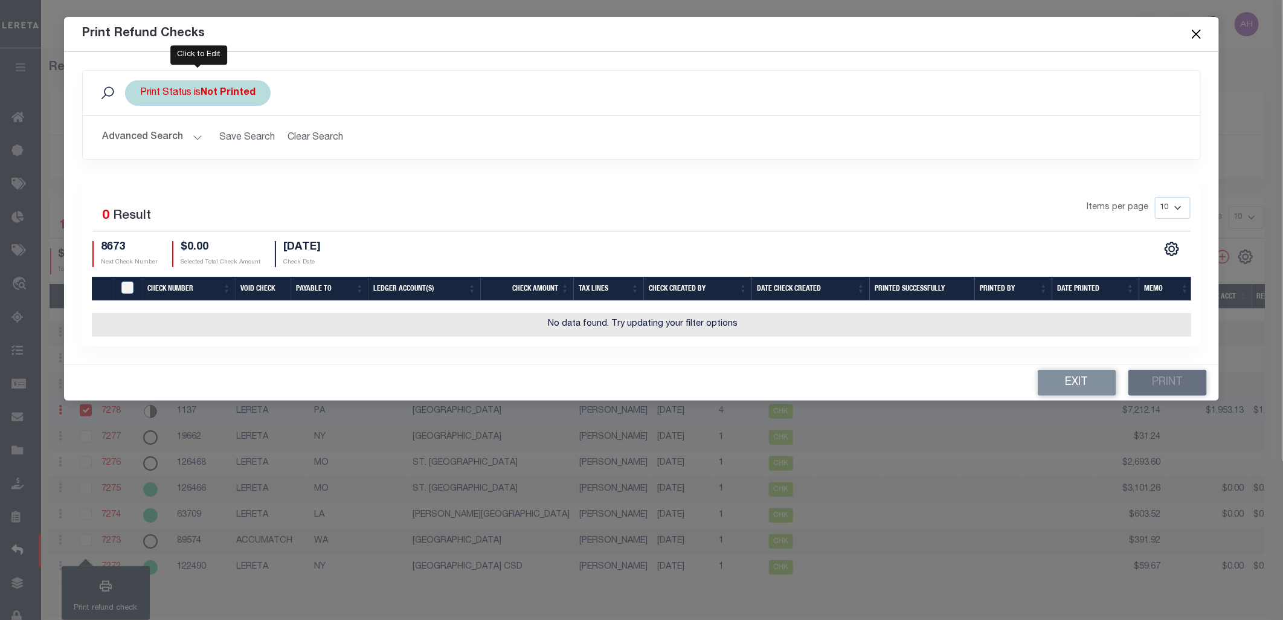
click at [248, 92] on b "Not Printed" at bounding box center [228, 93] width 55 height 10
drag, startPoint x: 244, startPoint y: 149, endPoint x: 239, endPoint y: 163, distance: 14.9
click at [244, 149] on select "Printed Not Printed" at bounding box center [230, 152] width 178 height 23
select select "true"
click at [141, 141] on select "Printed Not Printed" at bounding box center [230, 152] width 178 height 23
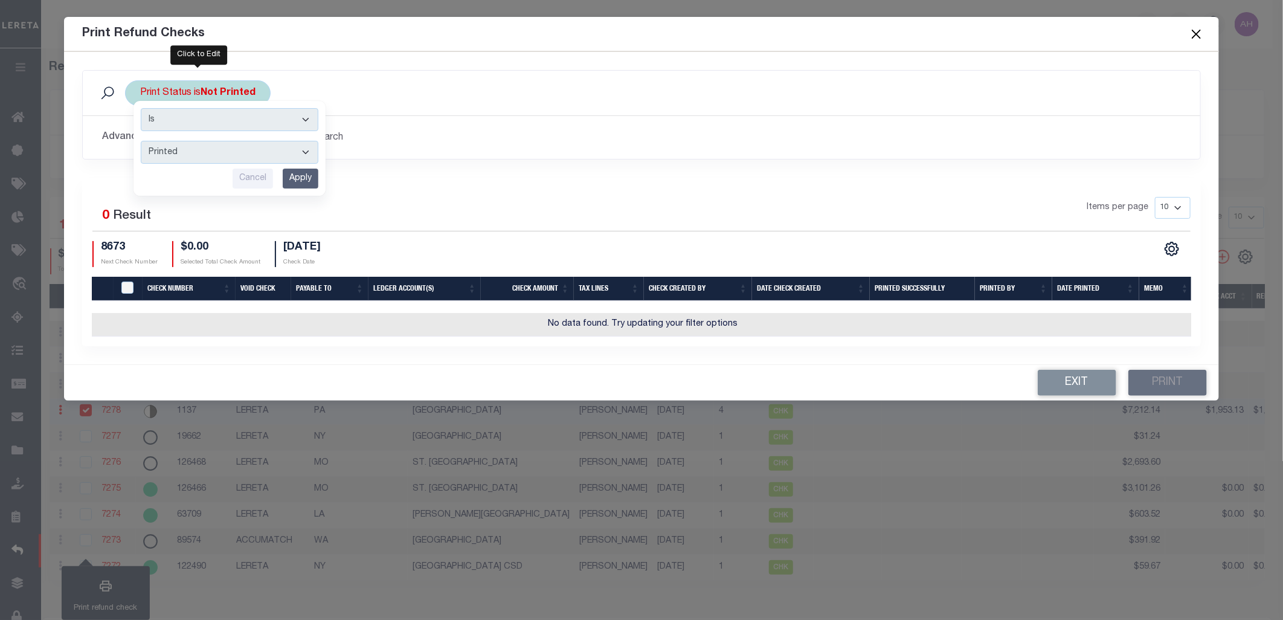
click at [304, 178] on input "Apply" at bounding box center [301, 179] width 36 height 20
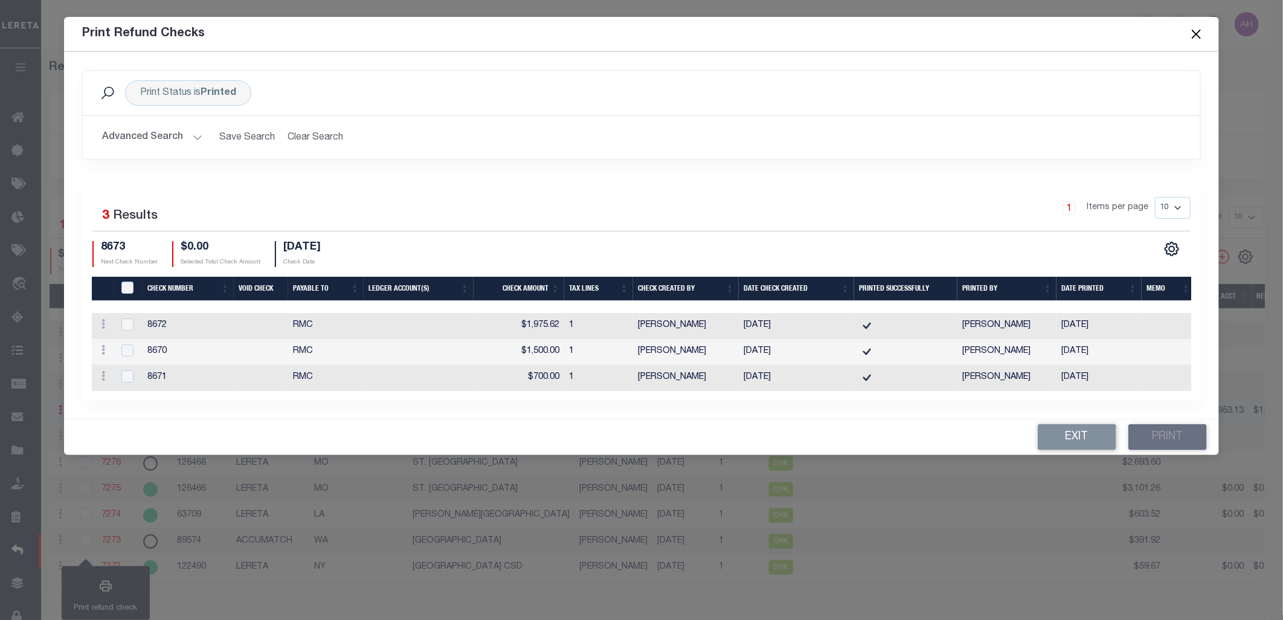
click at [167, 137] on button "Advanced Search" at bounding box center [152, 138] width 100 height 24
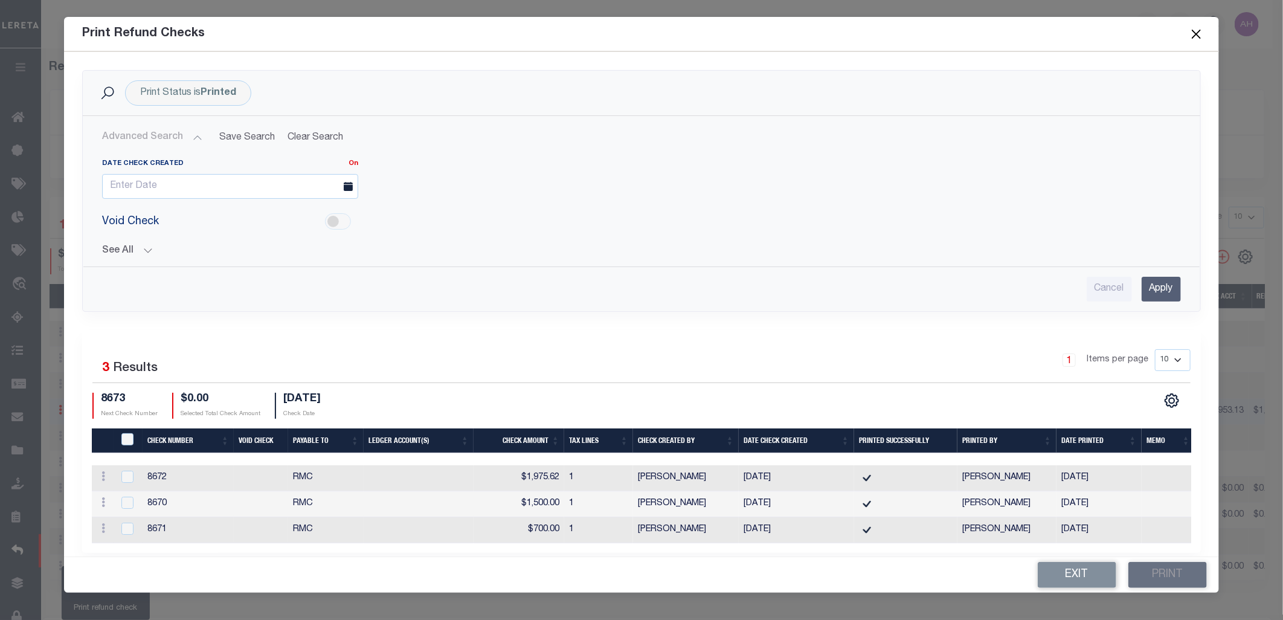
click at [137, 258] on div "Date Check Created On On After Before Between Void Check Equals Equals Contains" at bounding box center [641, 225] width 1099 height 152
click at [137, 255] on button "See All" at bounding box center [641, 250] width 1079 height 11
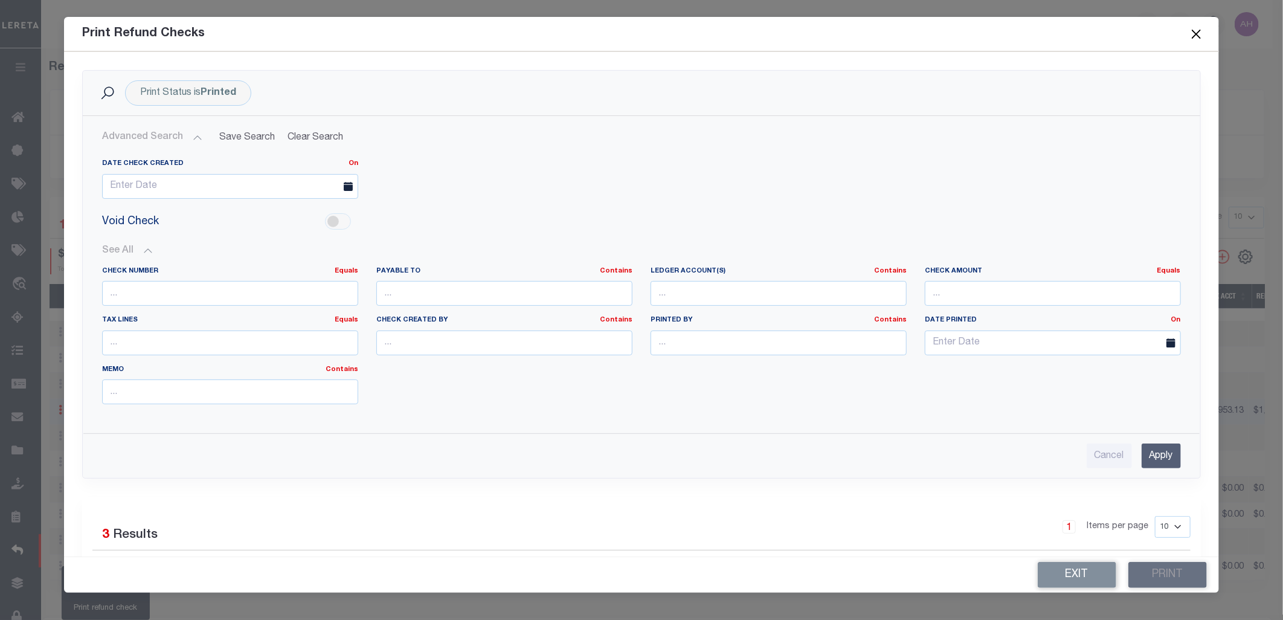
click at [137, 255] on button "See All" at bounding box center [641, 250] width 1079 height 11
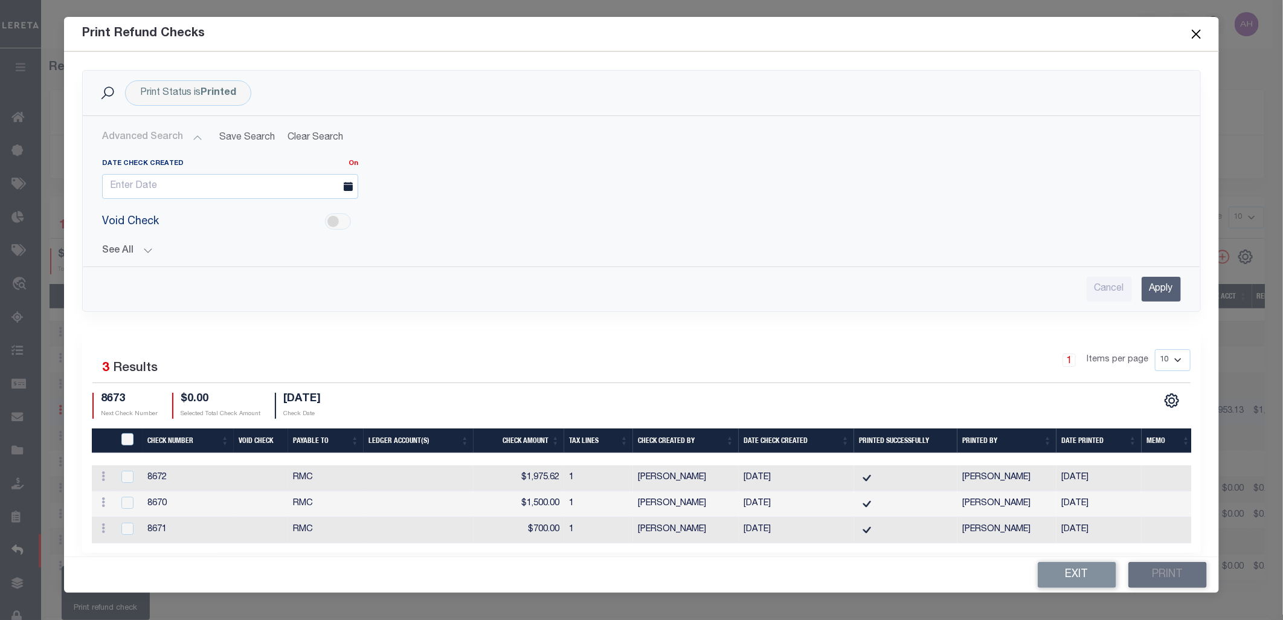
click at [1156, 291] on input "Apply" at bounding box center [1161, 289] width 39 height 25
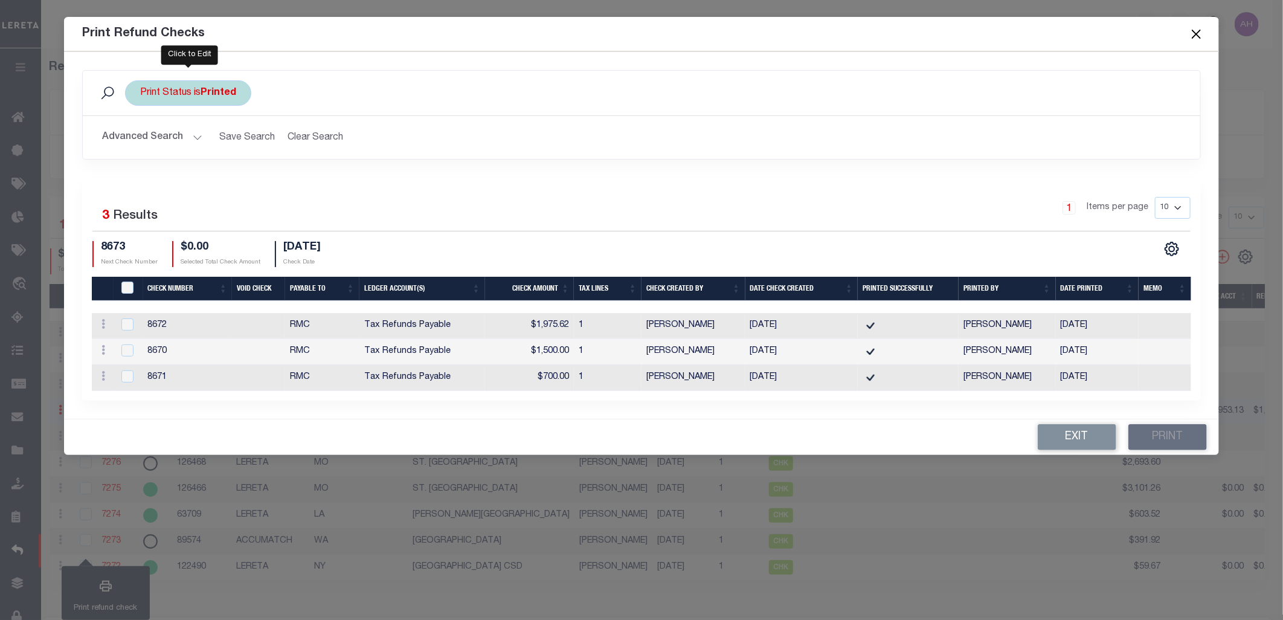
click at [230, 91] on b "Printed" at bounding box center [219, 93] width 36 height 10
click at [227, 149] on select "Printed Not Printed" at bounding box center [230, 152] width 178 height 23
select select "false"
click at [141, 141] on select "Printed Not Printed" at bounding box center [230, 152] width 178 height 23
click at [301, 178] on input "Apply" at bounding box center [301, 179] width 36 height 20
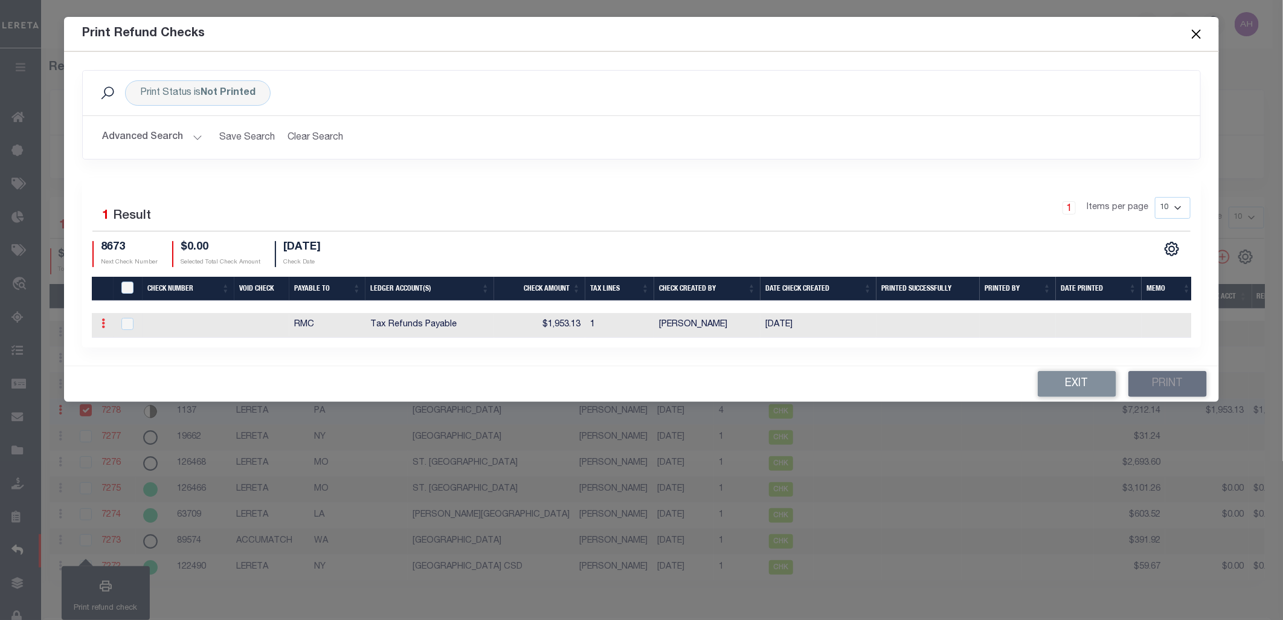
click at [102, 324] on icon at bounding box center [104, 323] width 4 height 10
click at [454, 230] on div "1 Items per page 10 25 50 100" at bounding box center [781, 214] width 837 height 34
click at [167, 136] on button "Advanced Search" at bounding box center [152, 138] width 100 height 24
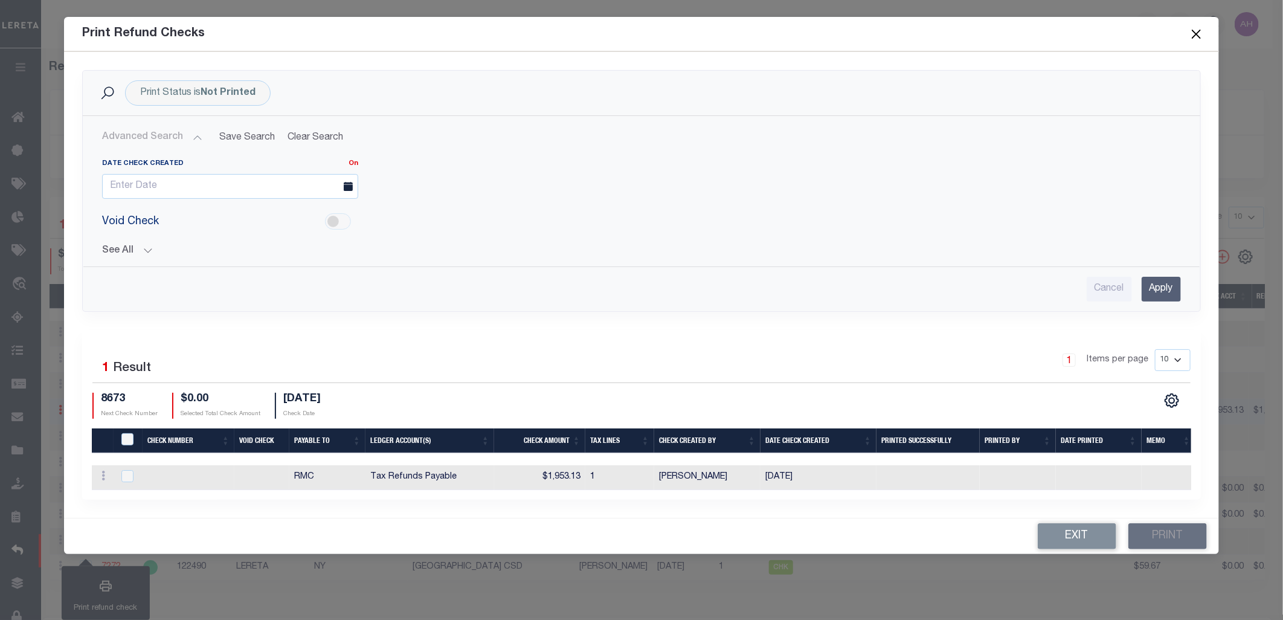
click at [145, 248] on button "See All" at bounding box center [641, 250] width 1079 height 11
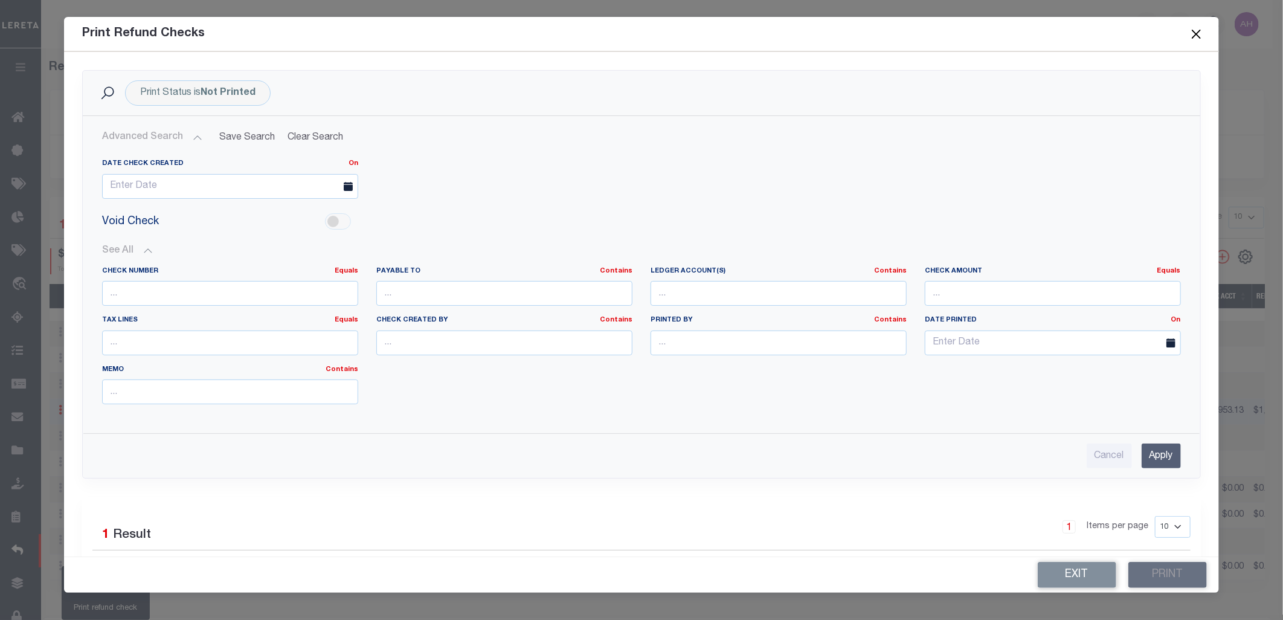
click at [145, 248] on button "See All" at bounding box center [641, 250] width 1079 height 11
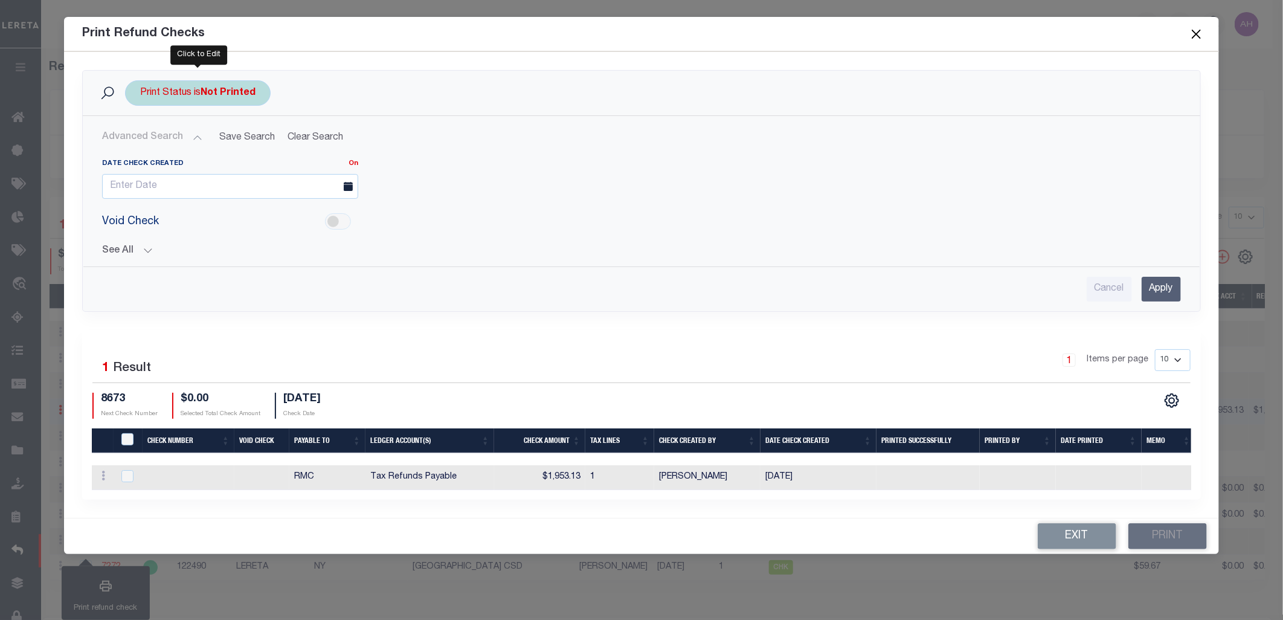
click at [213, 103] on div "Print Status is Not Printed" at bounding box center [198, 92] width 146 height 25
select select "false"
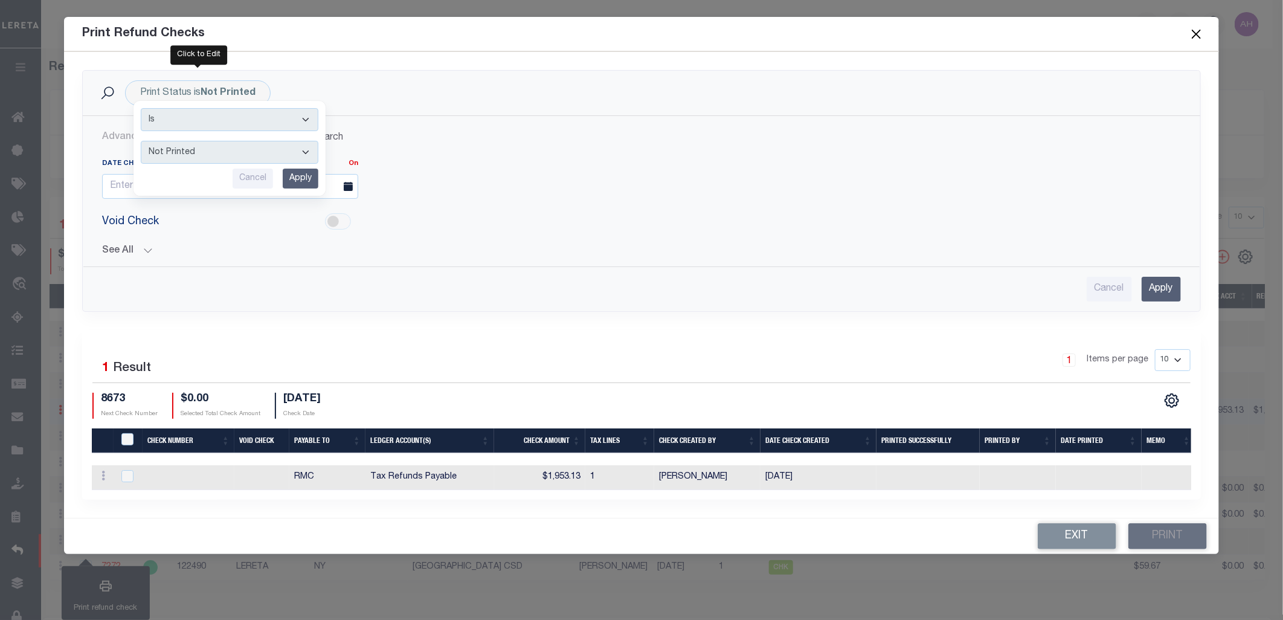
click at [668, 190] on div "Date Check Created On On After Before Between" at bounding box center [641, 184] width 1097 height 50
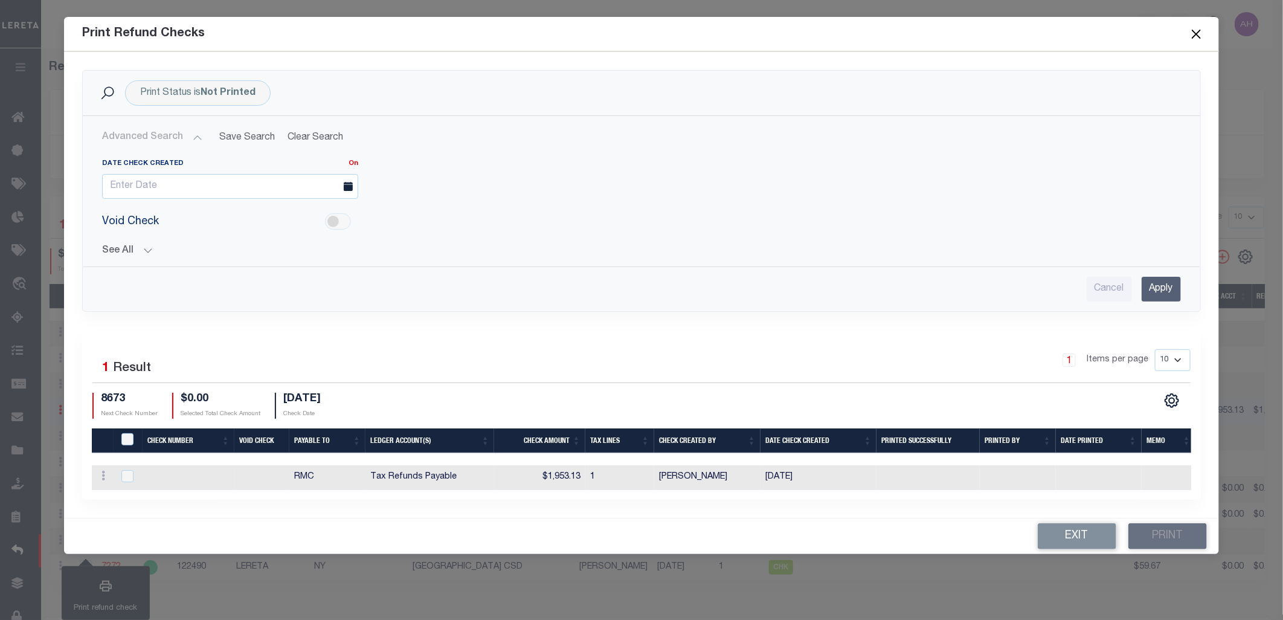
click at [526, 285] on div "Cancel Apply" at bounding box center [641, 289] width 1079 height 25
click at [691, 345] on div "Selected 1 Result 1 Items per page 10 25 50 100 8673 $0.00" at bounding box center [641, 415] width 1119 height 170
click at [221, 94] on b "Not Printed" at bounding box center [228, 93] width 55 height 10
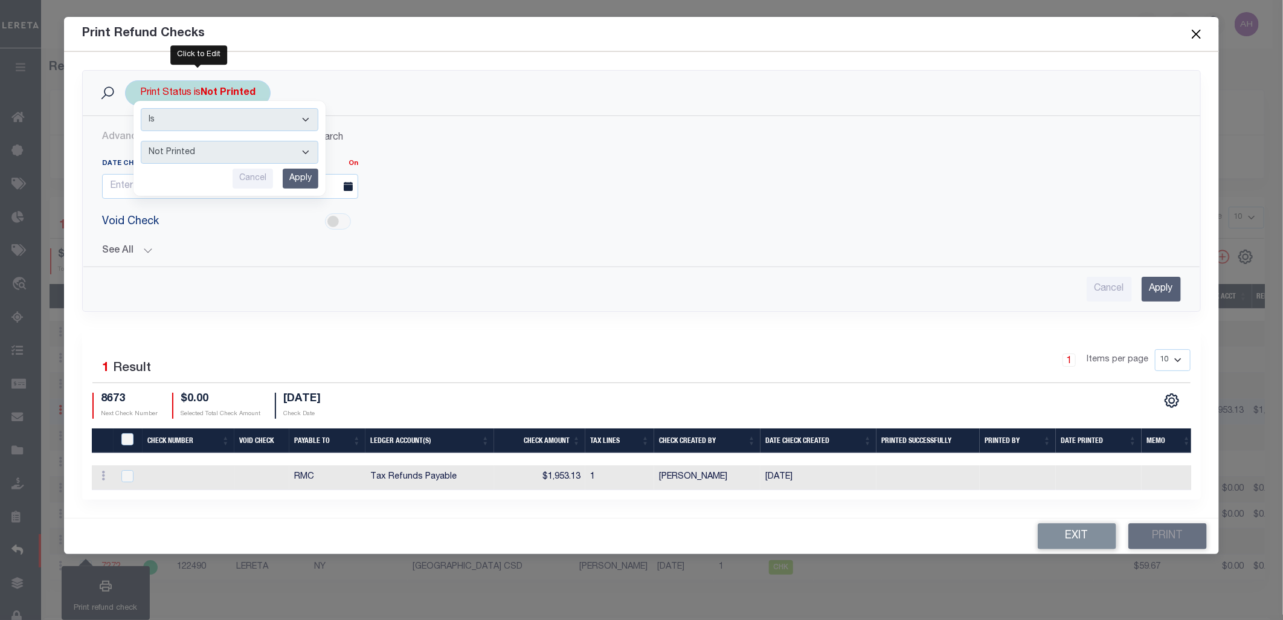
click at [234, 151] on select "Printed Not Printed" at bounding box center [230, 152] width 178 height 23
select select "true"
click at [141, 141] on select "Printed Not Printed" at bounding box center [230, 152] width 178 height 23
click at [315, 180] on input "Apply" at bounding box center [301, 179] width 36 height 20
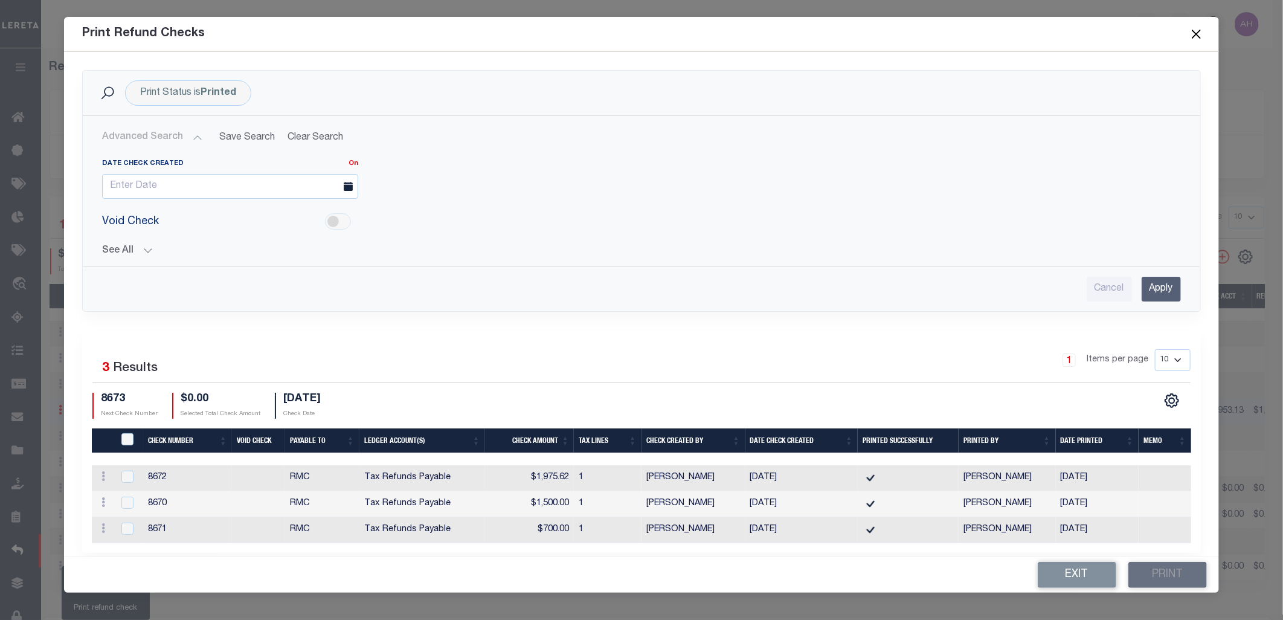
click at [896, 377] on div "1 Items per page 10 25 50 100" at bounding box center [781, 364] width 819 height 31
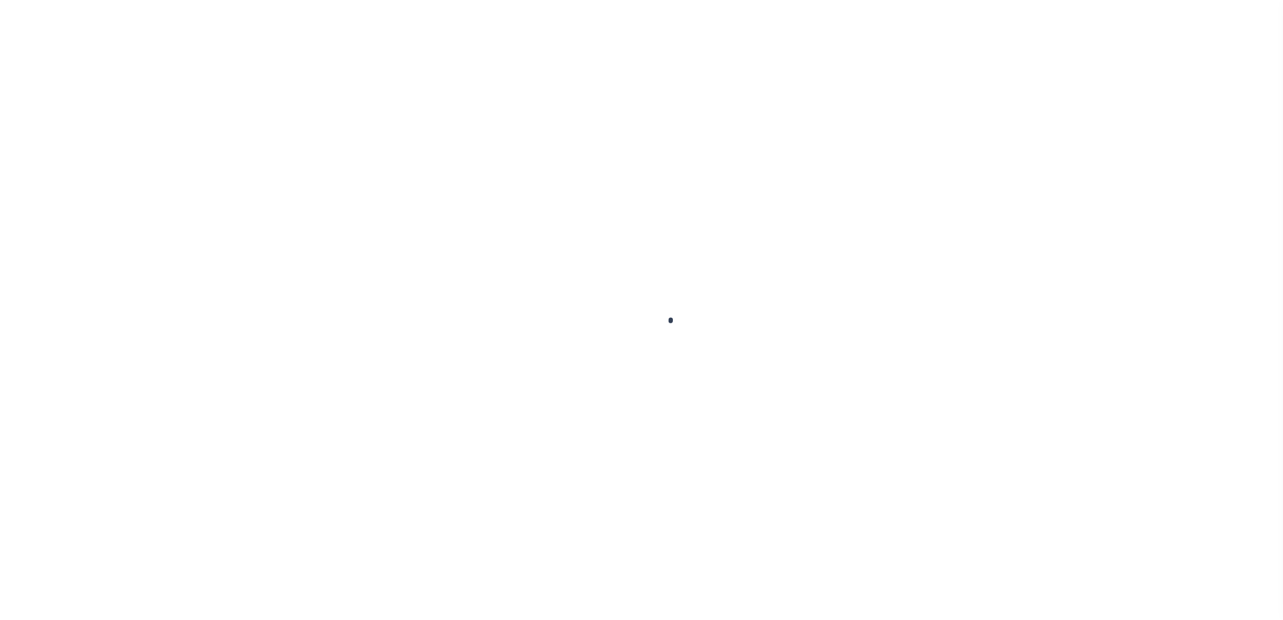
select select
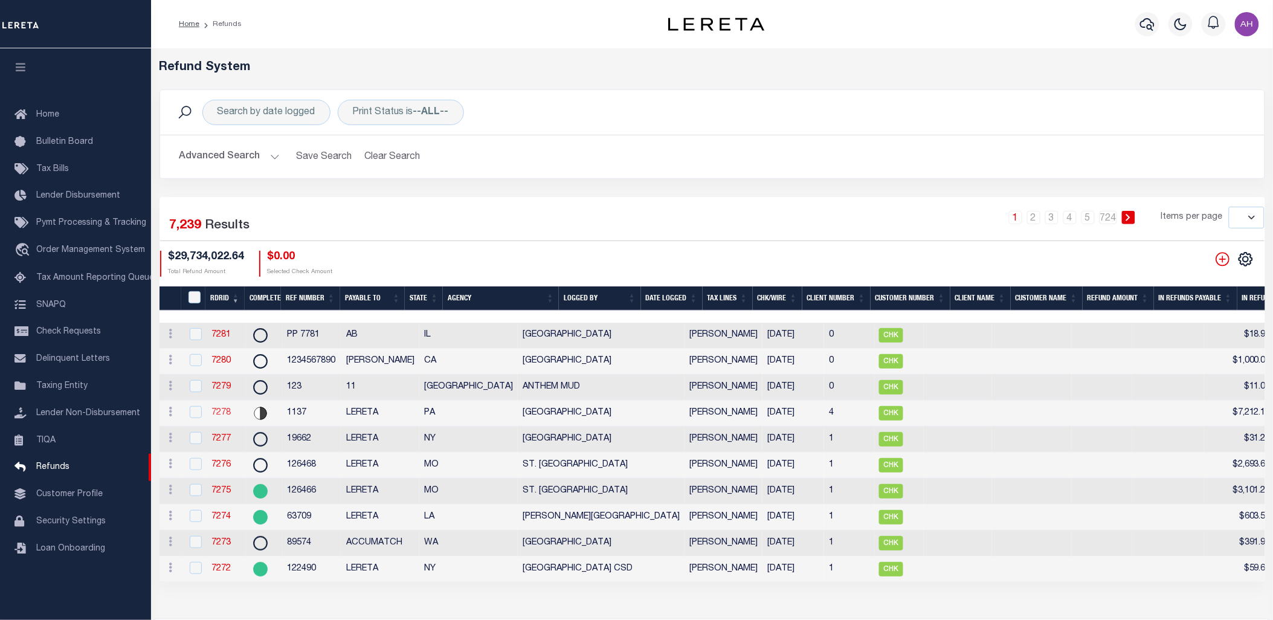
click at [221, 417] on link "7278" at bounding box center [220, 412] width 19 height 8
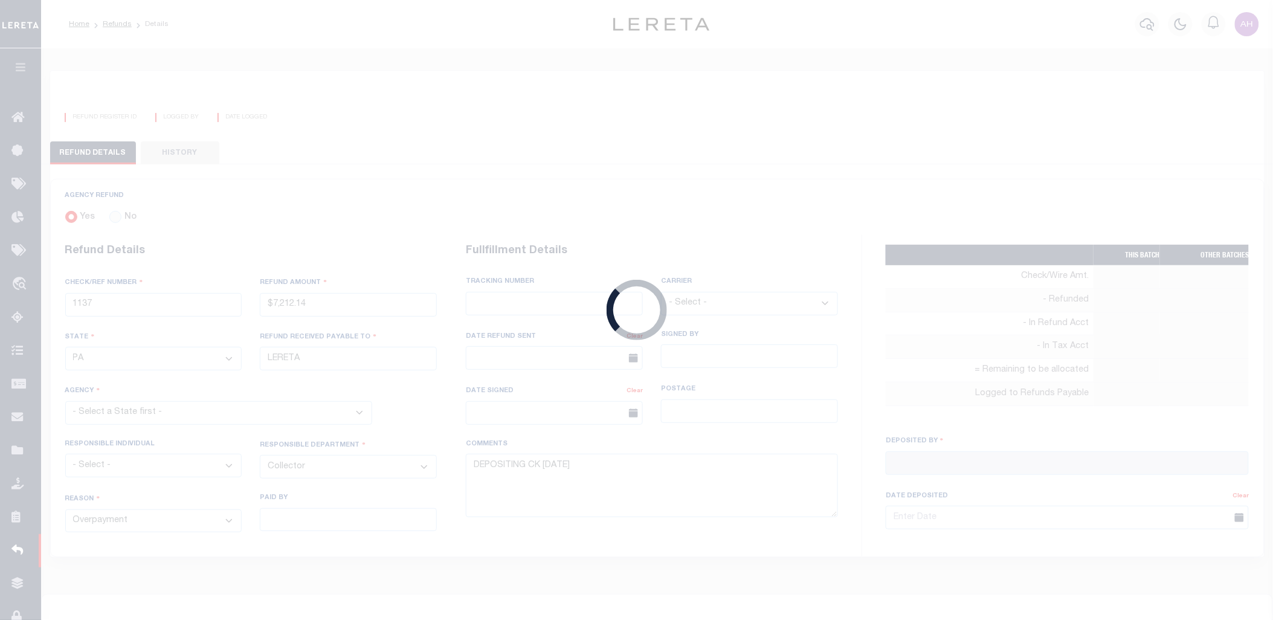
type input "$7,212.14"
select select
type input "[PERSON_NAME]"
type input "[DATE]"
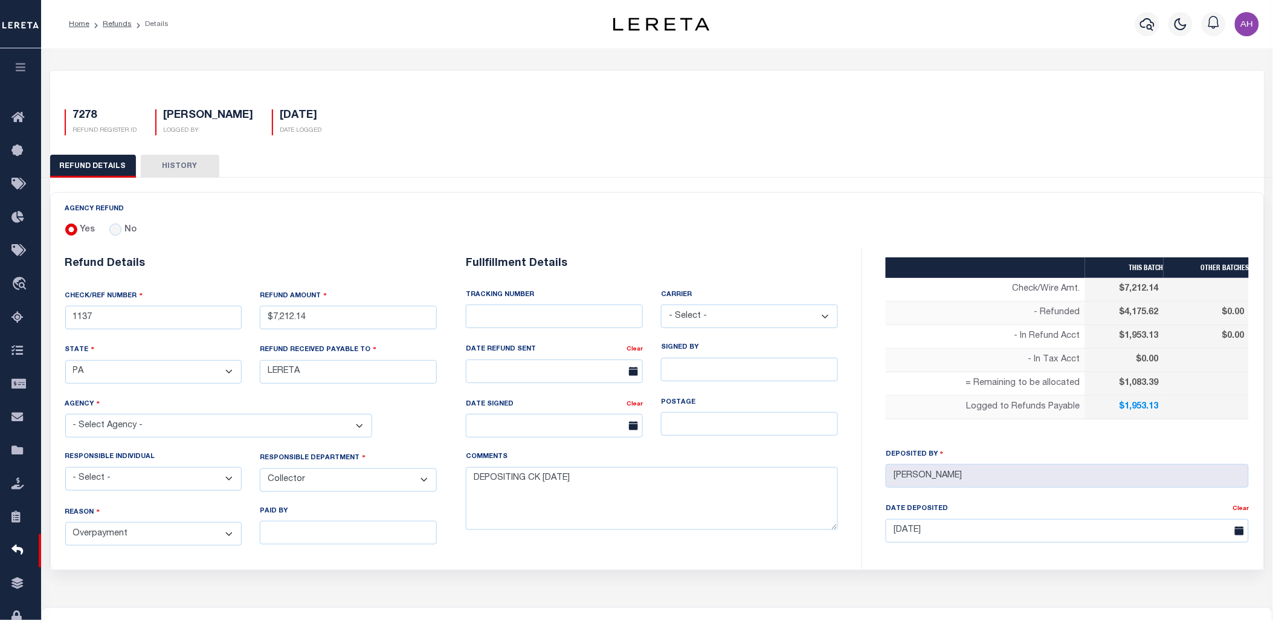
select select "4213304000"
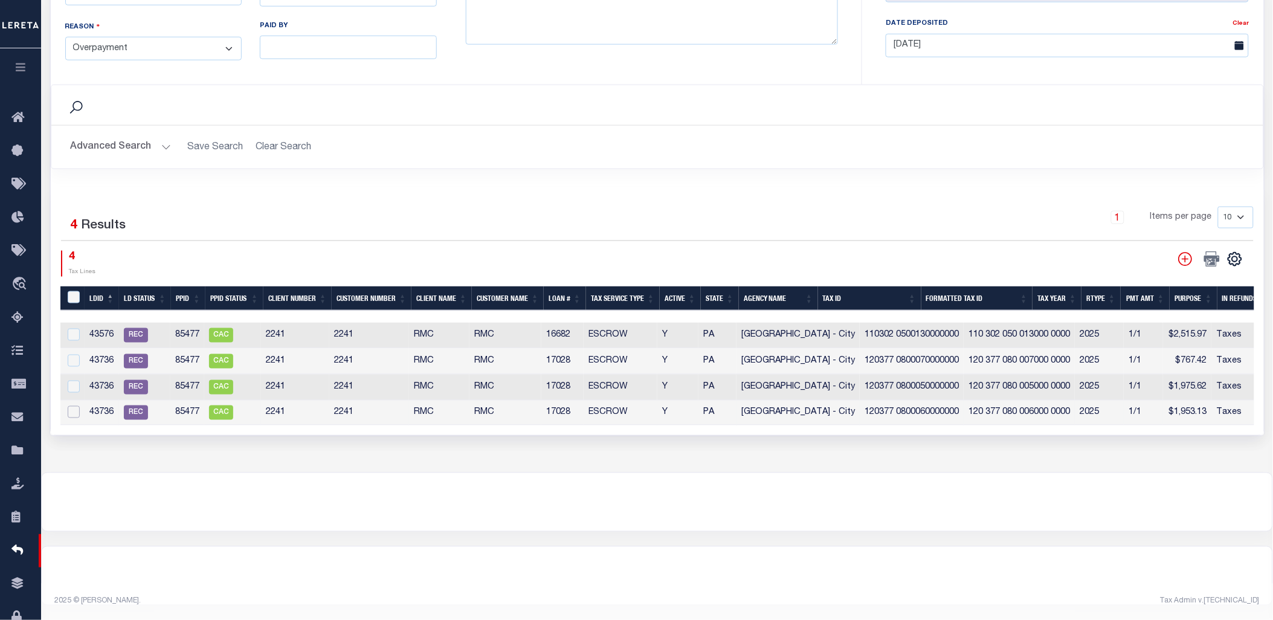
click at [69, 406] on input "checkbox" at bounding box center [74, 412] width 12 height 12
checkbox input "true"
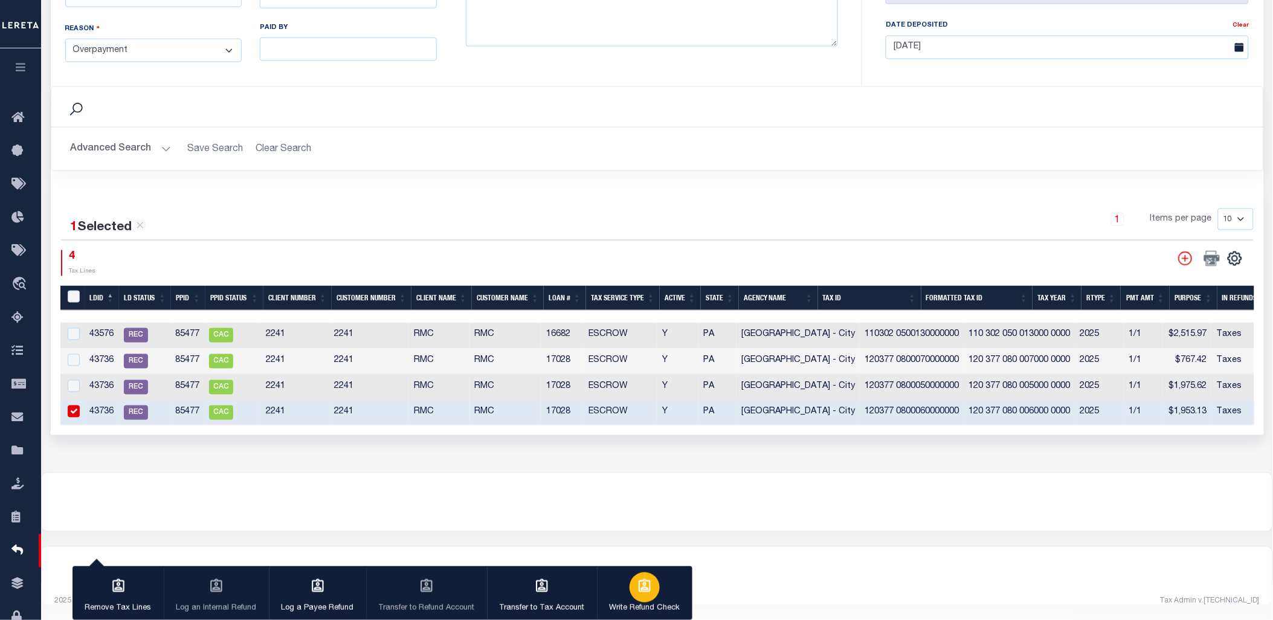
click at [653, 599] on button "Write Refund Check" at bounding box center [644, 593] width 95 height 54
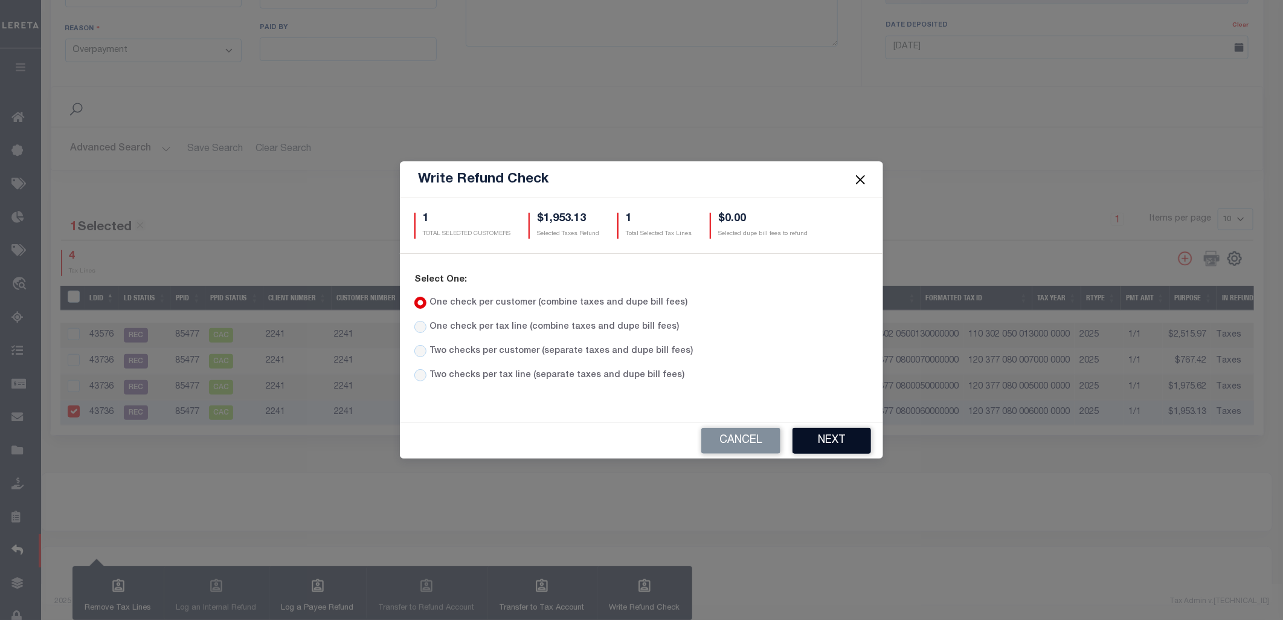
click at [831, 445] on button "Next" at bounding box center [832, 441] width 79 height 26
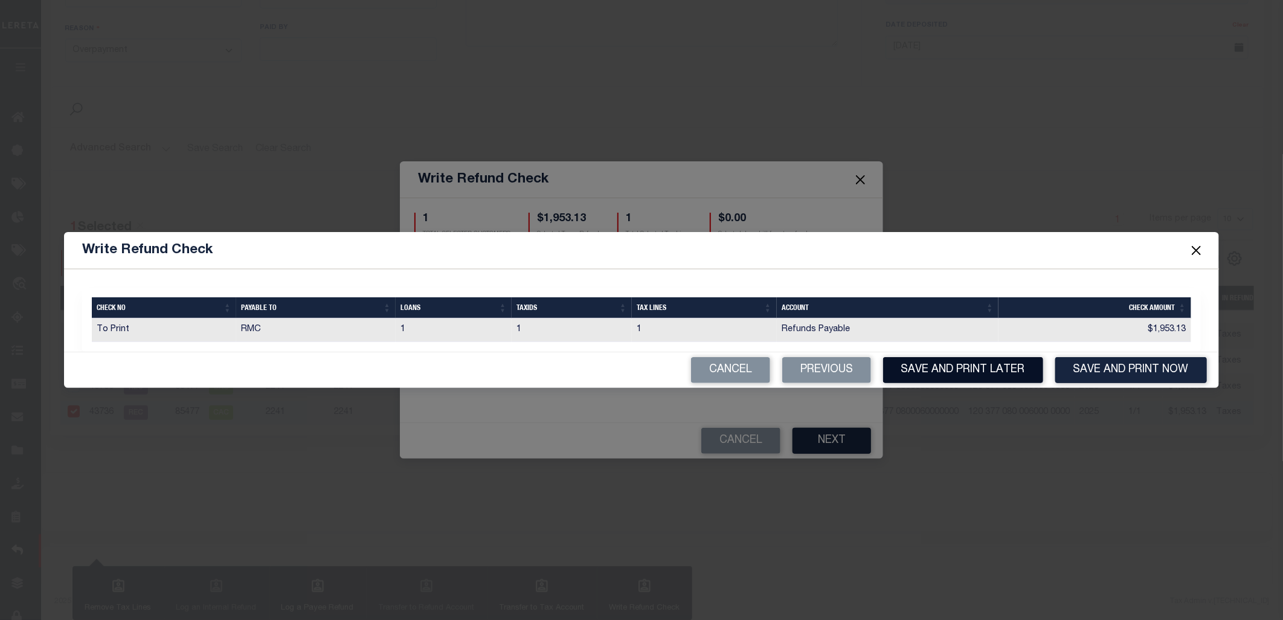
click at [937, 376] on button "Save and Print Later" at bounding box center [963, 370] width 160 height 26
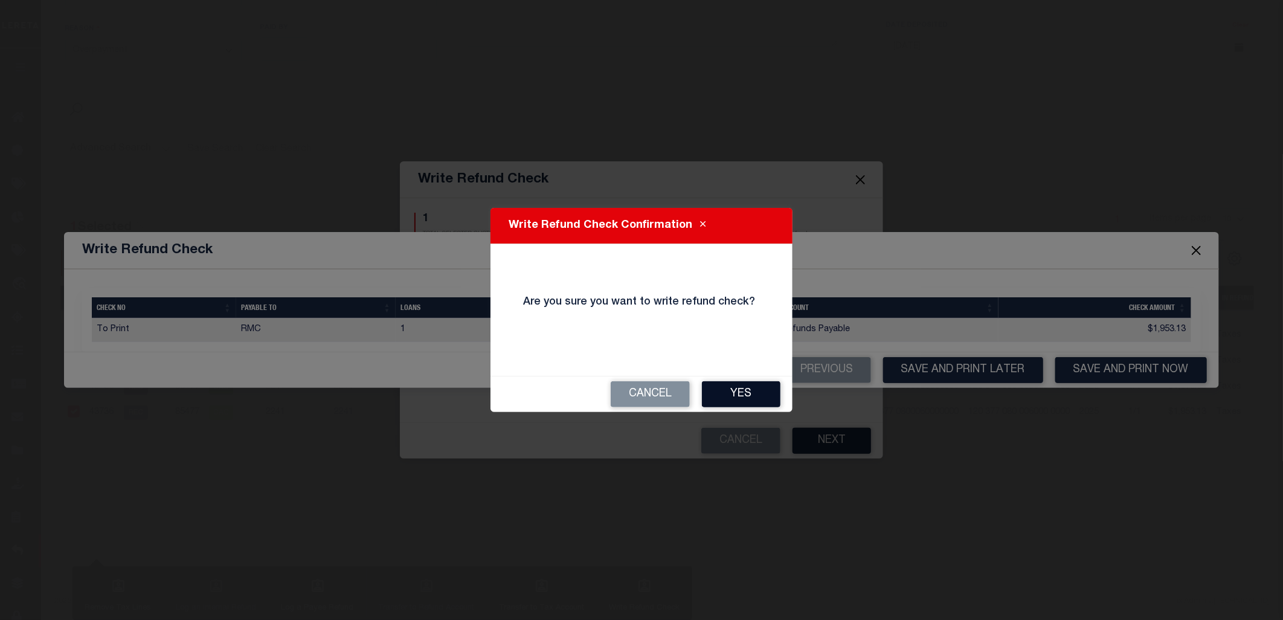
click at [760, 386] on button "Yes" at bounding box center [741, 394] width 79 height 26
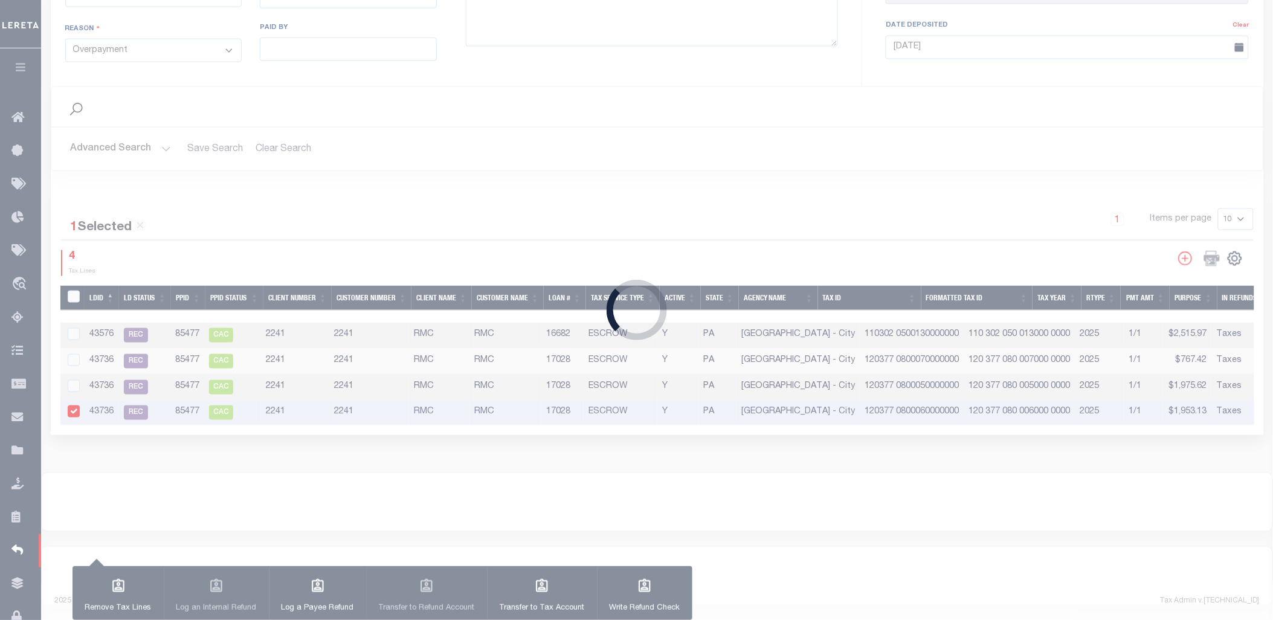
type input "$7,212.14"
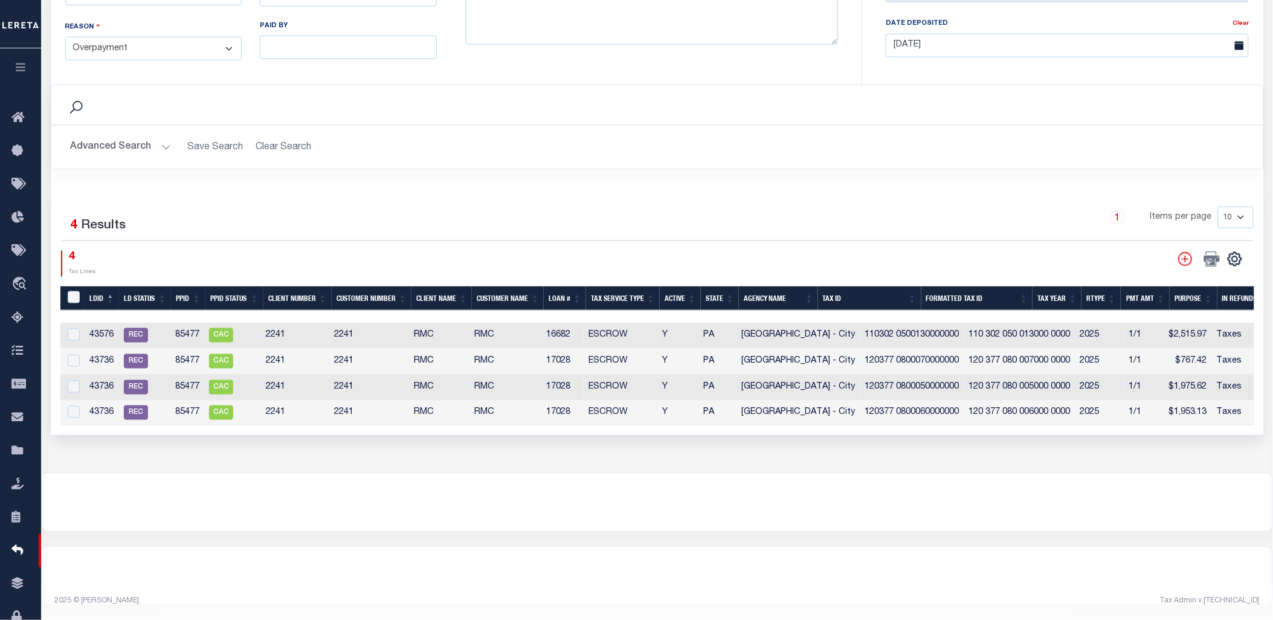
scroll to position [0, 259]
